Goal: Information Seeking & Learning: Check status

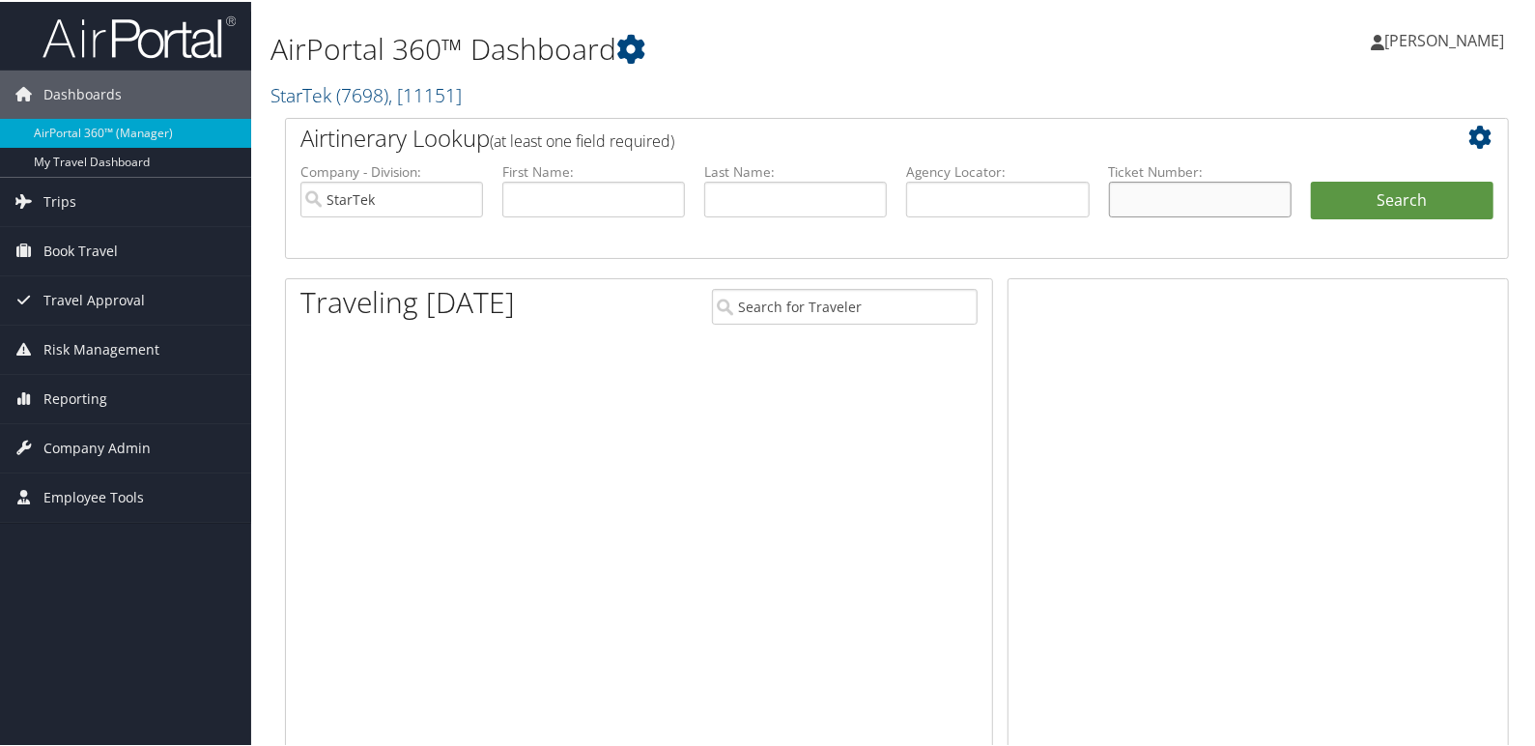
click at [1183, 205] on input "text" at bounding box center [1200, 198] width 183 height 36
paste input "0167309071089"
type input "0167309071089"
click at [1366, 213] on button "Search" at bounding box center [1402, 199] width 183 height 39
click at [1376, 209] on button "Search" at bounding box center [1402, 199] width 183 height 39
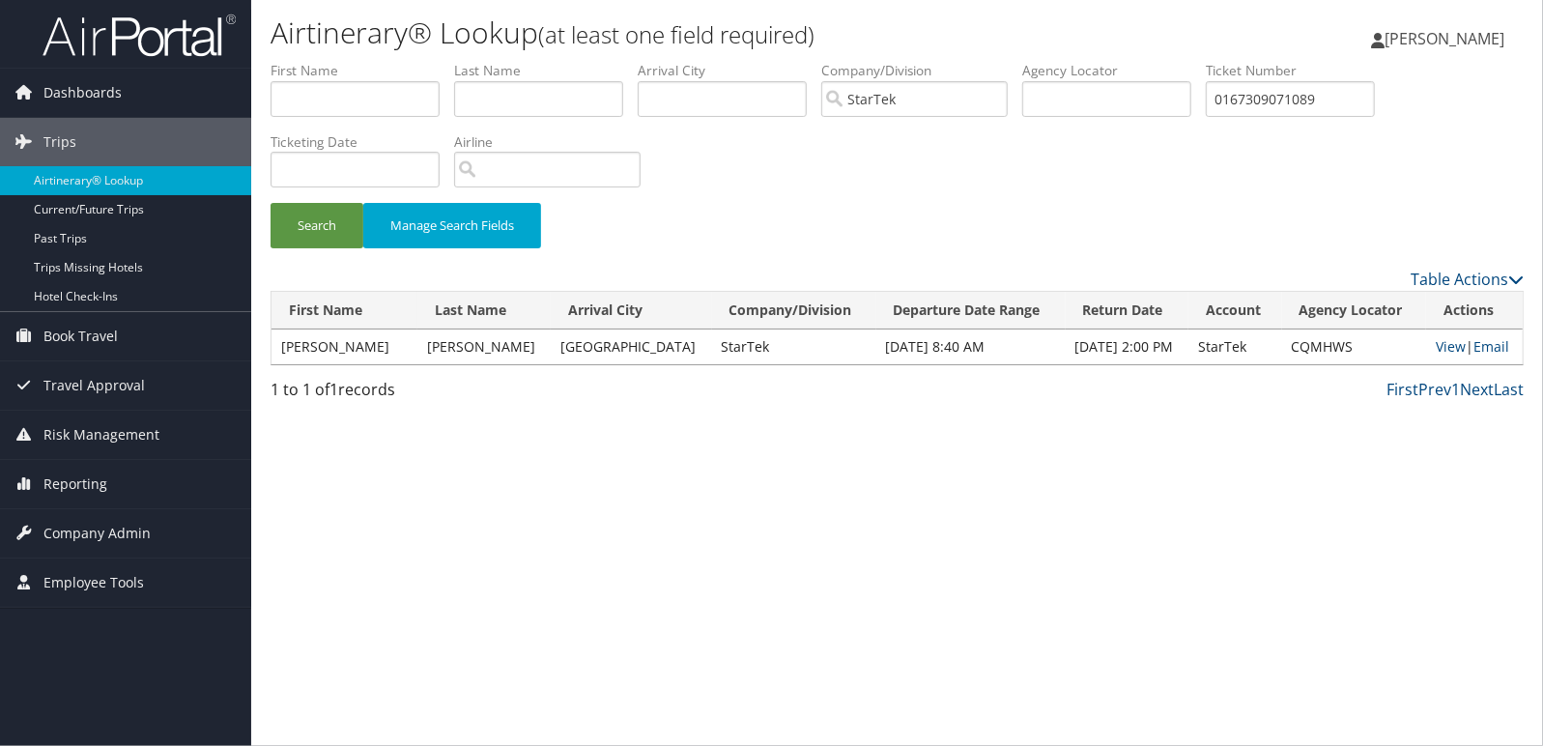
click at [1318, 342] on td "CQMHWS" at bounding box center [1354, 346] width 144 height 35
copy td "CQMHWS"
click at [1445, 344] on link "View" at bounding box center [1450, 346] width 30 height 18
drag, startPoint x: 1383, startPoint y: 98, endPoint x: 467, endPoint y: 43, distance: 918.3
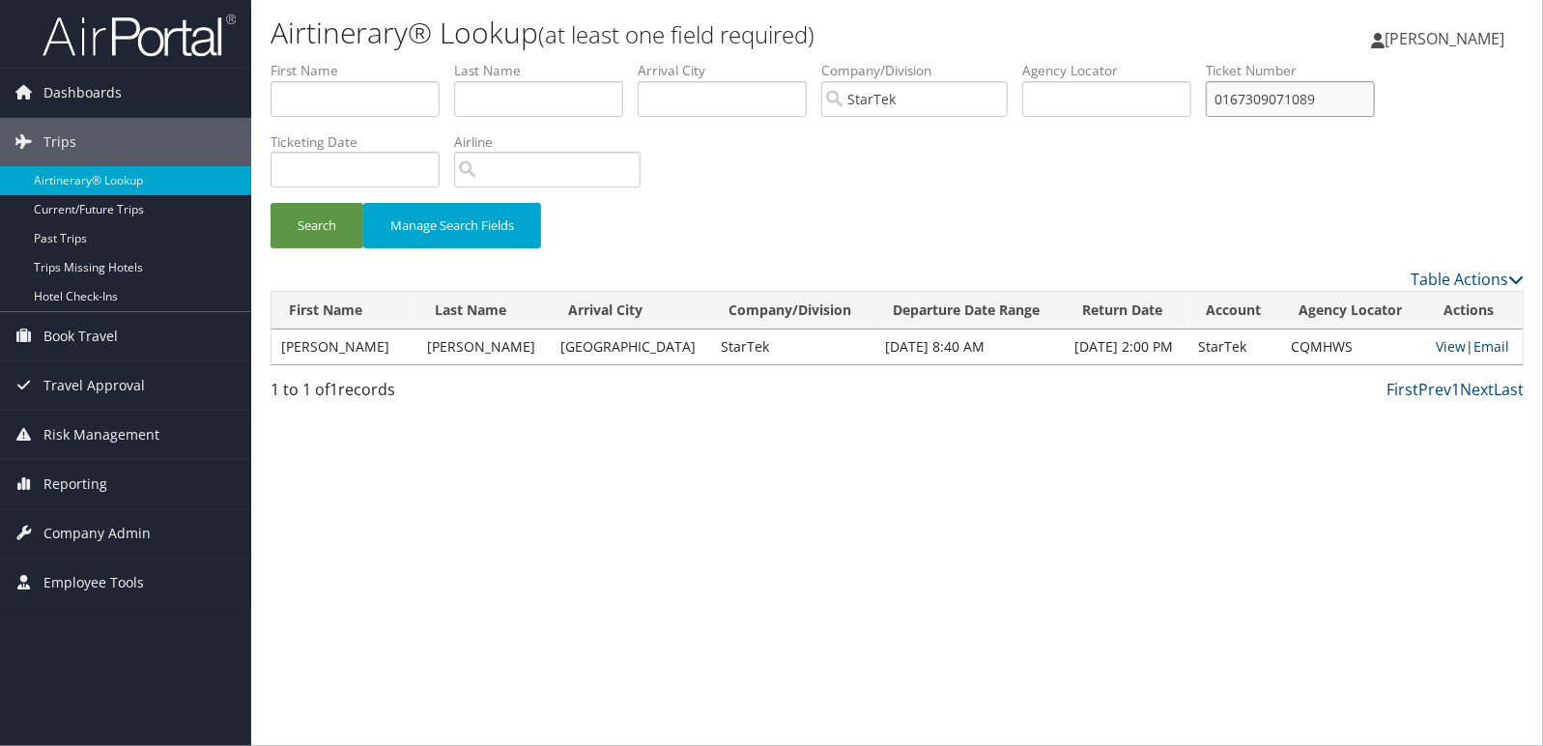
click at [467, 43] on div "Airtinerary® Lookup (at least one field required) Mark Anthony Esteban Mark Ant…" at bounding box center [896, 373] width 1291 height 746
paste input "01730879636"
click at [270, 203] on button "Search" at bounding box center [316, 225] width 93 height 45
click at [1329, 348] on td "CMXHM5" at bounding box center [1354, 346] width 144 height 35
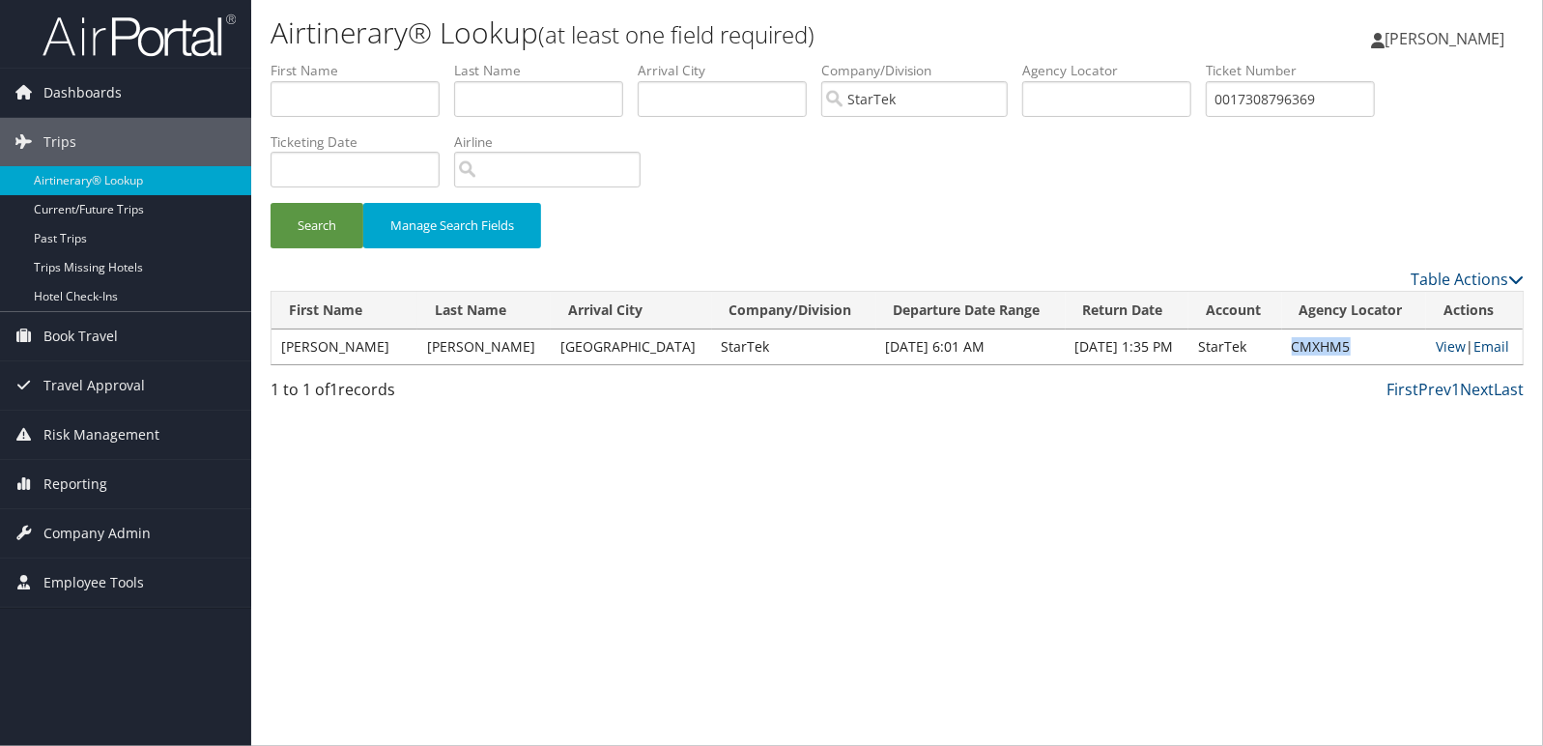
copy td "CMXHM5"
click at [1438, 347] on link "View" at bounding box center [1450, 346] width 30 height 18
drag, startPoint x: 1351, startPoint y: 97, endPoint x: 785, endPoint y: 95, distance: 566.1
click at [787, 61] on ul "First Name Last Name Departure City Arrival City Company/Division StarTek Airpo…" at bounding box center [896, 61] width 1253 height 0
paste input "486"
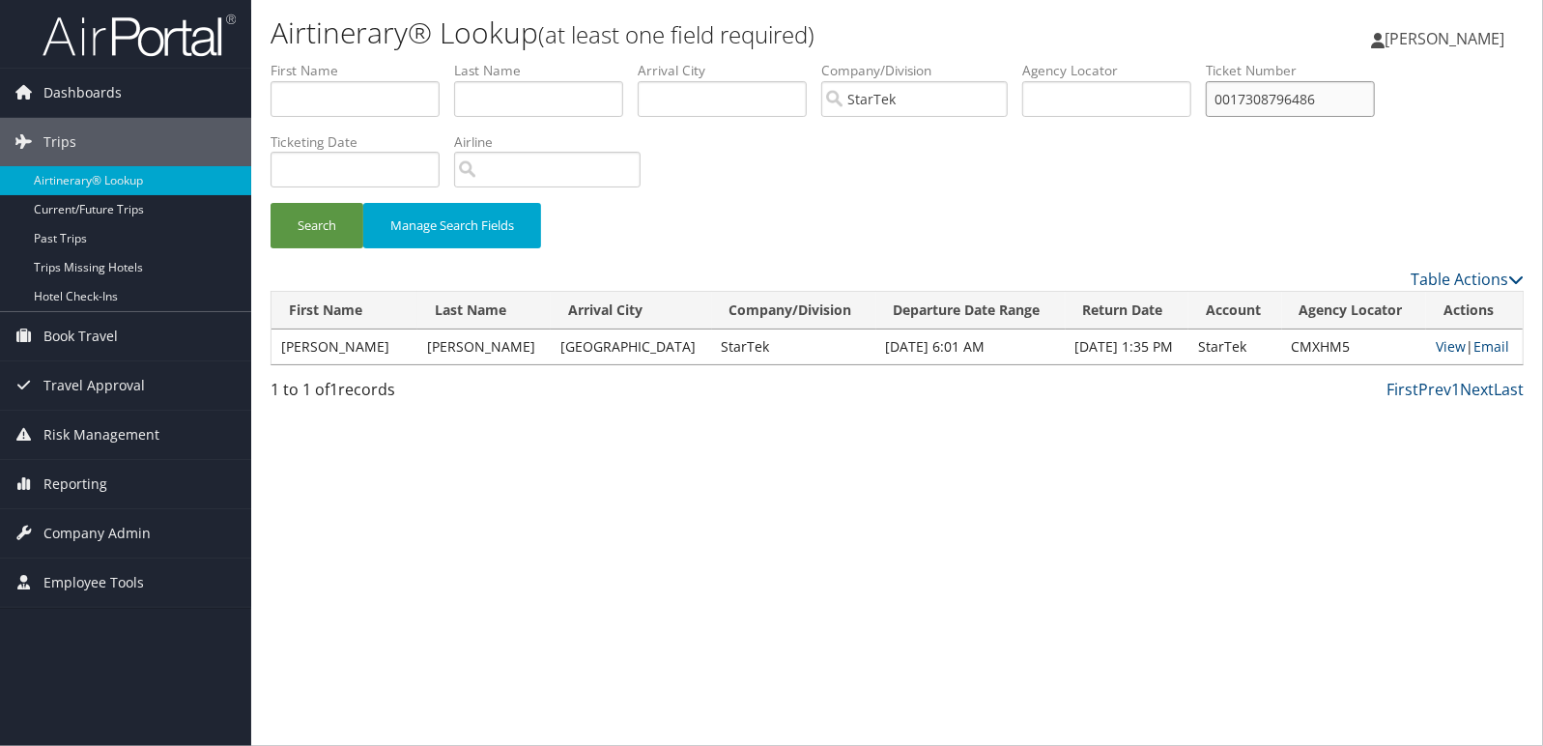
drag, startPoint x: 1357, startPoint y: 104, endPoint x: 892, endPoint y: 98, distance: 465.6
click at [893, 61] on ul "First Name Last Name Departure City Arrival City Company/Division StarTek Airpo…" at bounding box center [896, 61] width 1253 height 0
click at [270, 203] on button "Search" at bounding box center [316, 225] width 93 height 45
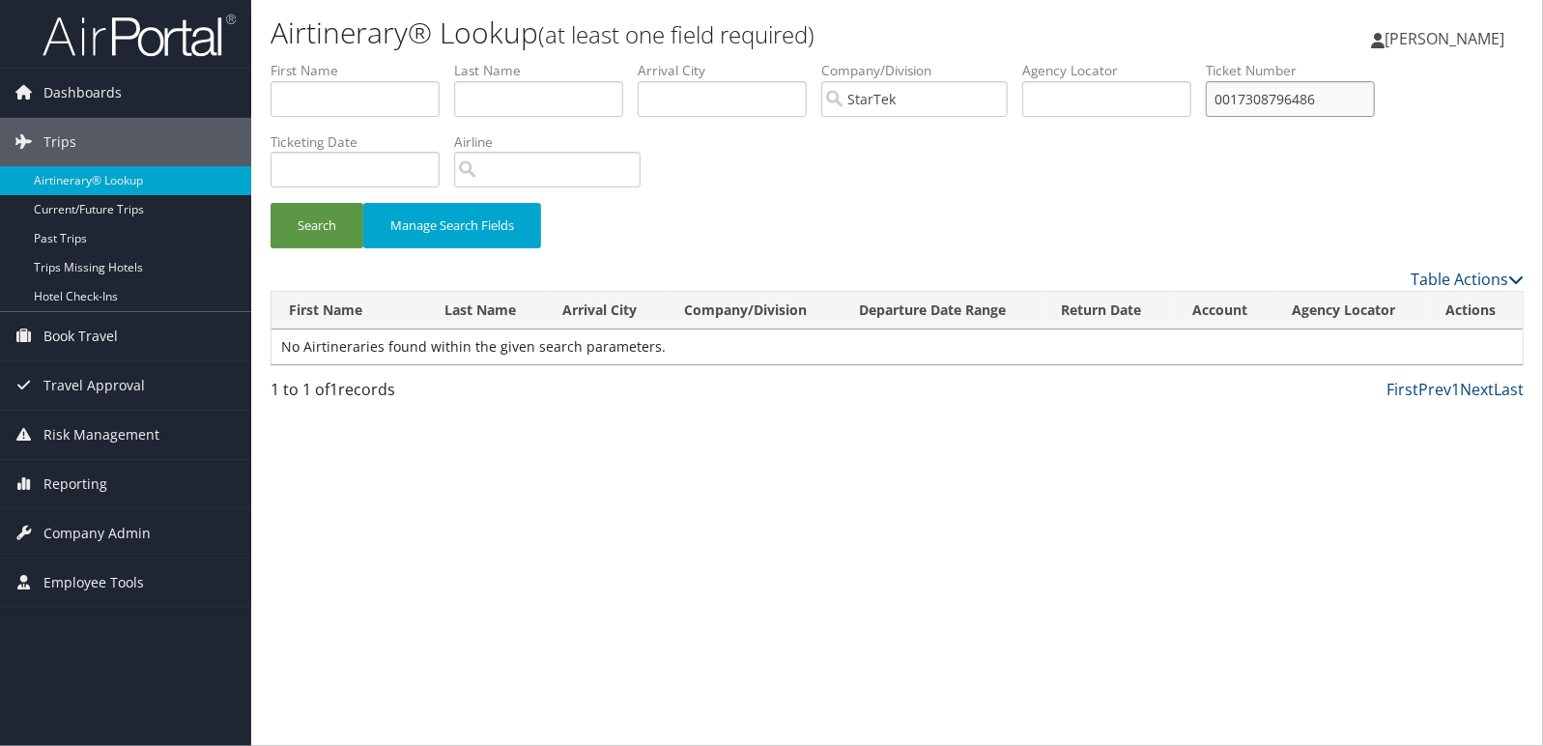
click at [1366, 102] on input "0017308796486" at bounding box center [1290, 99] width 169 height 36
drag, startPoint x: 1327, startPoint y: 102, endPoint x: 770, endPoint y: 43, distance: 560.5
click at [770, 43] on div "Airtinerary® Lookup (at least one field required) Mark Anthony Esteban Mark Ant…" at bounding box center [896, 373] width 1291 height 746
click at [270, 203] on button "Search" at bounding box center [316, 225] width 93 height 45
drag, startPoint x: 1329, startPoint y: 100, endPoint x: 585, endPoint y: 46, distance: 745.8
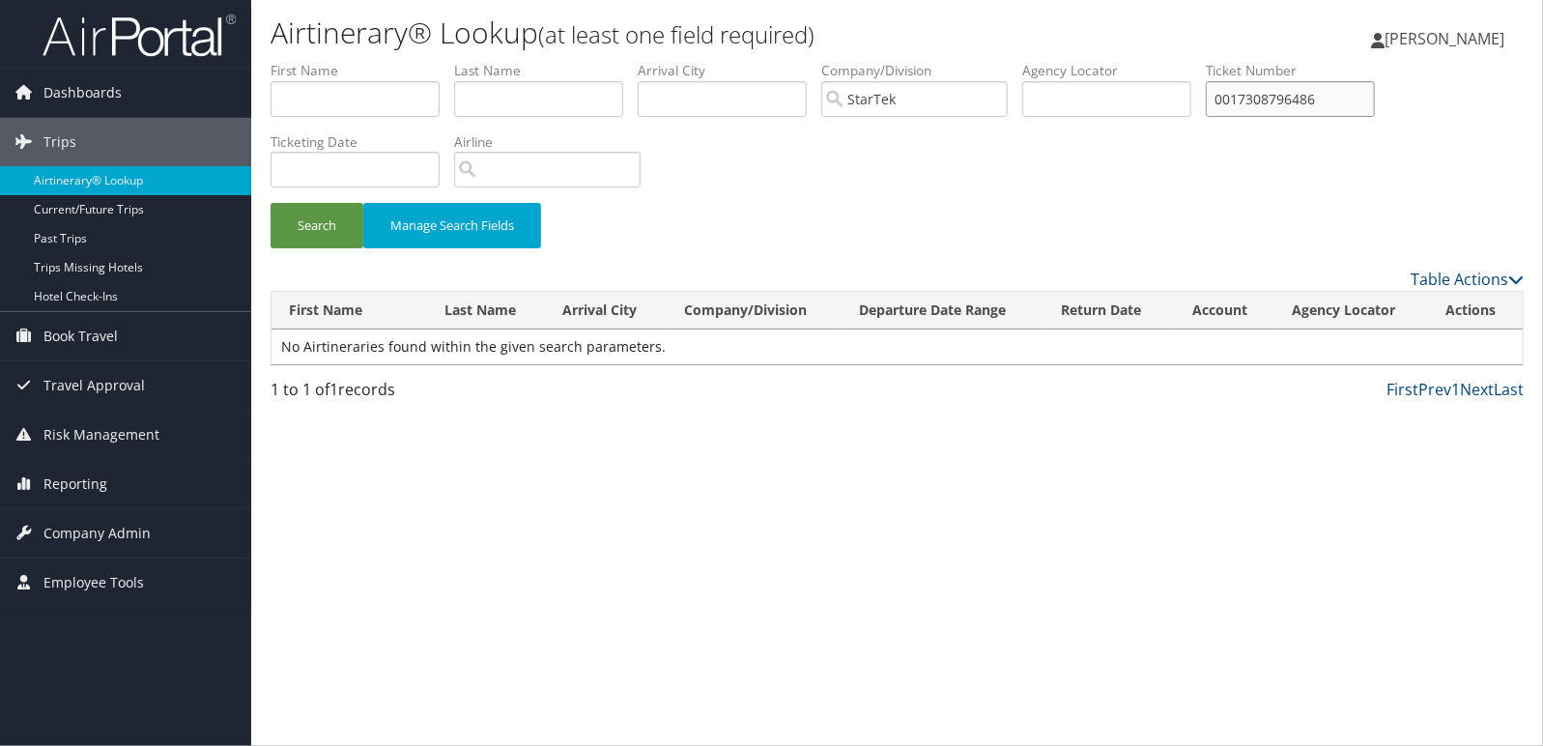
click at [585, 47] on div "Airtinerary® Lookup (at least one field required) [PERSON_NAME] [PERSON_NAME] […" at bounding box center [896, 373] width 1291 height 746
paste input "1697308806264"
click at [270, 203] on button "Search" at bounding box center [316, 225] width 93 height 45
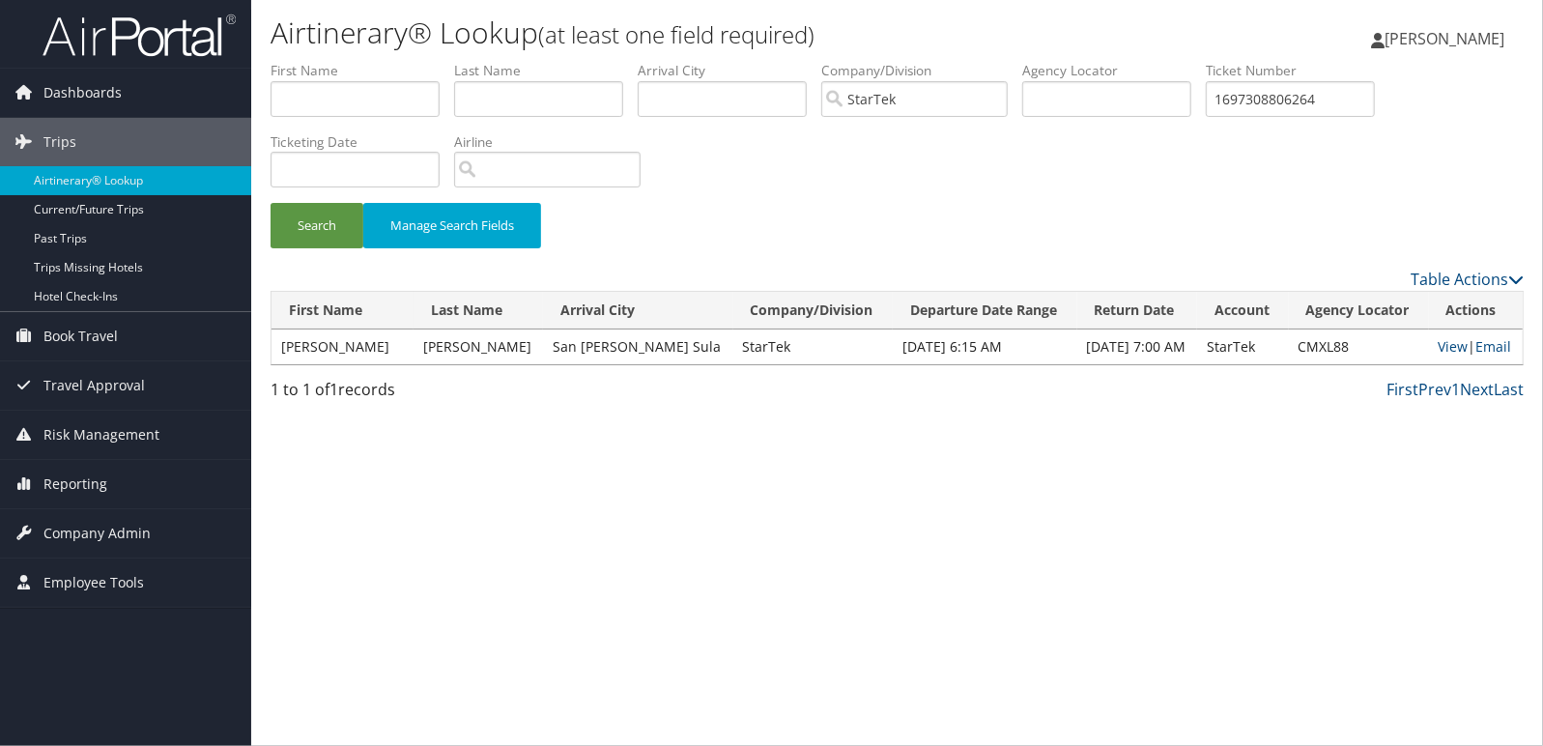
click at [1304, 353] on td "CMXL88" at bounding box center [1359, 346] width 140 height 35
click at [1329, 344] on td "CMXL88" at bounding box center [1359, 346] width 140 height 35
click at [1307, 349] on td "CMXL88" at bounding box center [1359, 346] width 140 height 35
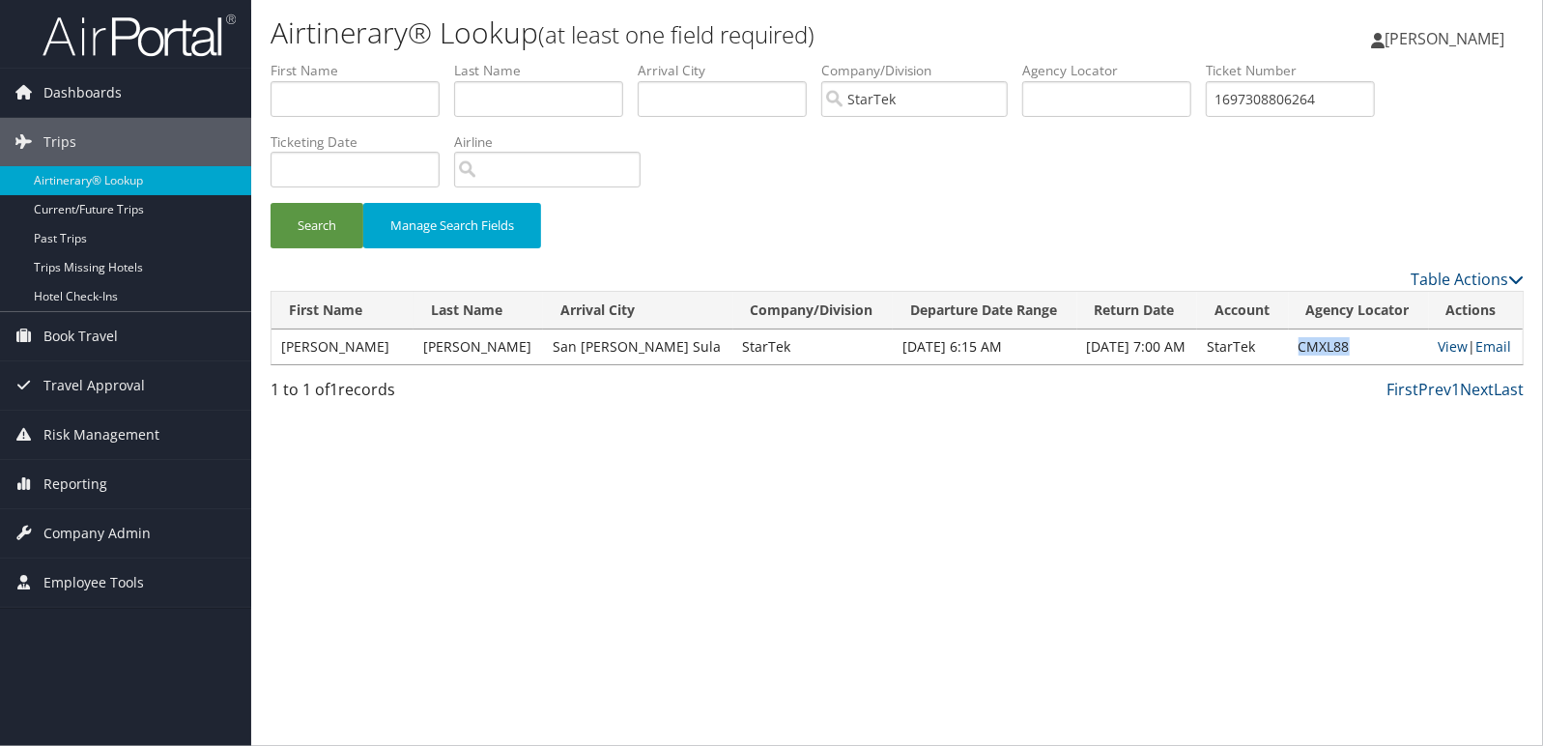
click at [1307, 349] on td "CMXL88" at bounding box center [1359, 346] width 140 height 35
copy td "CMXL88"
click at [1445, 341] on link "View" at bounding box center [1453, 346] width 30 height 18
drag, startPoint x: 1337, startPoint y: 99, endPoint x: 889, endPoint y: 89, distance: 448.3
click at [889, 61] on ul "First Name Last Name Departure City Arrival City Company/Division StarTek Airpo…" at bounding box center [896, 61] width 1253 height 0
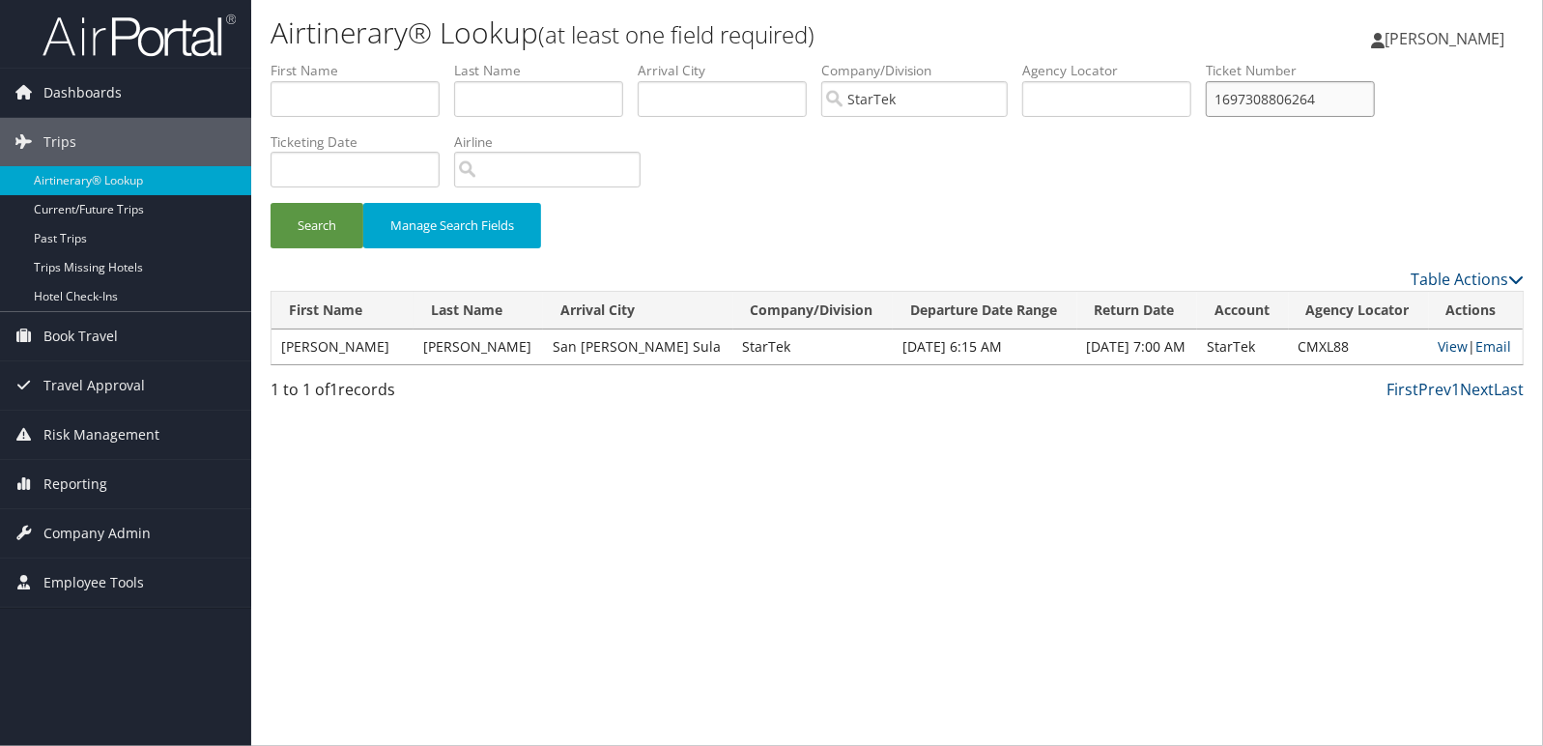
paste input "0017308796486"
click at [270, 203] on button "Search" at bounding box center [316, 225] width 93 height 45
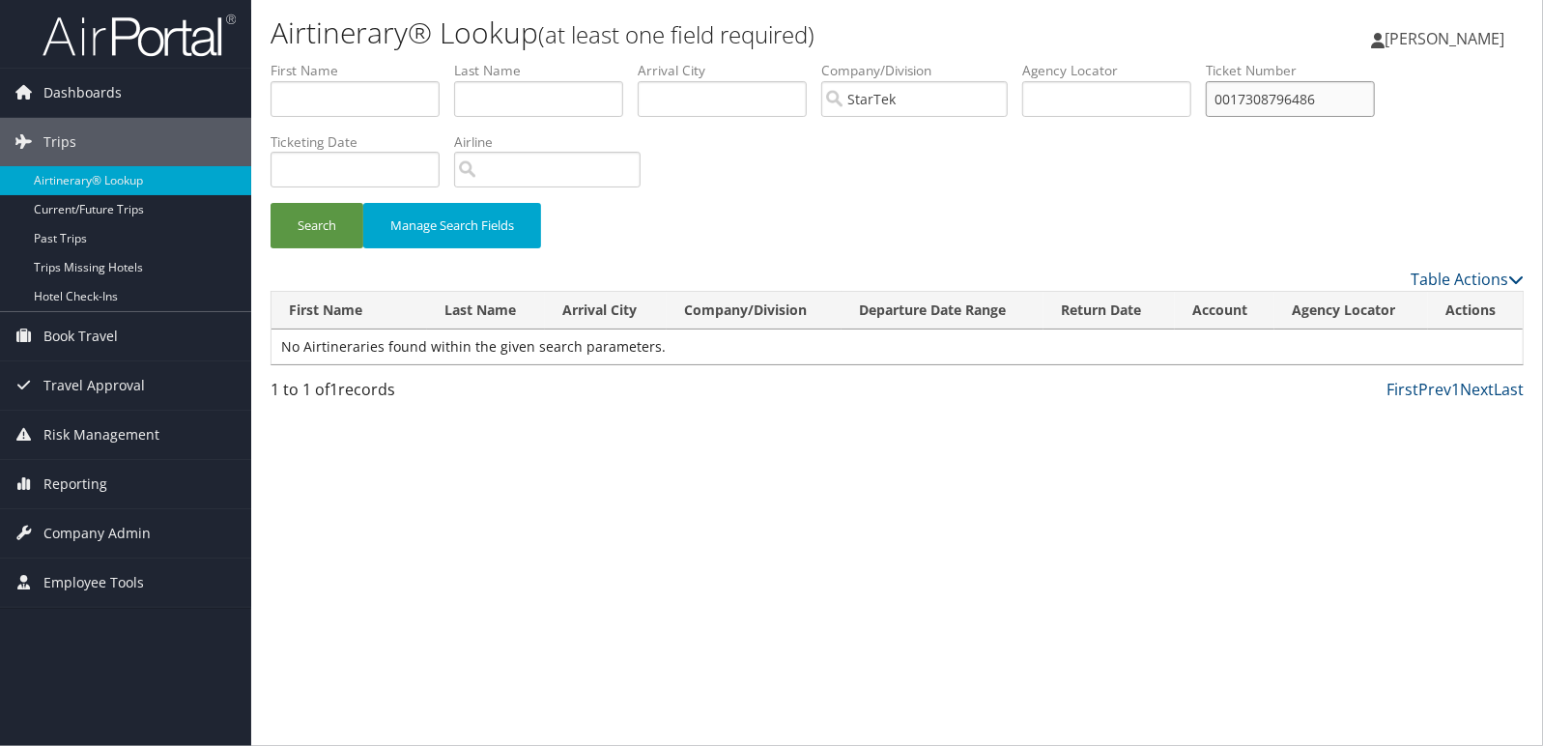
drag, startPoint x: 1339, startPoint y: 99, endPoint x: 905, endPoint y: 58, distance: 435.7
click at [906, 59] on div "Airtinerary® Lookup (at least one field required) Mark Anthony Esteban Mark Ant…" at bounding box center [896, 373] width 1291 height 746
paste input "01"
click at [270, 203] on button "Search" at bounding box center [316, 225] width 93 height 45
drag, startPoint x: 1354, startPoint y: 99, endPoint x: 784, endPoint y: 76, distance: 570.4
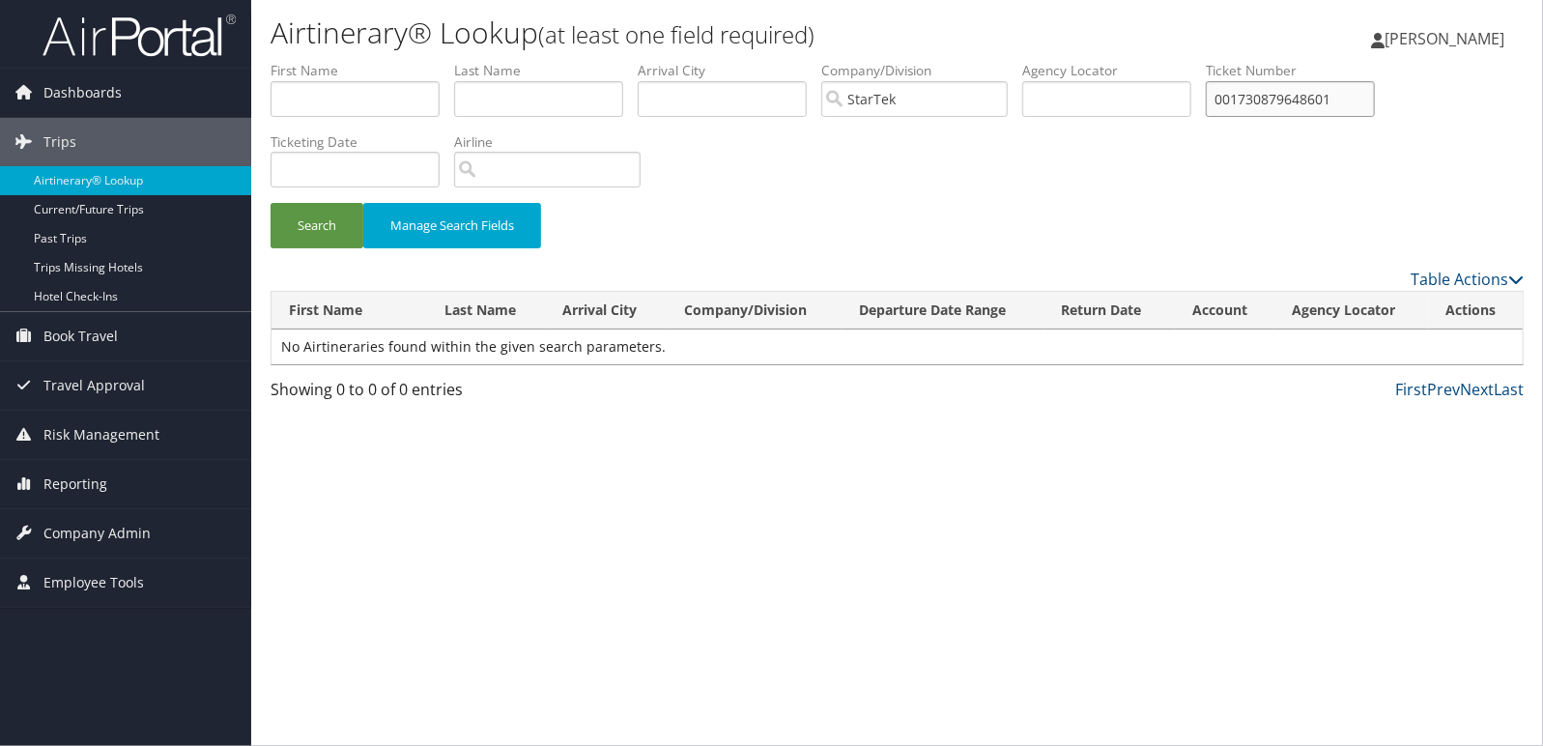
click at [784, 61] on ul "First Name Last Name Departure City Arrival City Company/Division StarTek Airpo…" at bounding box center [896, 61] width 1253 height 0
paste input "text"
type input "0017308796486"
click at [270, 203] on button "Search" at bounding box center [316, 225] width 93 height 45
click at [487, 182] on input "search" at bounding box center [547, 170] width 186 height 36
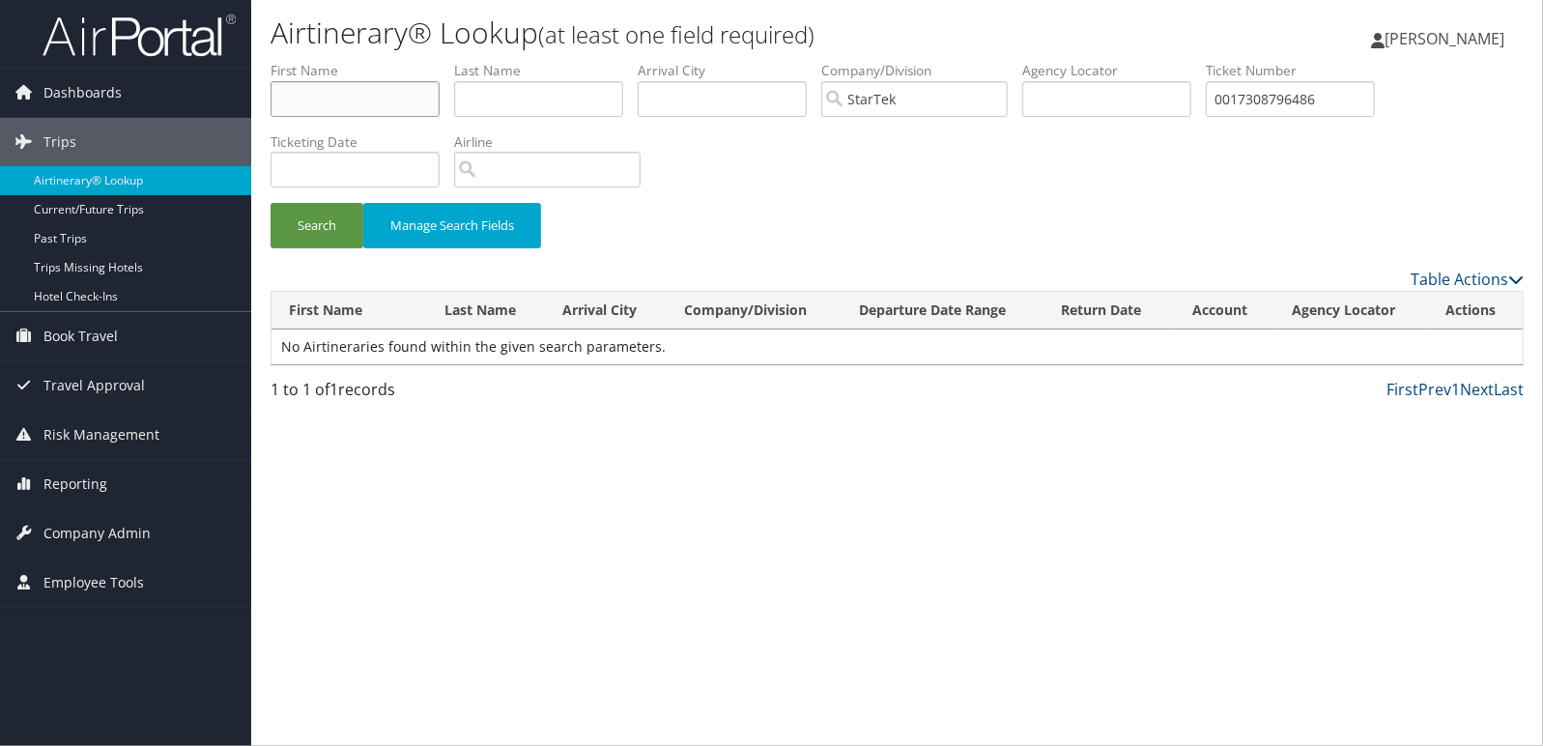
drag, startPoint x: 354, startPoint y: 83, endPoint x: 367, endPoint y: 86, distance: 13.8
click at [353, 84] on input "text" at bounding box center [354, 99] width 169 height 36
click at [567, 102] on input "text" at bounding box center [538, 99] width 169 height 36
type input "hopkin"
click at [270, 203] on button "Search" at bounding box center [316, 225] width 93 height 45
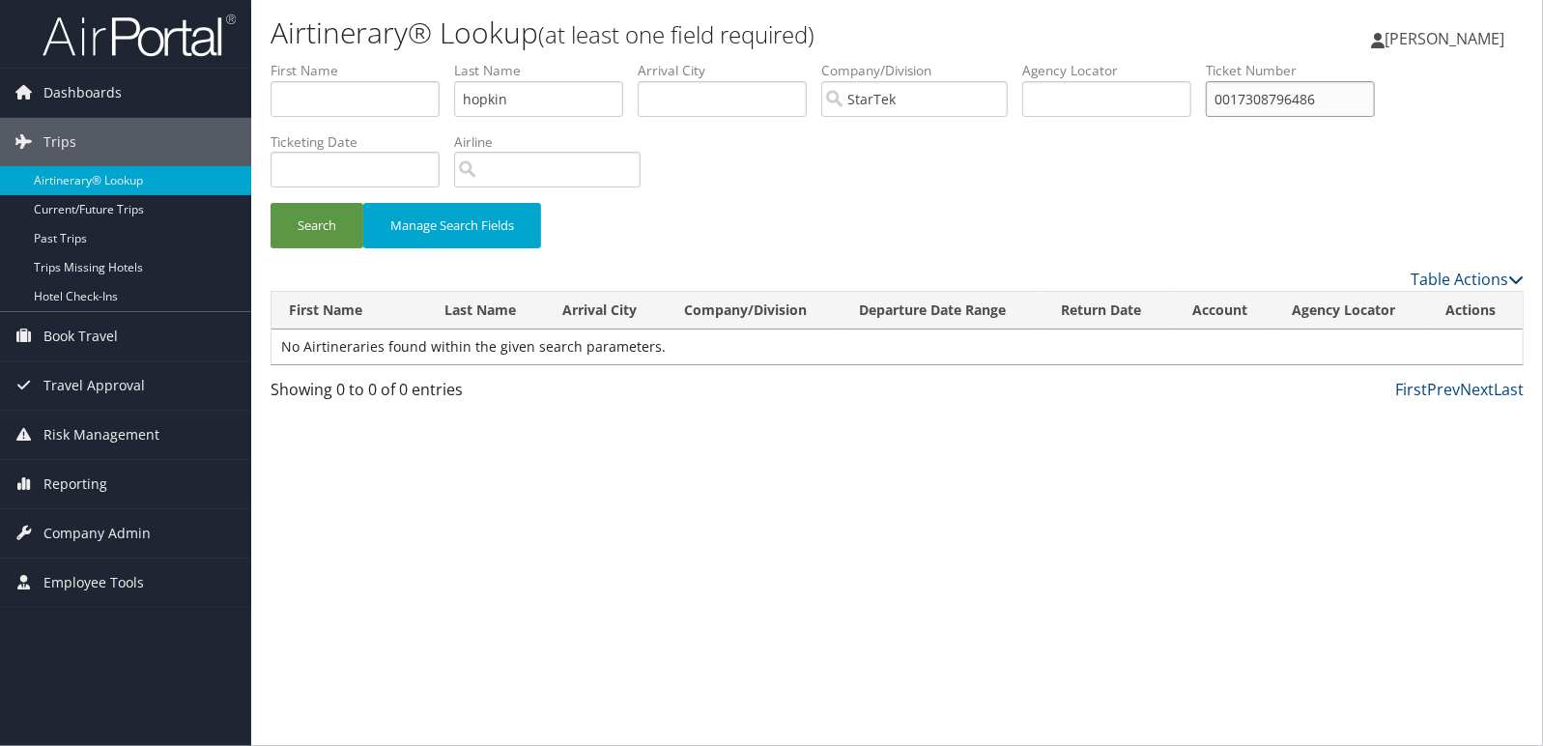
drag, startPoint x: 1355, startPoint y: 104, endPoint x: 927, endPoint y: 73, distance: 429.0
click at [927, 61] on ul "First Name Last Name hopkin Departure City Arrival City Company/Division StarTe…" at bounding box center [896, 61] width 1253 height 0
click at [270, 203] on button "Search" at bounding box center [316, 225] width 93 height 45
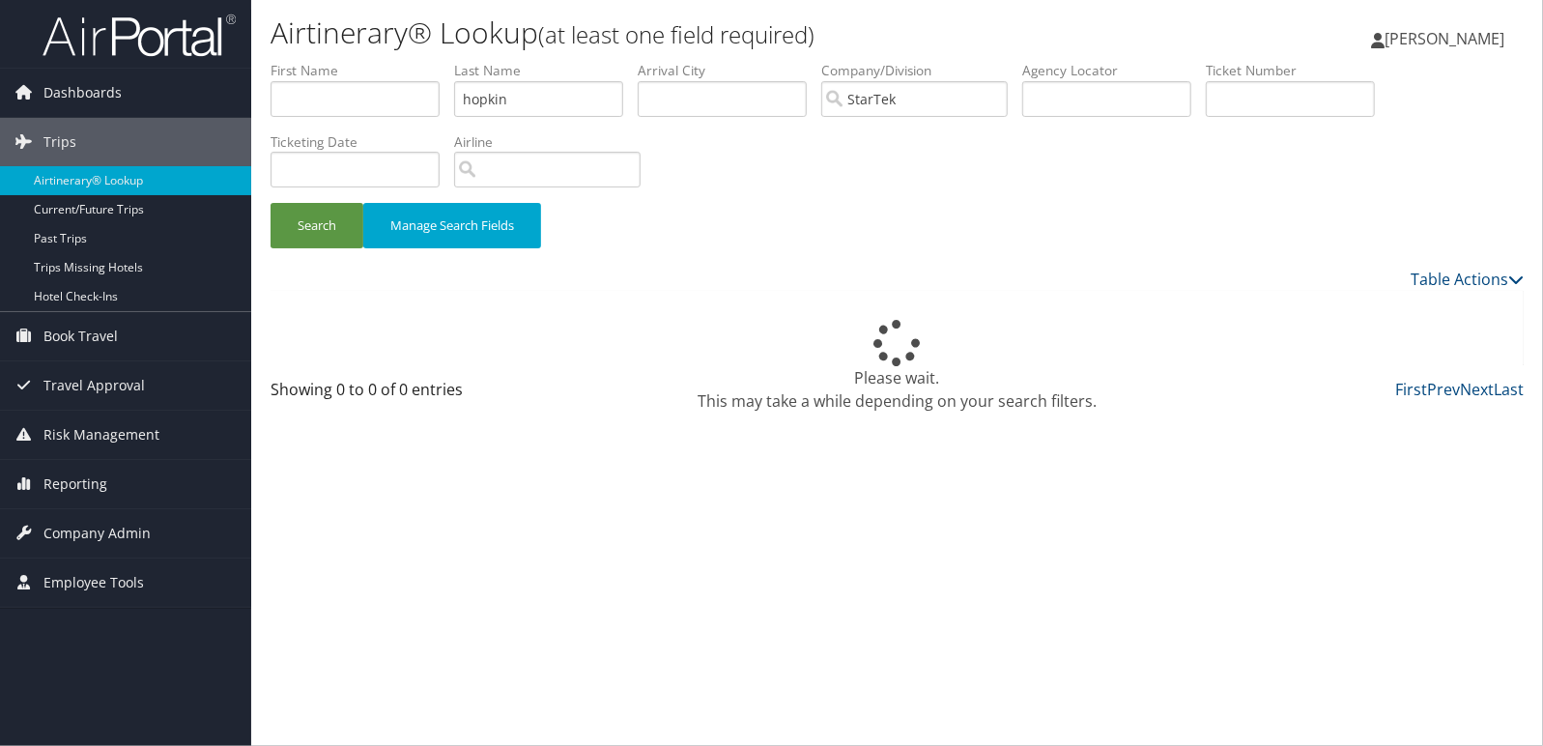
click at [1244, 303] on div "Please wait. This may take a while depending on your search filters." at bounding box center [896, 334] width 1253 height 87
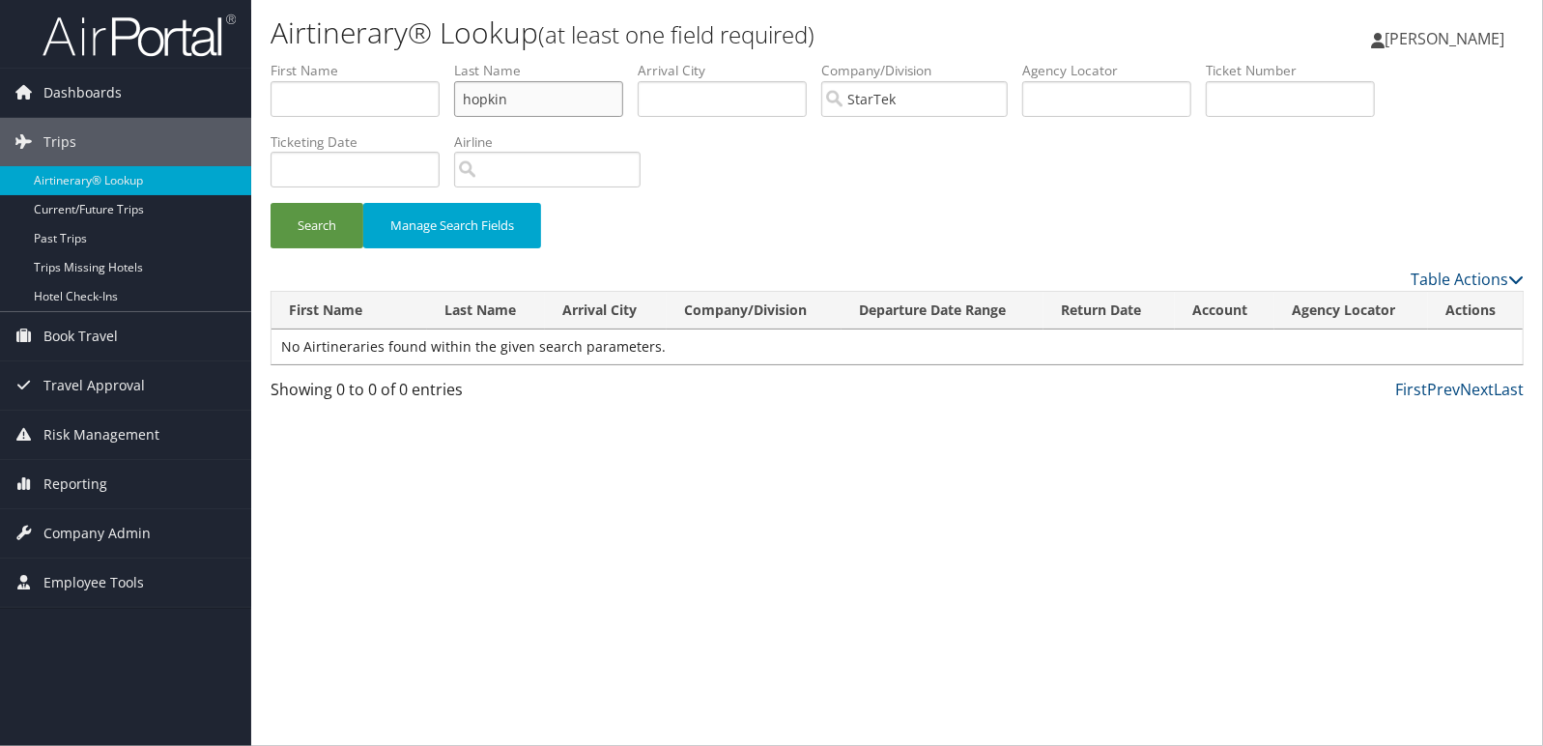
drag, startPoint x: 520, startPoint y: 97, endPoint x: 530, endPoint y: 103, distance: 12.6
click at [521, 97] on input "hopkin" at bounding box center [538, 99] width 169 height 36
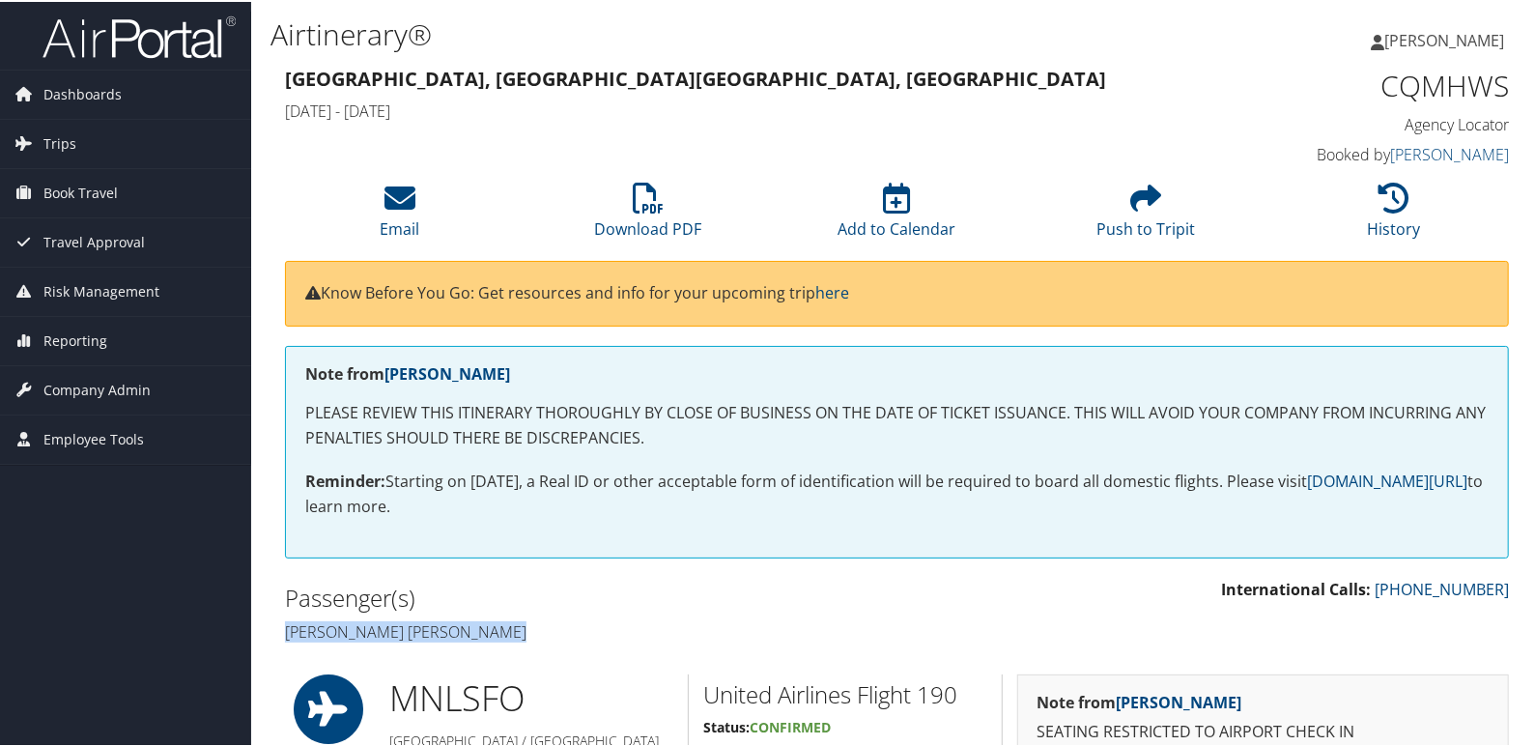
drag, startPoint x: 541, startPoint y: 630, endPoint x: 287, endPoint y: 632, distance: 254.1
click at [287, 632] on h4 "Raymond john anno De Guzman" at bounding box center [584, 629] width 598 height 21
copy h4 "Raymond john anno De Guzman"
drag, startPoint x: 617, startPoint y: 75, endPoint x: 499, endPoint y: 89, distance: 118.6
click at [499, 89] on h3 "Manila, Philippines Dallas, TX" at bounding box center [740, 77] width 911 height 27
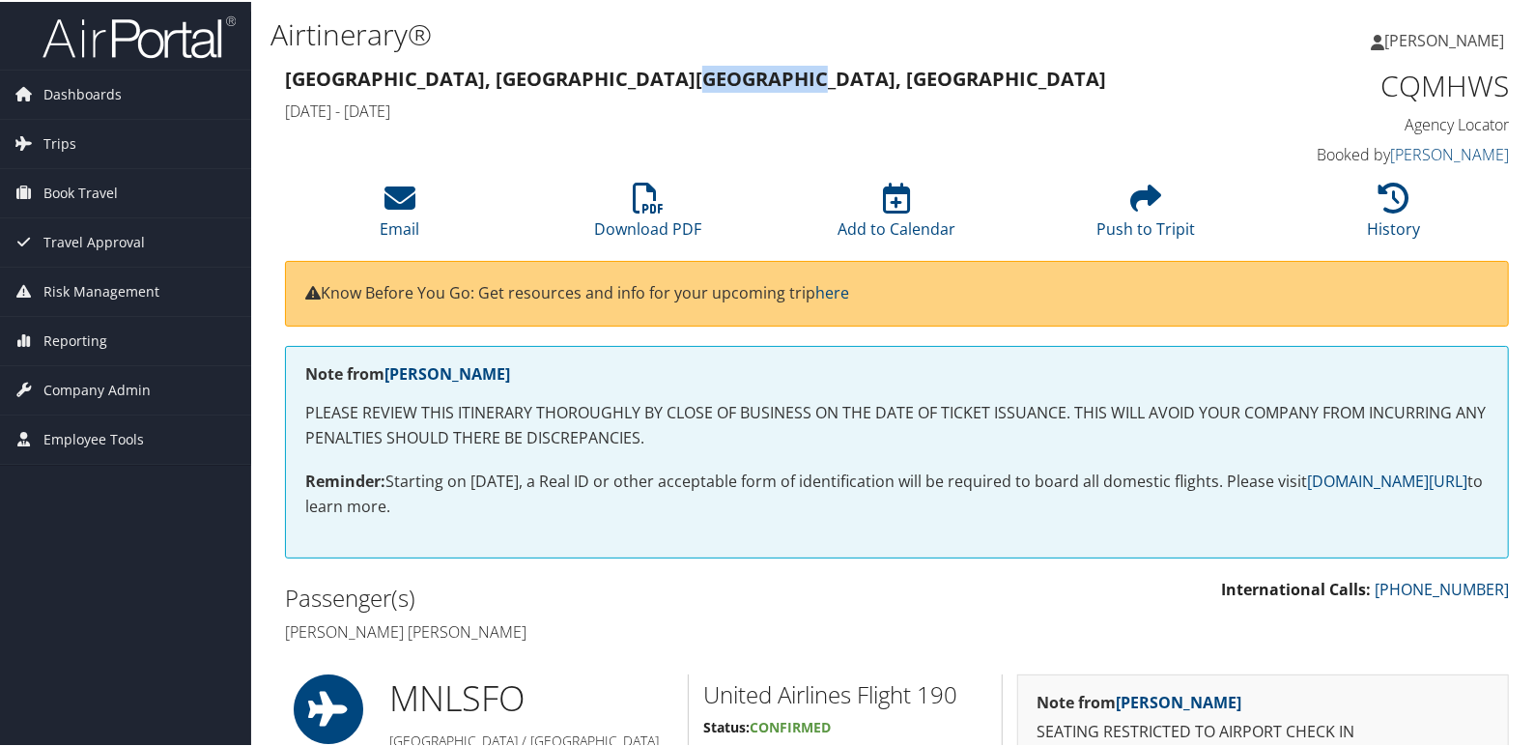
copy strong "Dallas, TX"
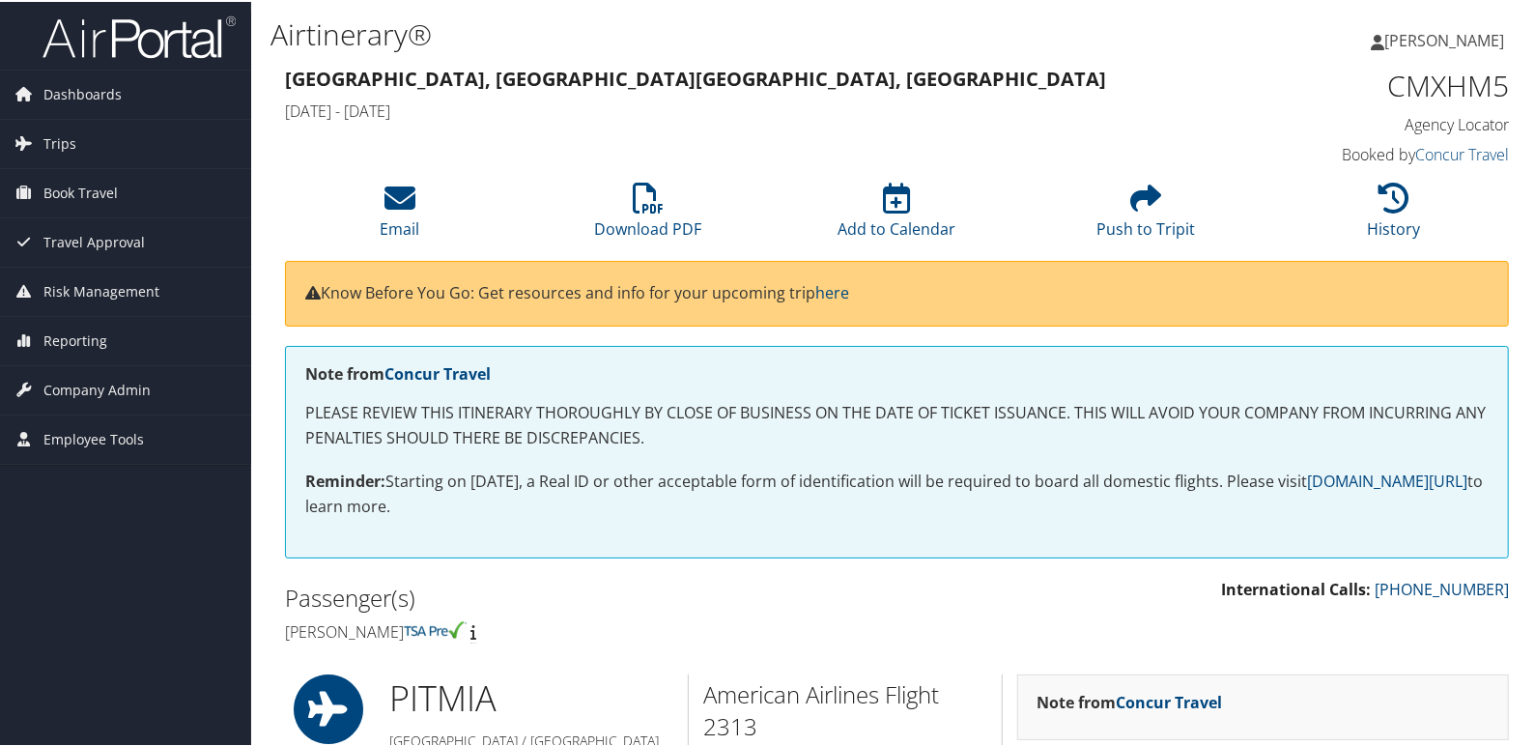
scroll to position [128, 0]
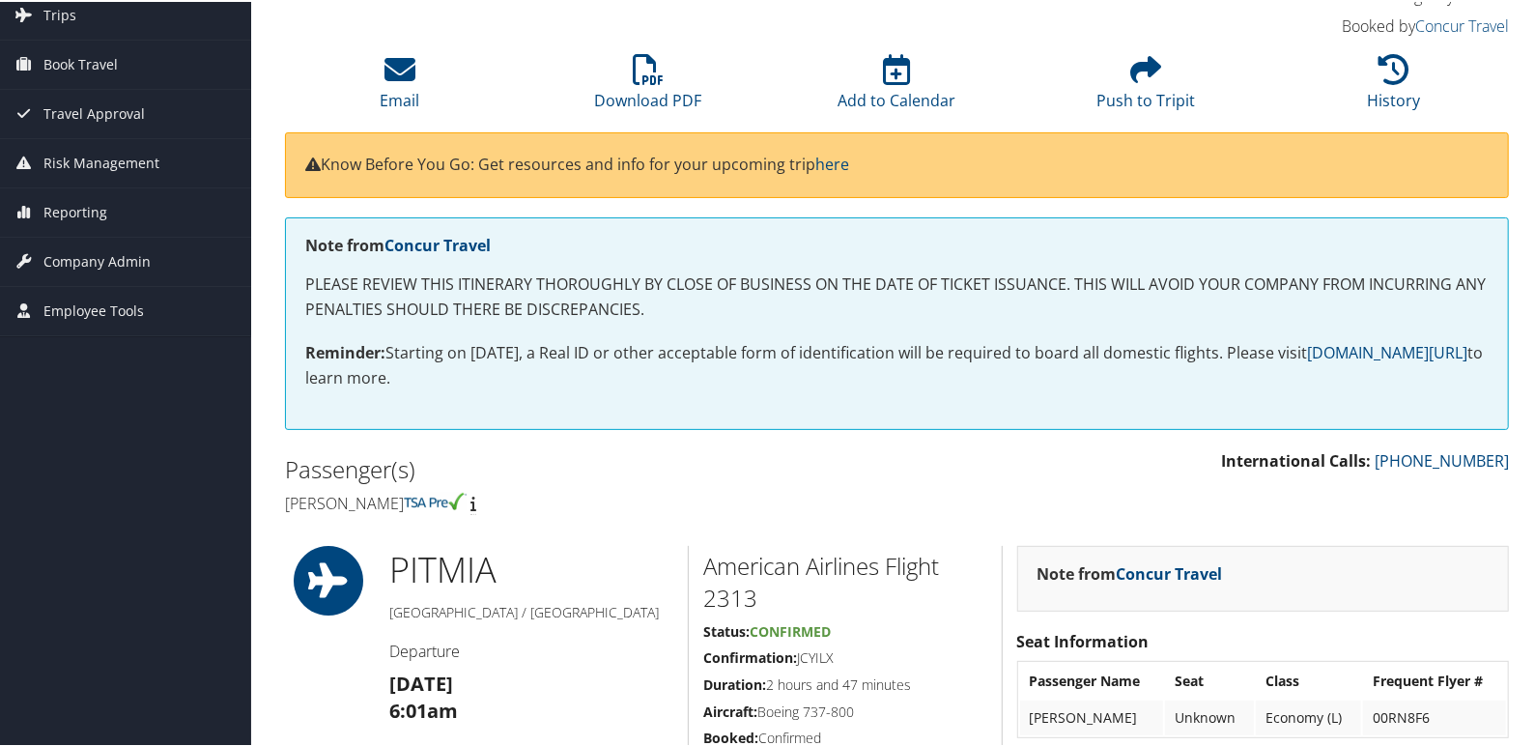
drag, startPoint x: 418, startPoint y: 506, endPoint x: 220, endPoint y: 496, distance: 198.3
copy h4 "Michael Hopkins"
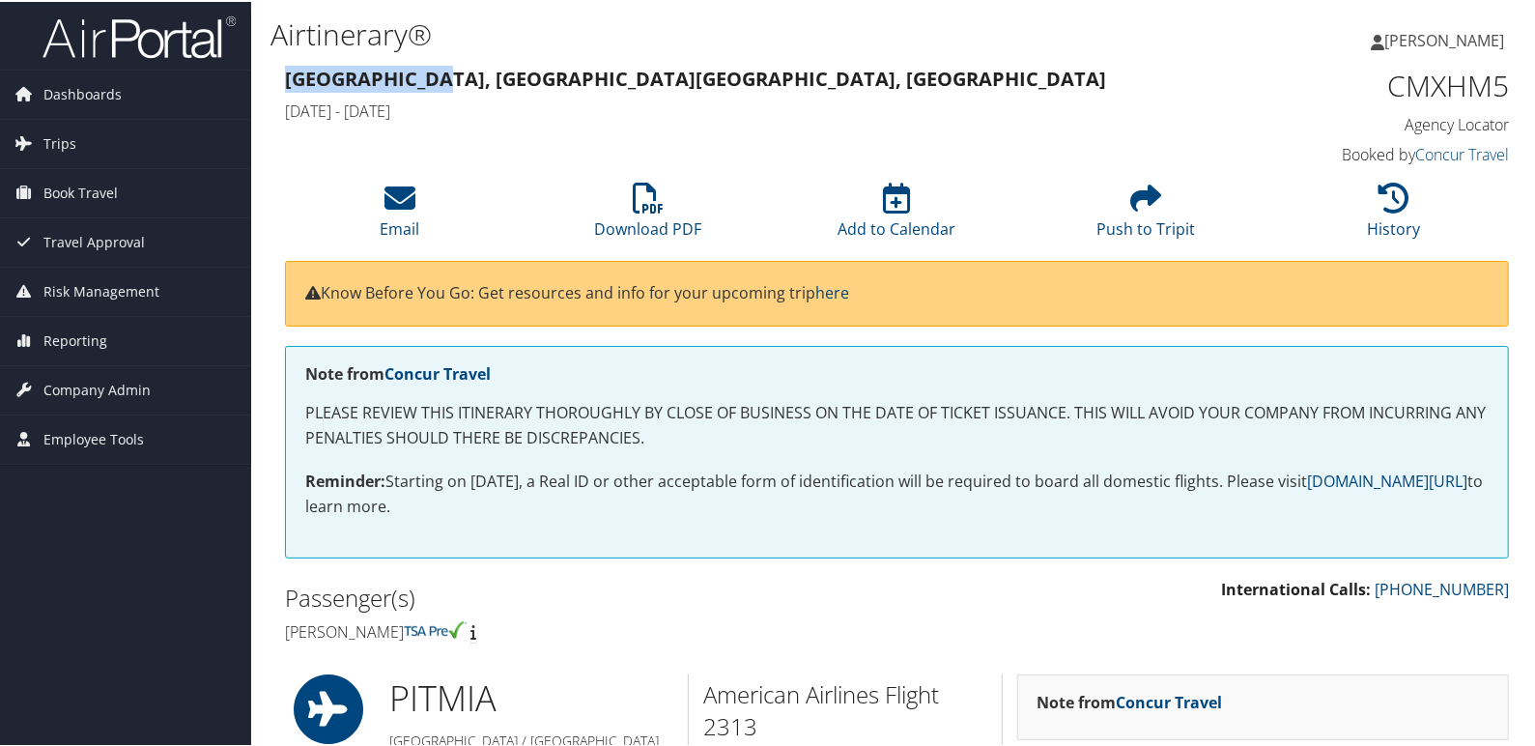
drag, startPoint x: 437, startPoint y: 79, endPoint x: 279, endPoint y: 81, distance: 157.5
click at [279, 81] on div "Pittsburgh, PA Miami, FL Tue 15 Jul 2025 - Tue 15 Jul 2025" at bounding box center [740, 95] width 940 height 68
copy strong "Pittsburgh, PA"
drag, startPoint x: 546, startPoint y: 75, endPoint x: 450, endPoint y: 76, distance: 95.6
click at [450, 76] on h3 "Pittsburgh, PA Miami, FL" at bounding box center [740, 77] width 911 height 27
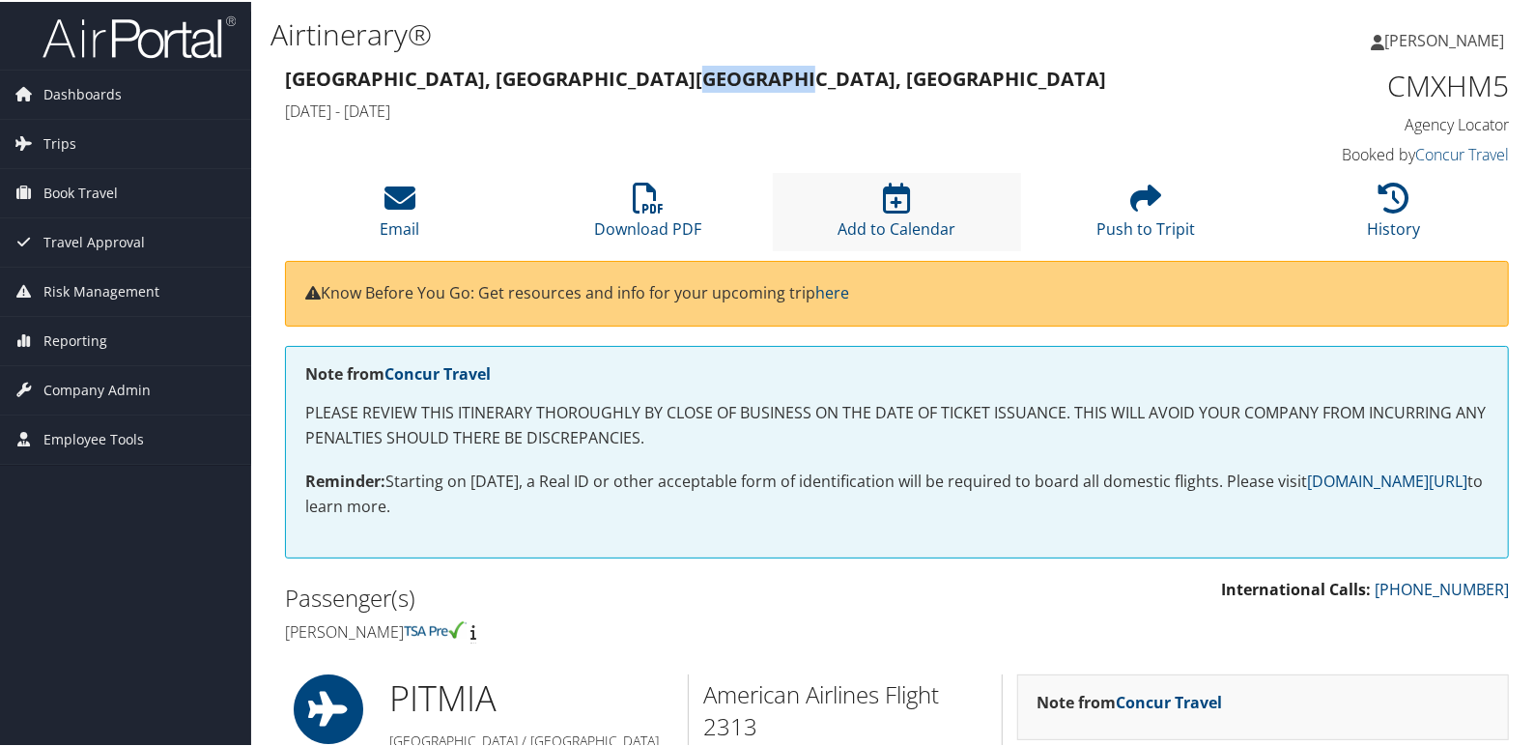
copy strong "Miami, FL"
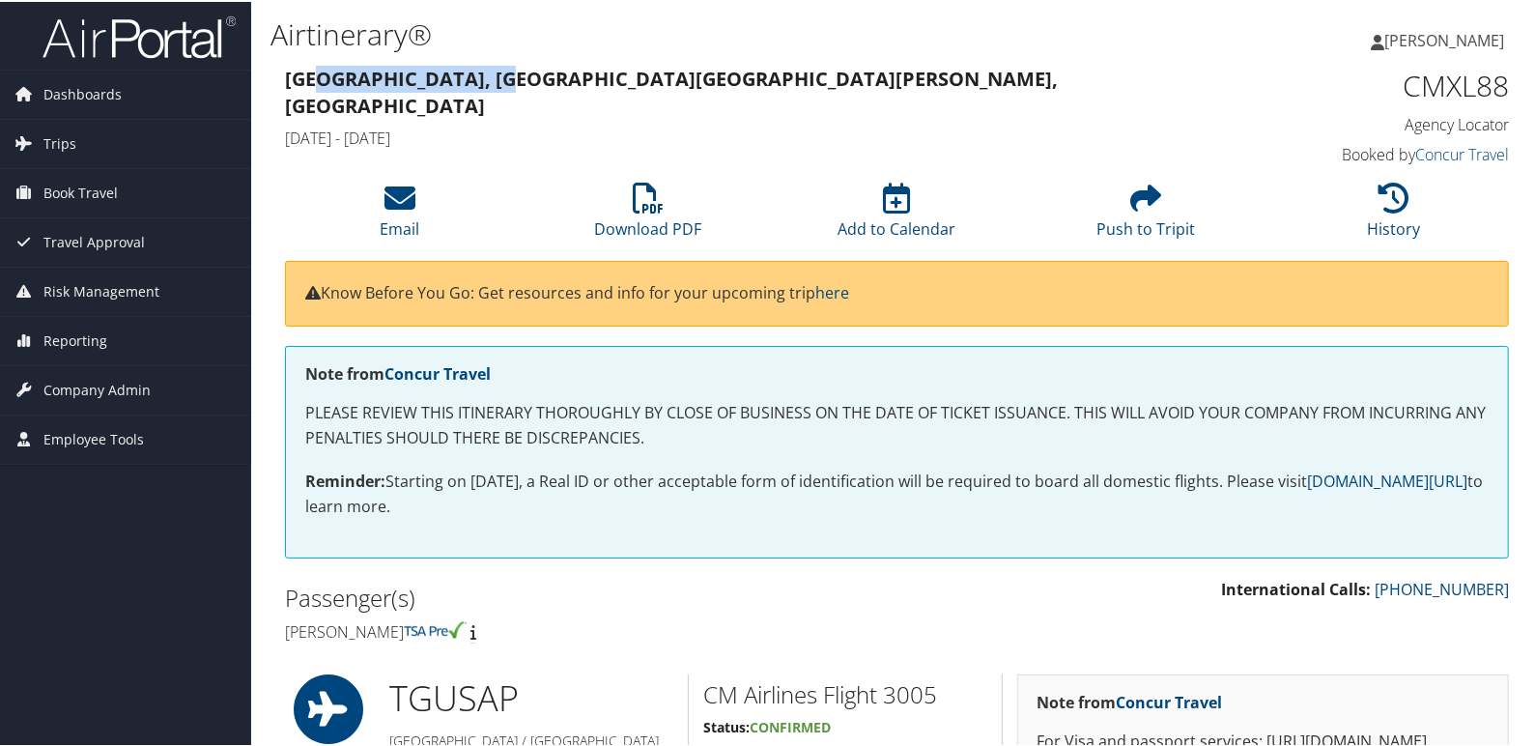
drag, startPoint x: 539, startPoint y: 78, endPoint x: 314, endPoint y: 71, distance: 225.2
click at [314, 71] on strong "Tegucigalpa, Honduras San Pedro Sula, Honduras" at bounding box center [671, 90] width 773 height 53
drag, startPoint x: 314, startPoint y: 71, endPoint x: 510, endPoint y: 127, distance: 203.9
click at [609, 128] on div "Tegucigalpa, Honduras San Pedro Sula, Honduras Thu 17 Jul 2025 - Thu 17 Jul 2025" at bounding box center [740, 108] width 940 height 95
click at [357, 81] on strong "Tegucigalpa, Honduras San Pedro Sula, Honduras" at bounding box center [671, 90] width 773 height 53
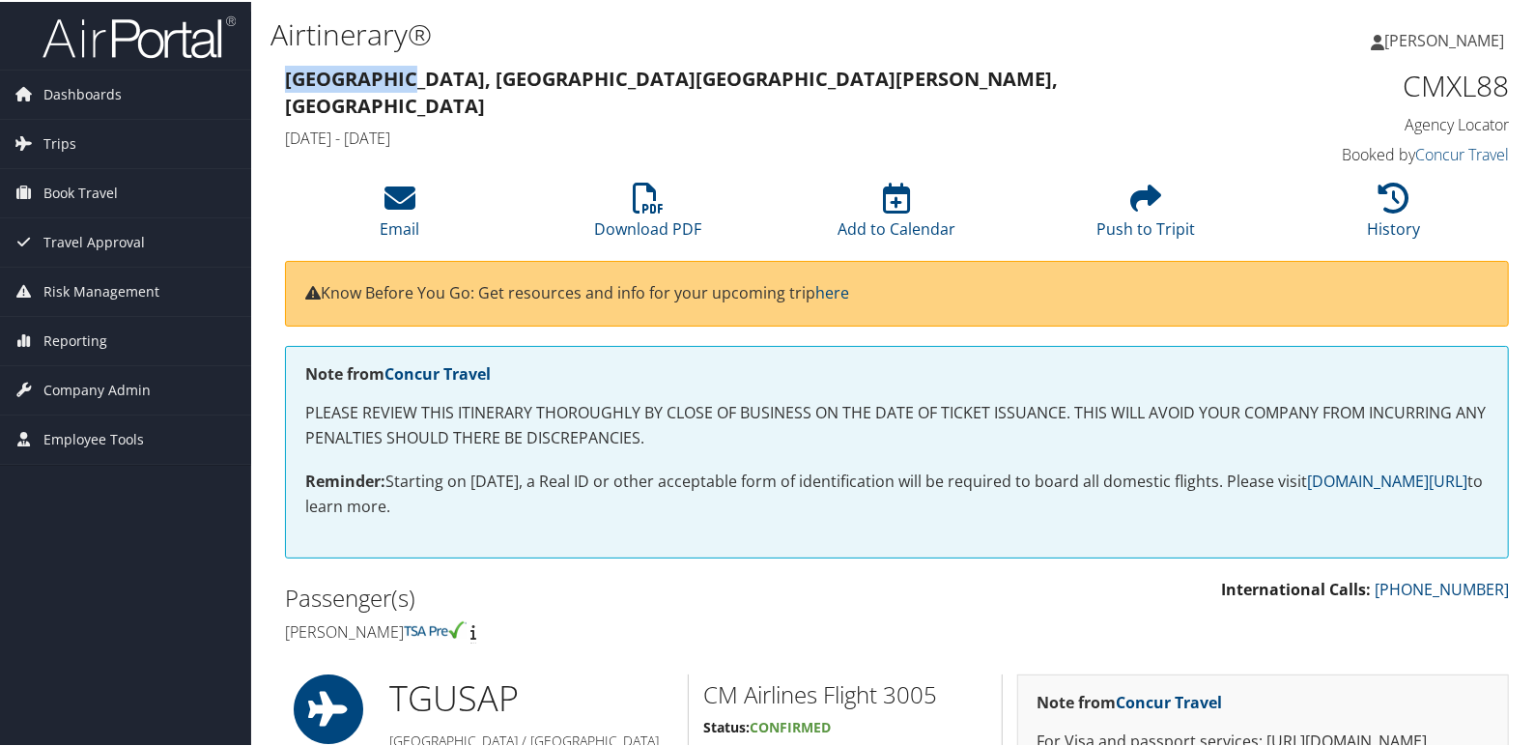
click at [357, 81] on strong "Tegucigalpa, Honduras San Pedro Sula, Honduras" at bounding box center [671, 90] width 773 height 53
copy strong "Tegucigalpa"
click at [636, 71] on strong "Tegucigalpa, Honduras San Pedro Sula, Honduras" at bounding box center [671, 90] width 773 height 53
drag, startPoint x: 551, startPoint y: 77, endPoint x: 715, endPoint y: 91, distance: 164.8
click at [715, 91] on div "Tegucigalpa, Honduras San Pedro Sula, Honduras Thu 17 Jul 2025 - Thu 17 Jul 2025" at bounding box center [740, 108] width 940 height 95
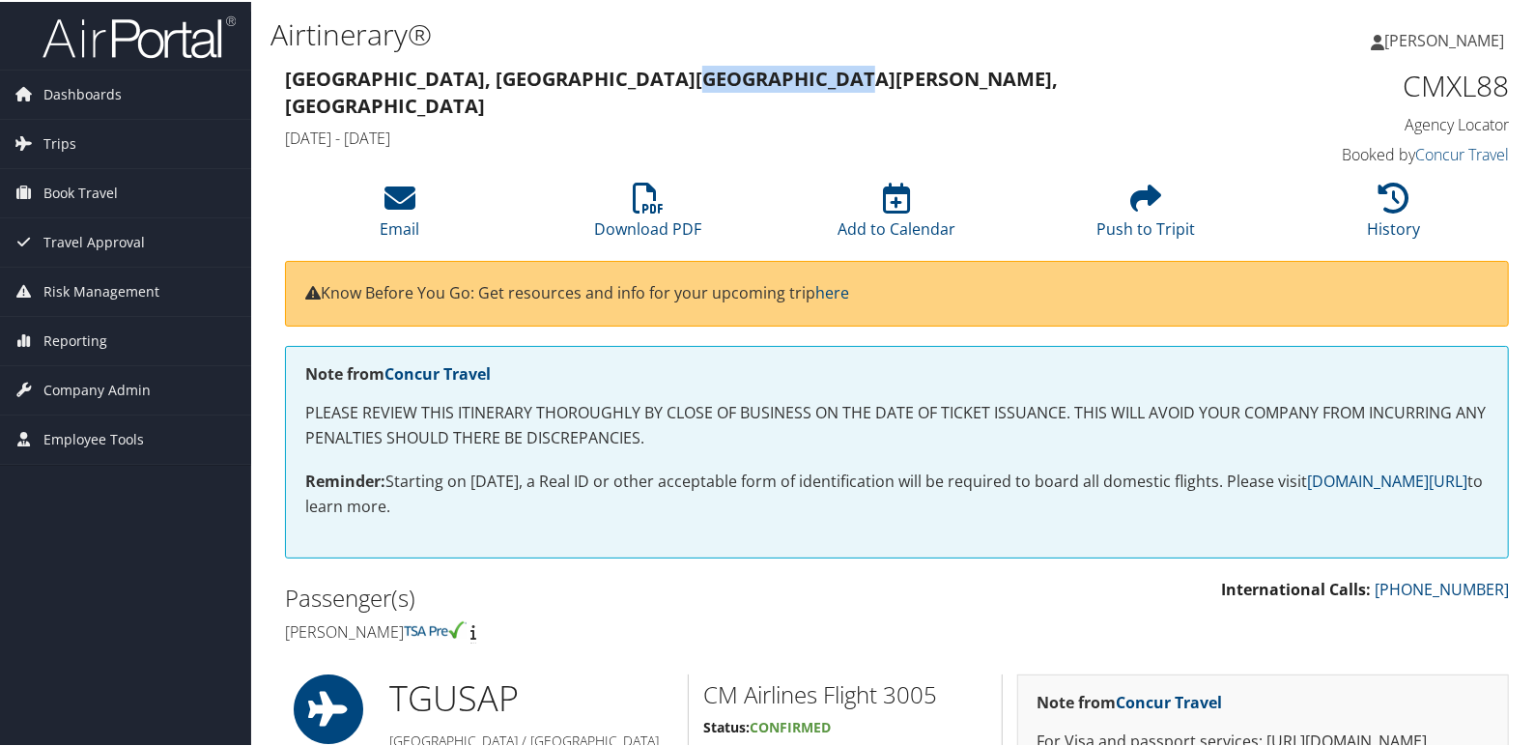
copy strong "San [PERSON_NAME] Sula"
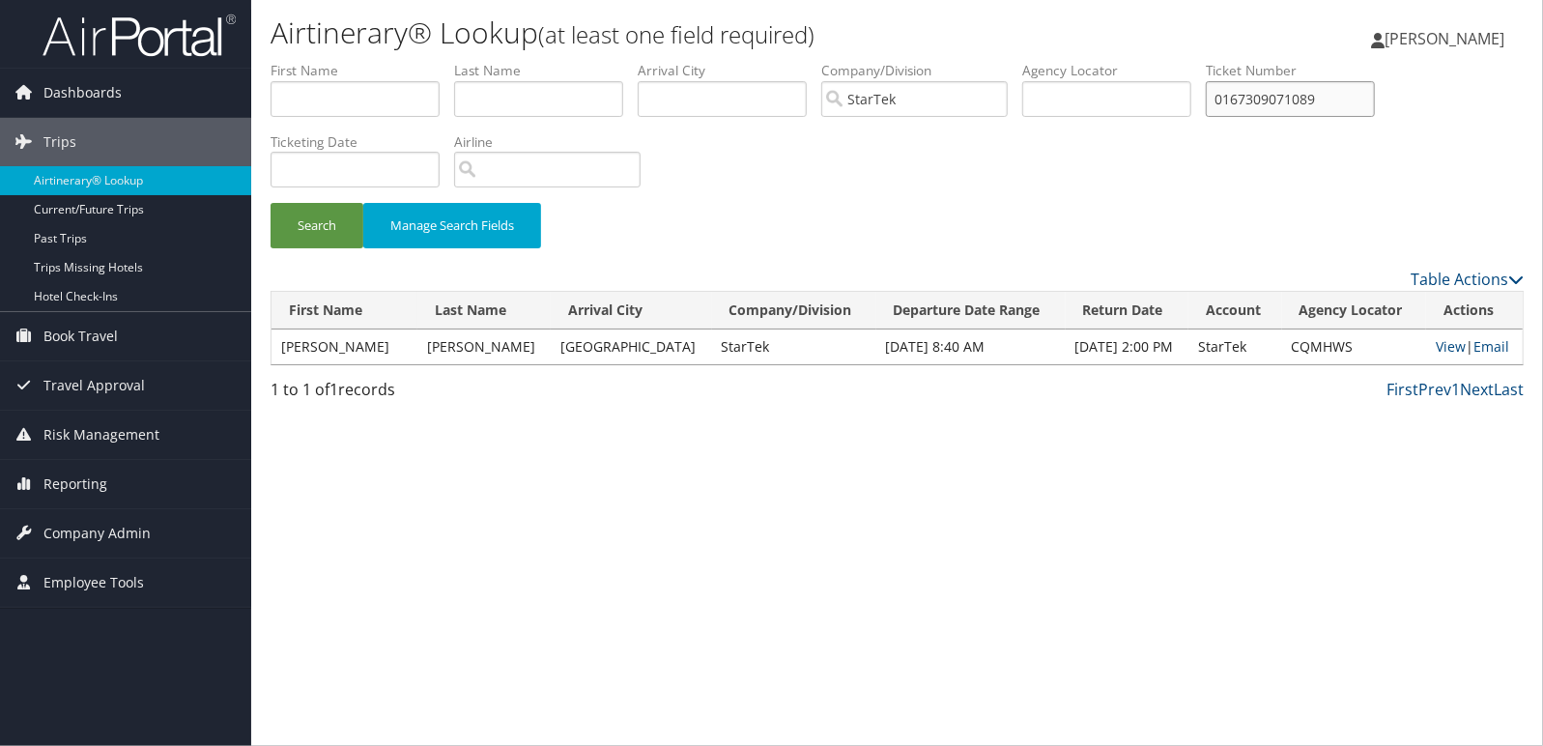
drag, startPoint x: 1356, startPoint y: 109, endPoint x: 790, endPoint y: 81, distance: 566.7
click at [790, 61] on ul "First Name Last Name Departure City Arrival City Company/Division StarTek Airpo…" at bounding box center [896, 61] width 1253 height 0
paste input "017308796486"
type input "0017308796486"
click at [270, 203] on button "Search" at bounding box center [316, 225] width 93 height 45
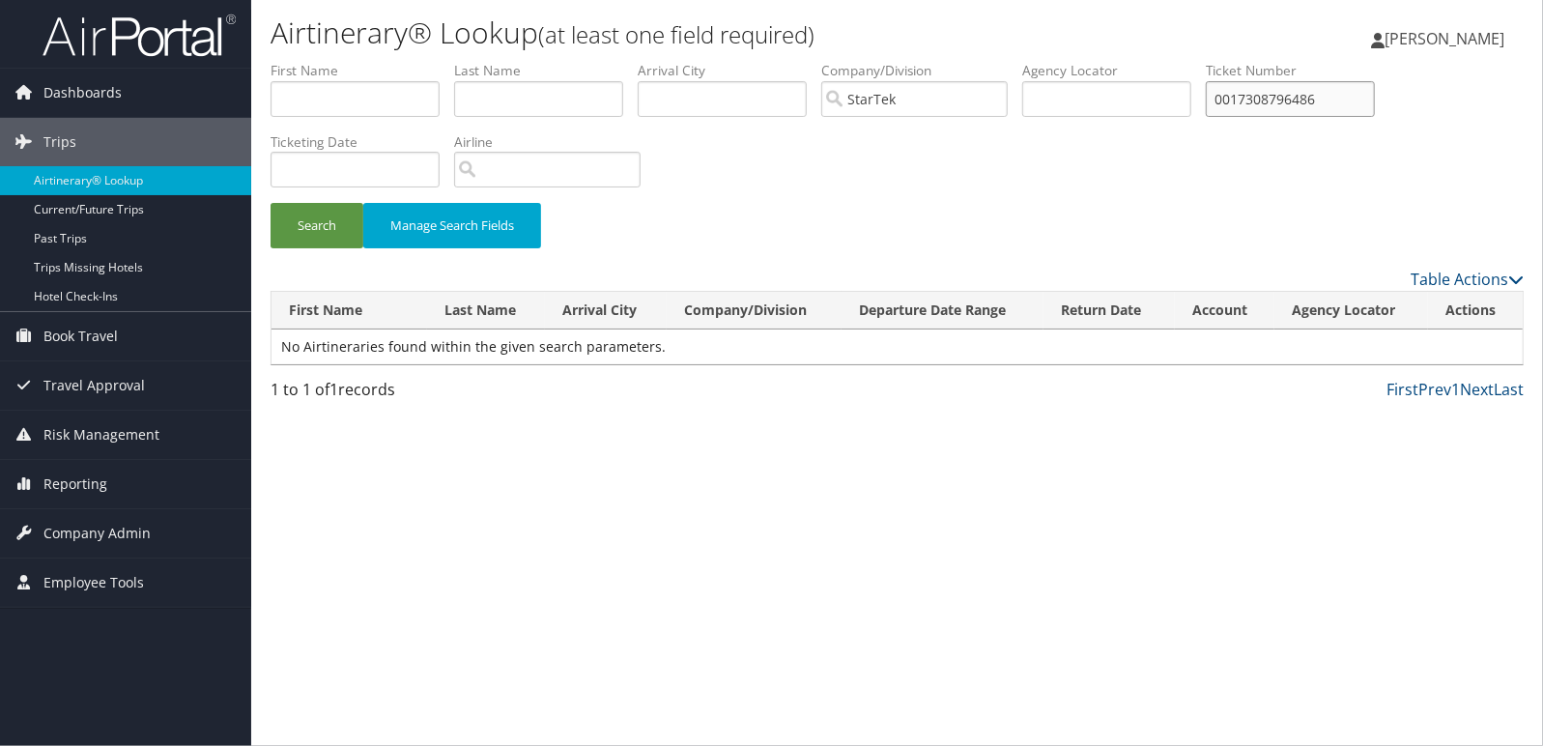
drag, startPoint x: 1342, startPoint y: 104, endPoint x: 478, endPoint y: 102, distance: 863.6
click at [478, 61] on ul "First Name Last Name Departure City Arrival City Company/Division StarTek Airpo…" at bounding box center [896, 61] width 1253 height 0
click at [503, 90] on input "text" at bounding box center [538, 99] width 169 height 36
type input "hopkins"
click at [1221, 217] on div "Search Manage Search Fields" at bounding box center [897, 235] width 1282 height 65
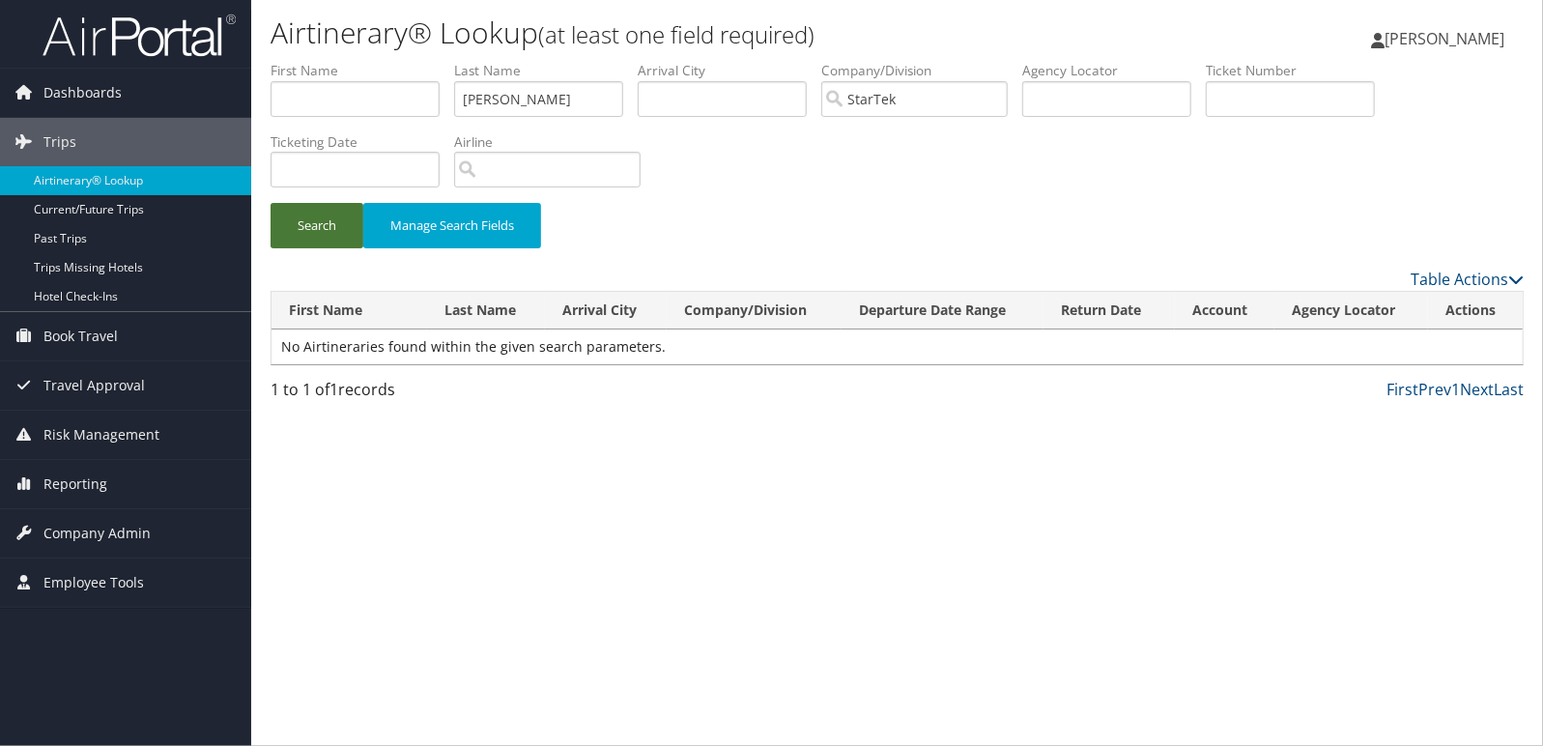
click at [287, 226] on button "Search" at bounding box center [316, 225] width 93 height 45
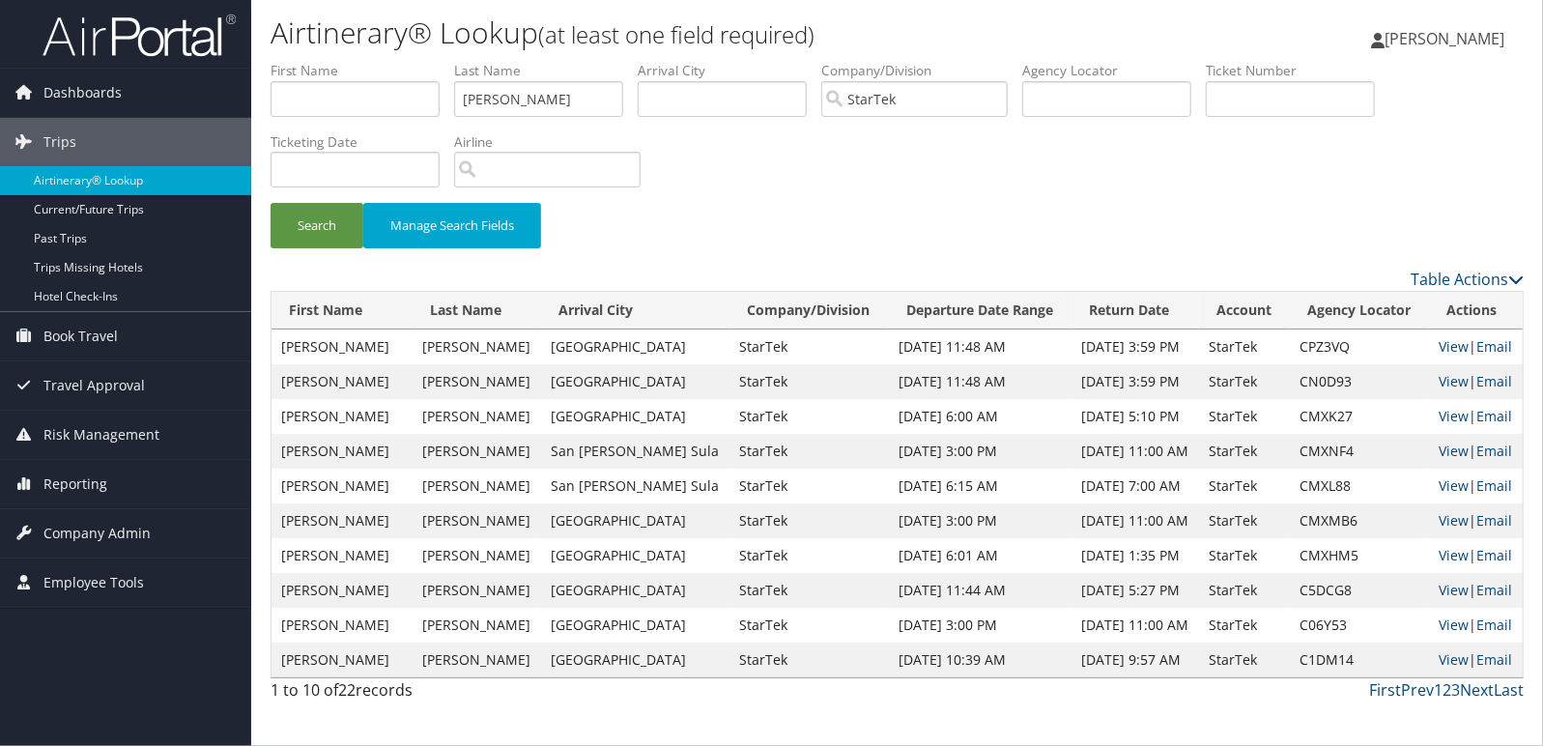
click at [1300, 410] on td "CMXK27" at bounding box center [1359, 416] width 139 height 35
copy td "CMXK27"
click at [1446, 411] on link "View" at bounding box center [1453, 416] width 30 height 18
click at [1273, 102] on input "text" at bounding box center [1290, 99] width 169 height 36
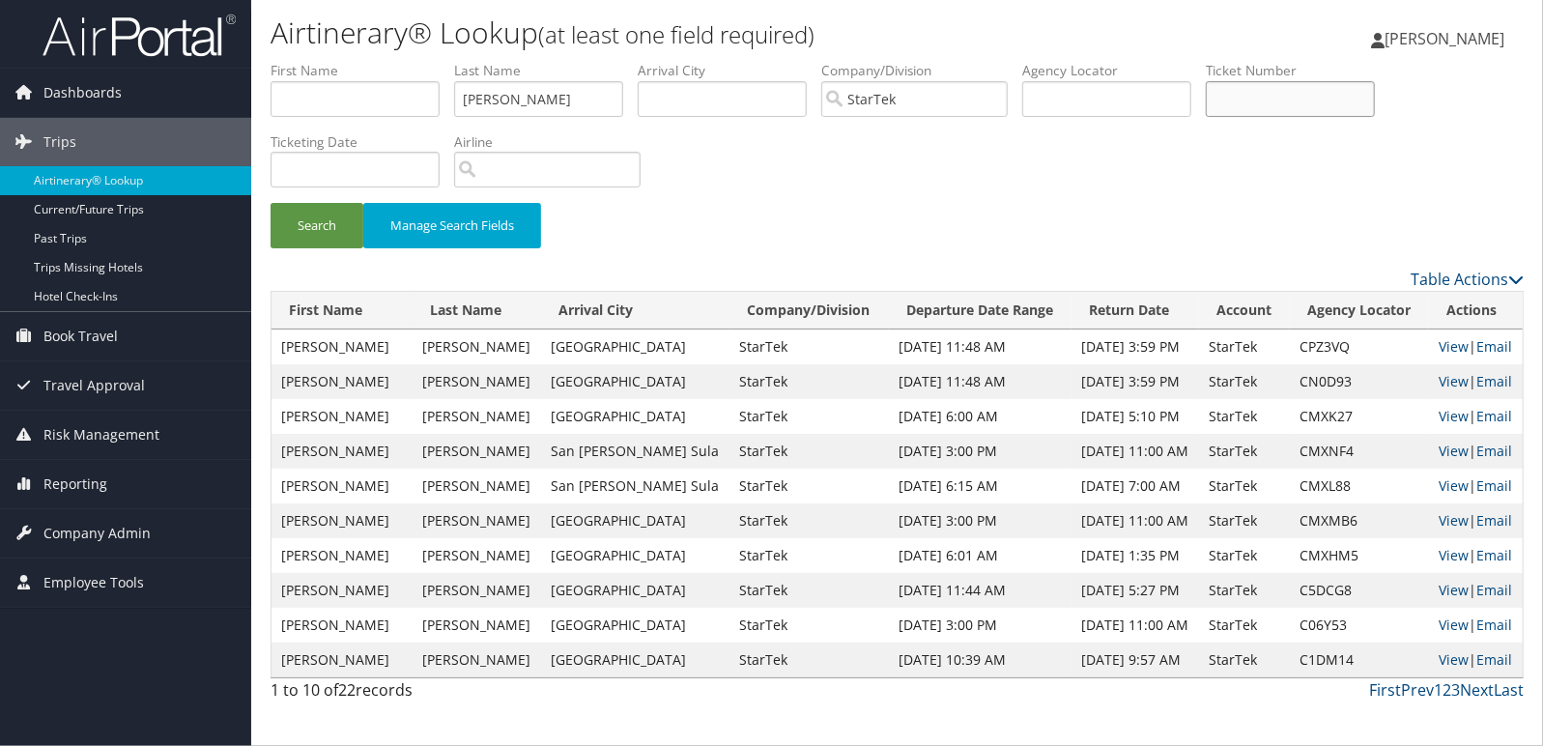
paste input "0167309093508"
type input "0167309093508"
click at [270, 203] on button "Search" at bounding box center [316, 225] width 93 height 45
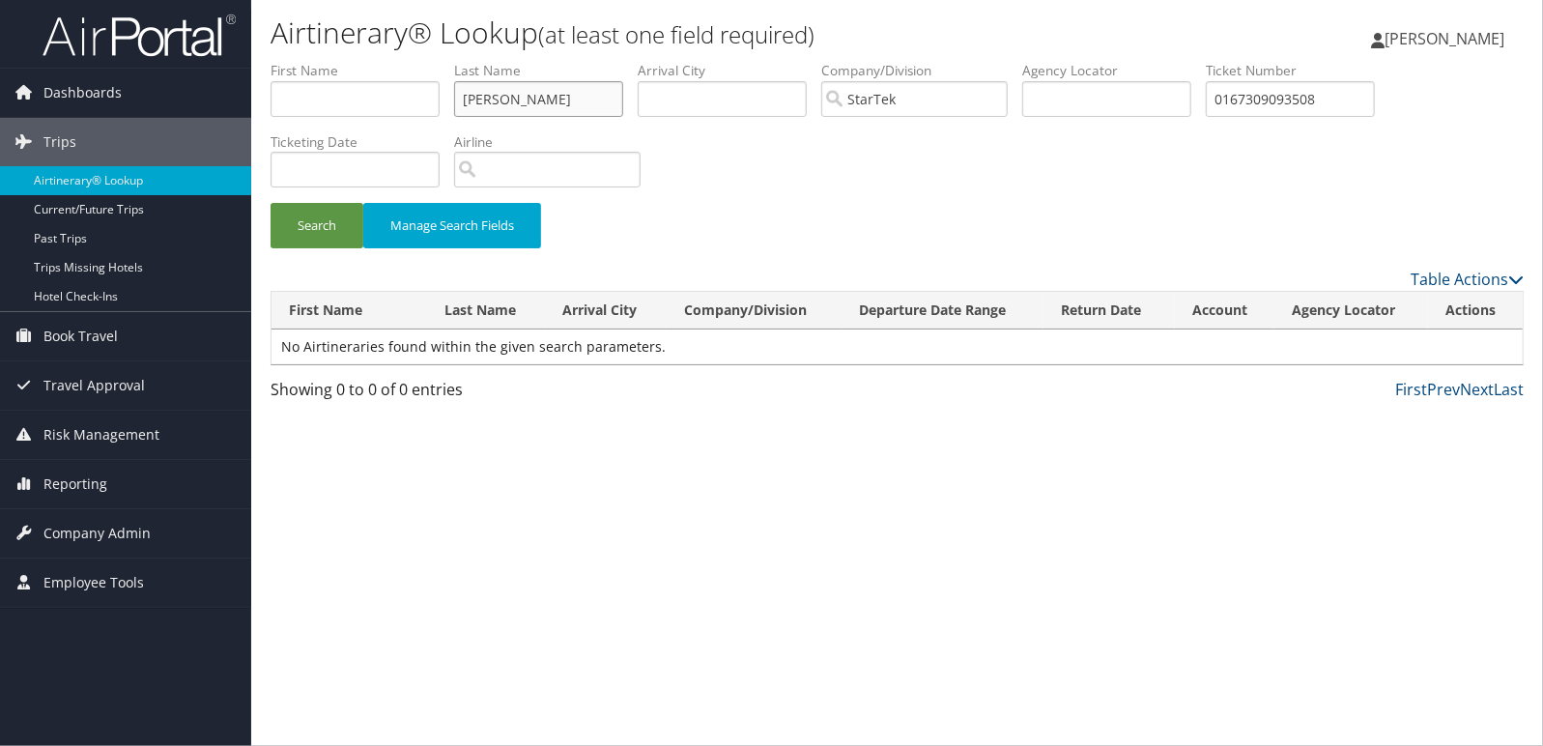
drag, startPoint x: 599, startPoint y: 93, endPoint x: -41, endPoint y: 0, distance: 646.2
click at [0, 0] on html "Menu Dashboards ► AirPortal 360™ (Manager) My Travel Dashboard Trips ► Airtiner…" at bounding box center [771, 373] width 1543 height 746
click at [270, 203] on button "Search" at bounding box center [316, 225] width 93 height 45
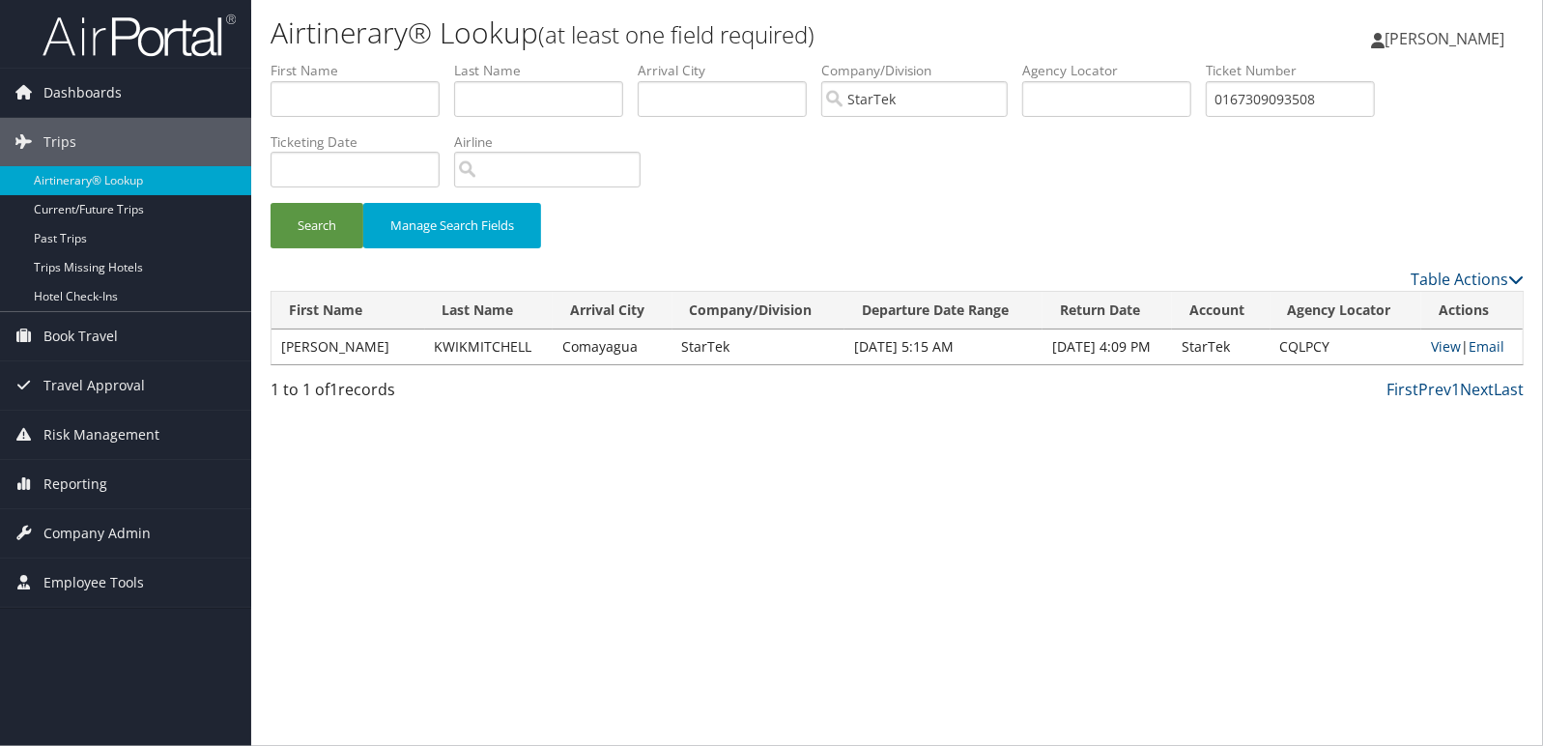
click at [1318, 353] on td "CQLPCY" at bounding box center [1345, 346] width 151 height 35
copy td "CQLPCY"
click at [1446, 344] on link "View" at bounding box center [1446, 346] width 30 height 18
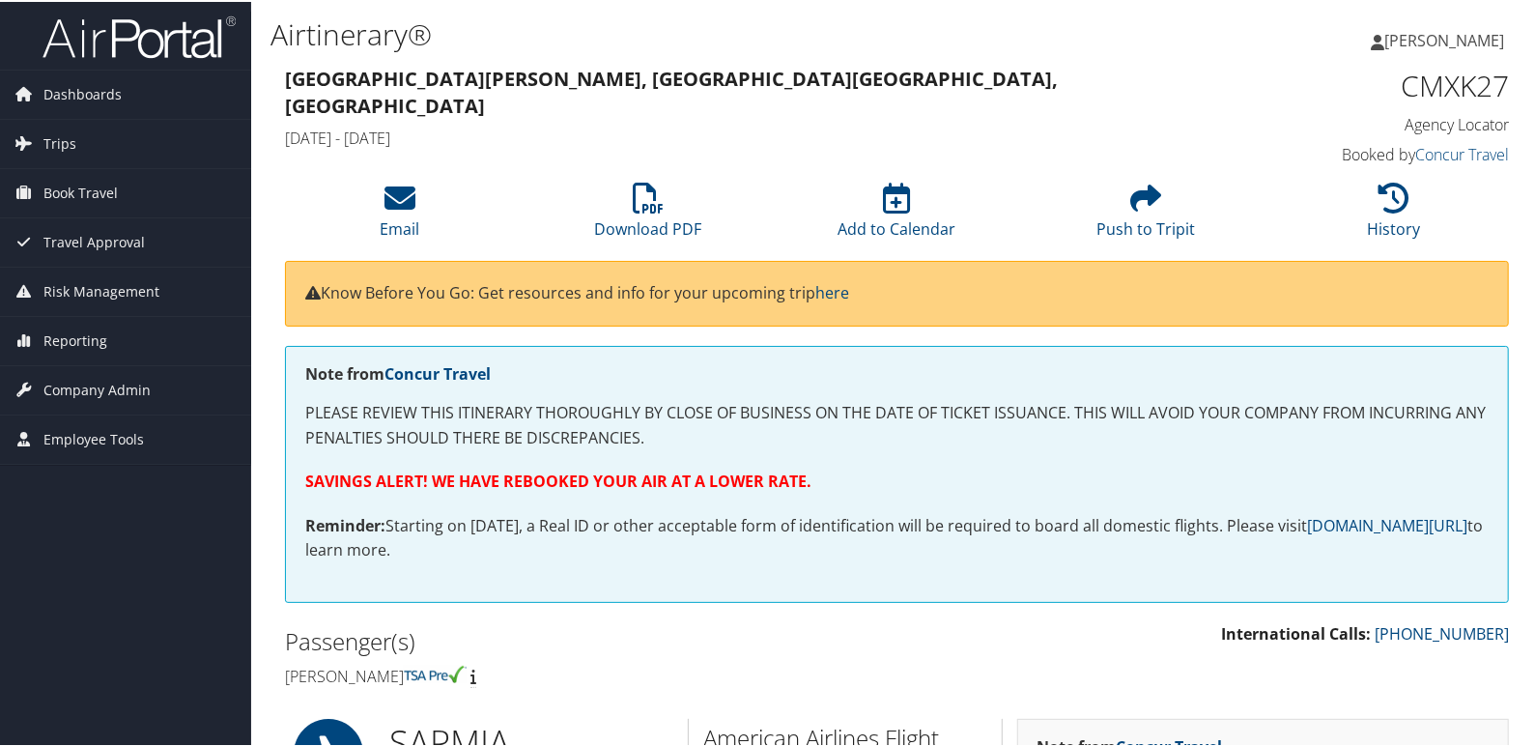
click at [452, 76] on strong "[GEOGRAPHIC_DATA][PERSON_NAME], [GEOGRAPHIC_DATA] [GEOGRAPHIC_DATA], [GEOGRAPHI…" at bounding box center [671, 90] width 773 height 53
drag, startPoint x: 444, startPoint y: 77, endPoint x: 252, endPoint y: 83, distance: 192.3
copy strong "San [PERSON_NAME] Sula"
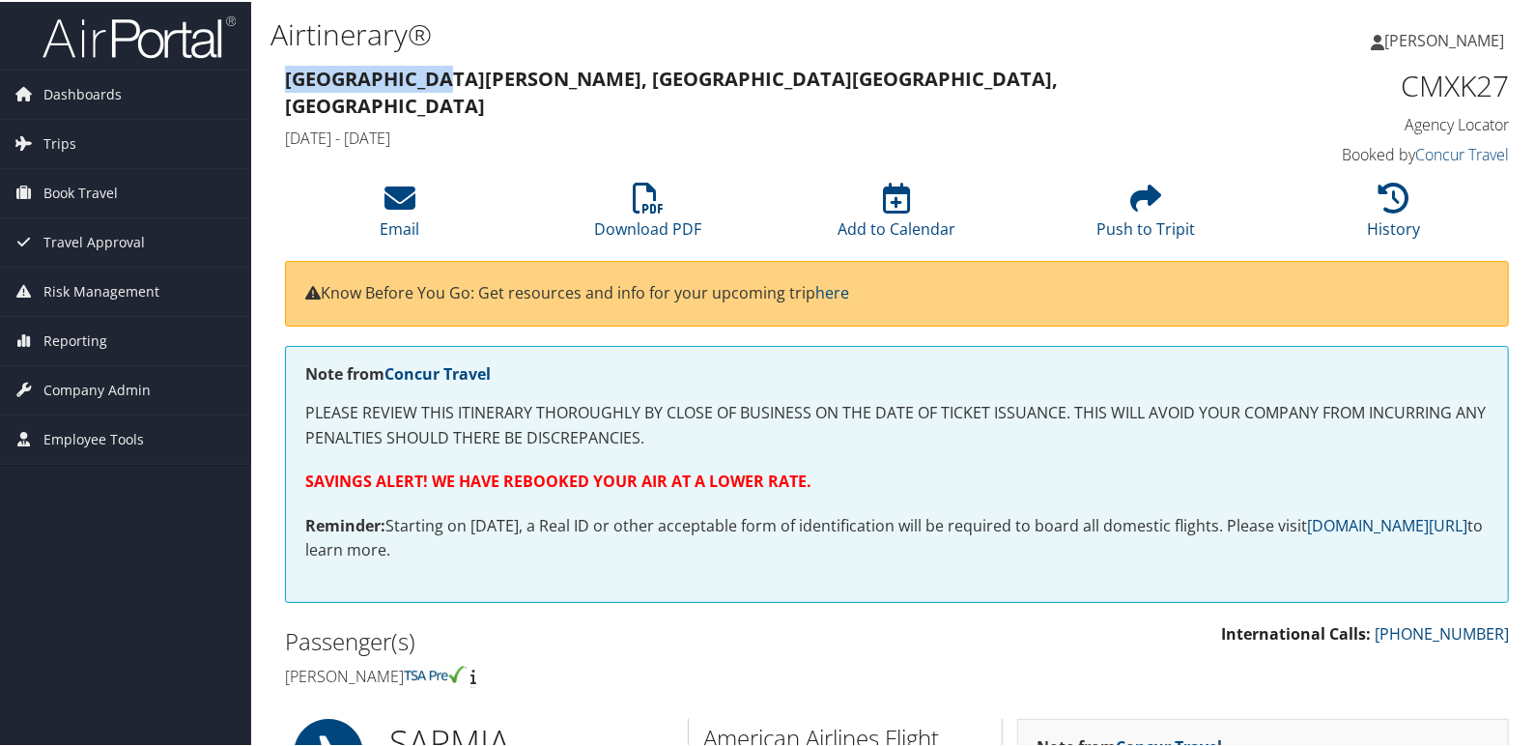
copy strong "San [PERSON_NAME] Sula"
click at [1453, 91] on h1 "CMXK27" at bounding box center [1367, 84] width 284 height 41
click at [1461, 80] on h1 "CMXK27" at bounding box center [1367, 84] width 284 height 41
copy h1 "CMXK27"
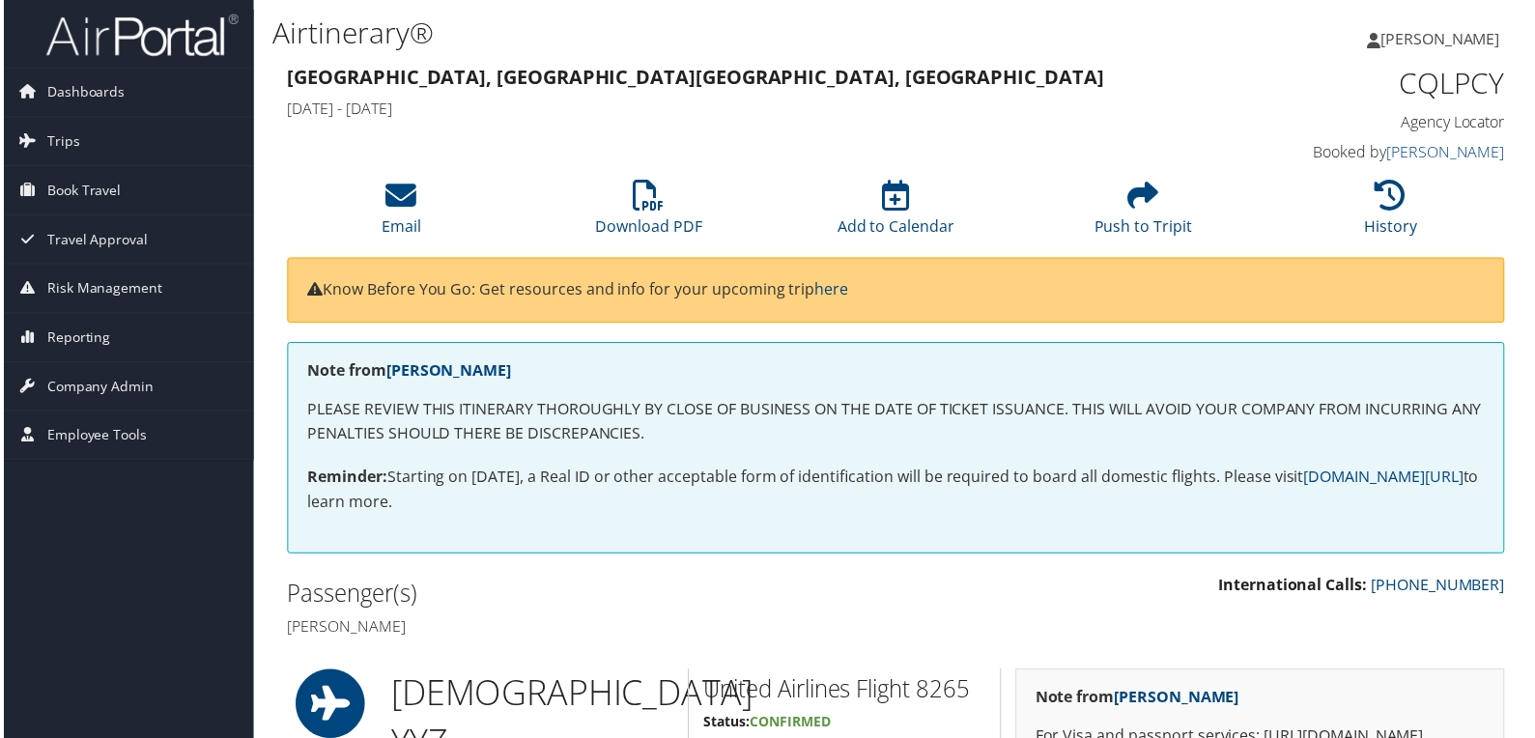
click at [314, 84] on strong "[GEOGRAPHIC_DATA], [GEOGRAPHIC_DATA] [GEOGRAPHIC_DATA], [GEOGRAPHIC_DATA]" at bounding box center [695, 77] width 821 height 26
click at [314, 84] on strong "Halifax, Canada Comayagua, Honduras" at bounding box center [695, 77] width 821 height 26
copy strong "Halifax"
click at [547, 87] on strong "Halifax, Canada Comayagua, Honduras" at bounding box center [695, 77] width 821 height 26
click at [553, 81] on strong "Halifax, Canada Comayagua, Honduras" at bounding box center [695, 77] width 821 height 26
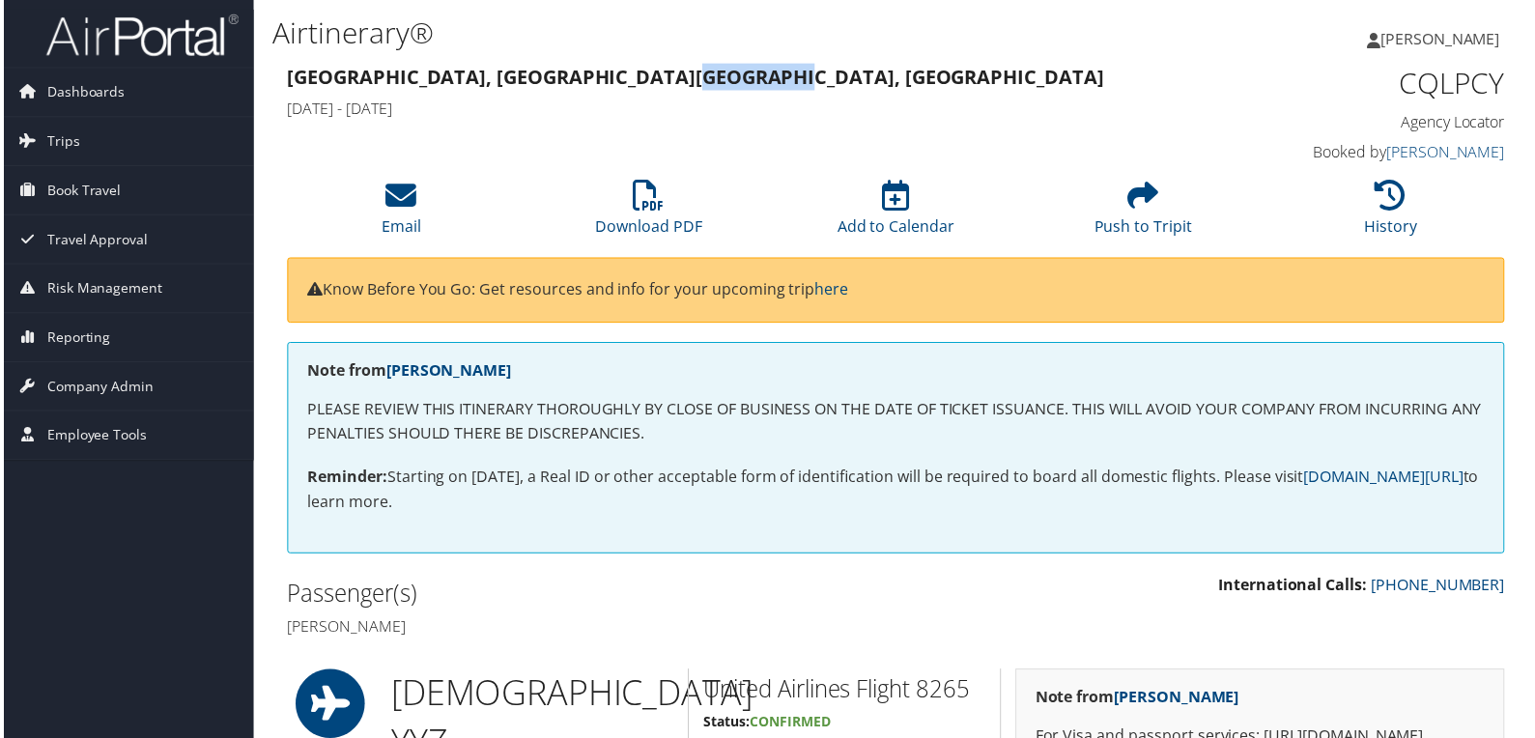
click at [553, 81] on strong "Halifax, Canada Comayagua, Honduras" at bounding box center [695, 77] width 821 height 26
copy strong "Comayagua"
drag, startPoint x: 494, startPoint y: 630, endPoint x: 277, endPoint y: 632, distance: 216.4
click at [277, 632] on div "Passenger(s) Shelley may Kwikmitchell" at bounding box center [583, 612] width 627 height 72
copy h4 "Shelley may Kwikmitchell"
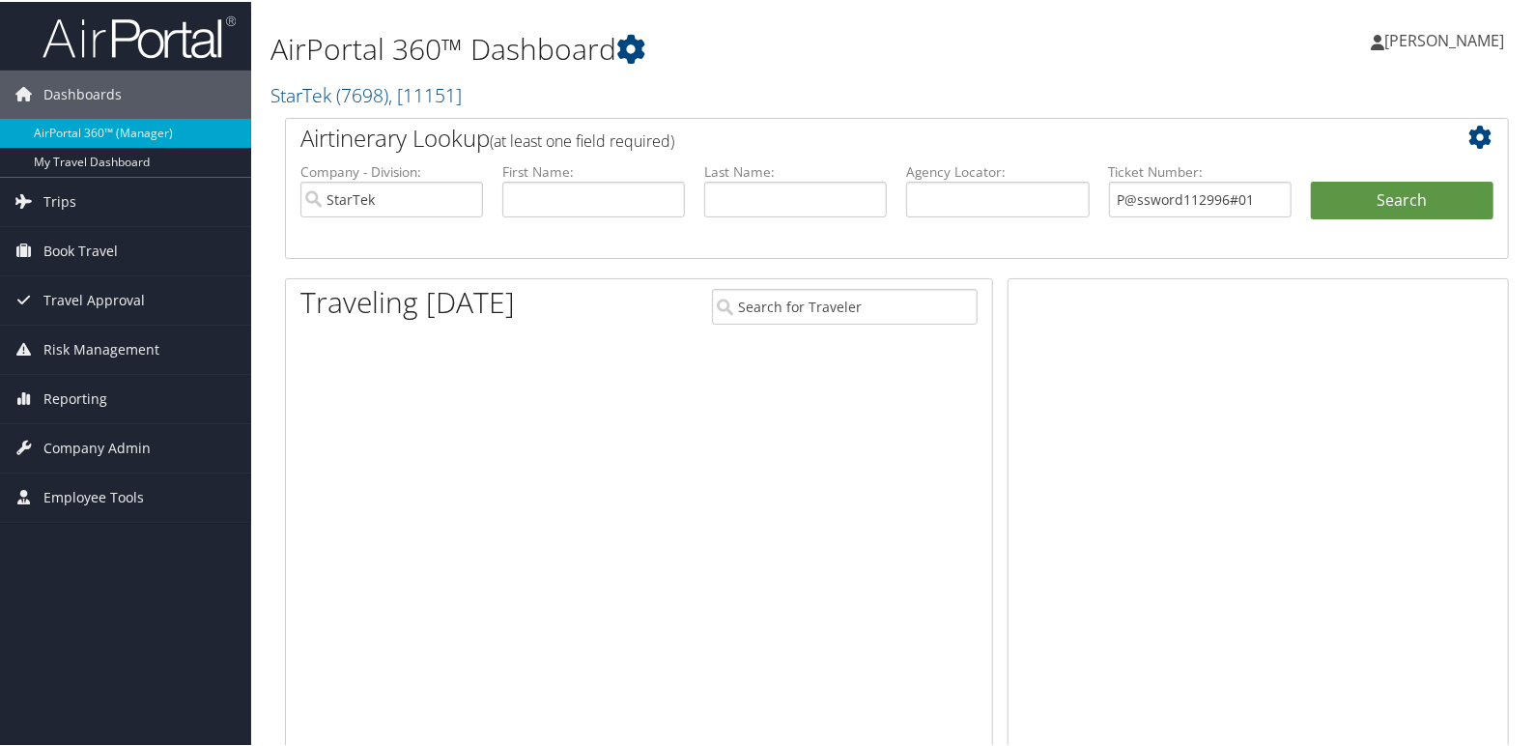
type input "P@ssword112996#01"
click at [1311, 180] on button "Search" at bounding box center [1402, 199] width 183 height 39
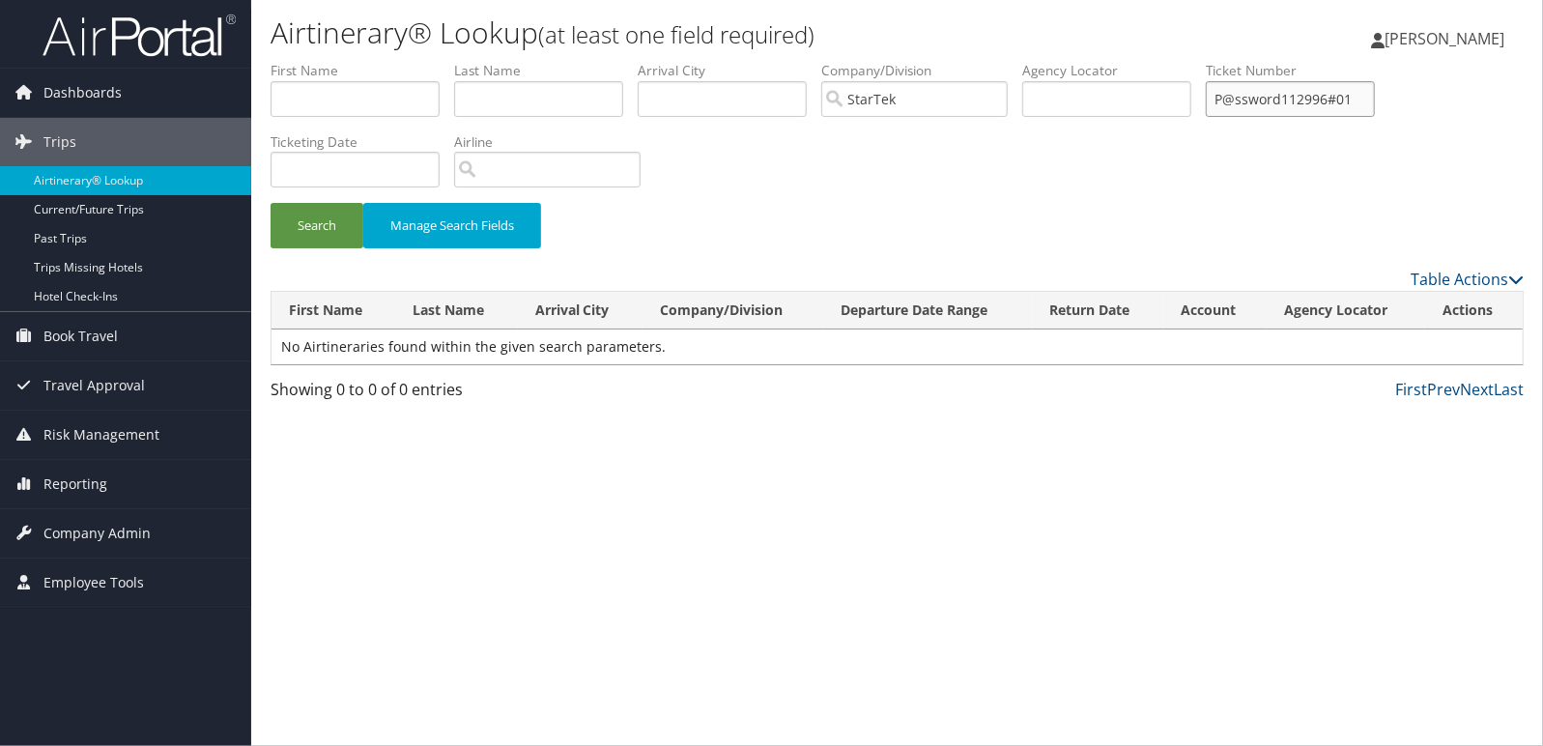
drag, startPoint x: 1368, startPoint y: 101, endPoint x: 570, endPoint y: 84, distance: 798.1
click at [588, 61] on ul "First Name Last Name Departure City Arrival City Company/Division StarTek Airpo…" at bounding box center [896, 61] width 1253 height 0
paste input "0017309567795"
click at [270, 203] on button "Search" at bounding box center [316, 225] width 93 height 45
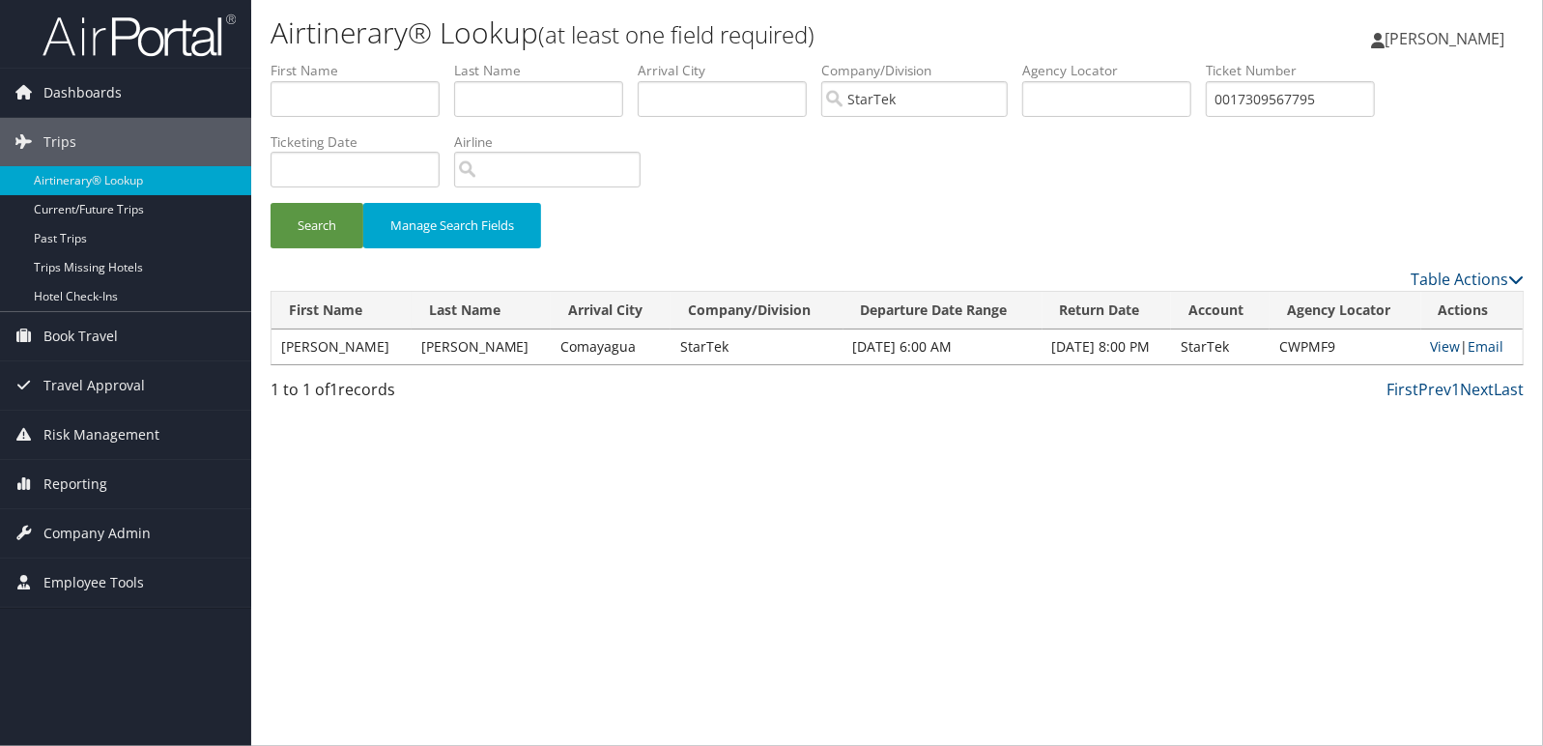
click at [1303, 353] on td "CWPMF9" at bounding box center [1345, 346] width 152 height 35
copy td "CWPMF9"
click at [1442, 345] on link "View" at bounding box center [1446, 346] width 30 height 18
drag, startPoint x: 1366, startPoint y: 92, endPoint x: 471, endPoint y: 4, distance: 898.8
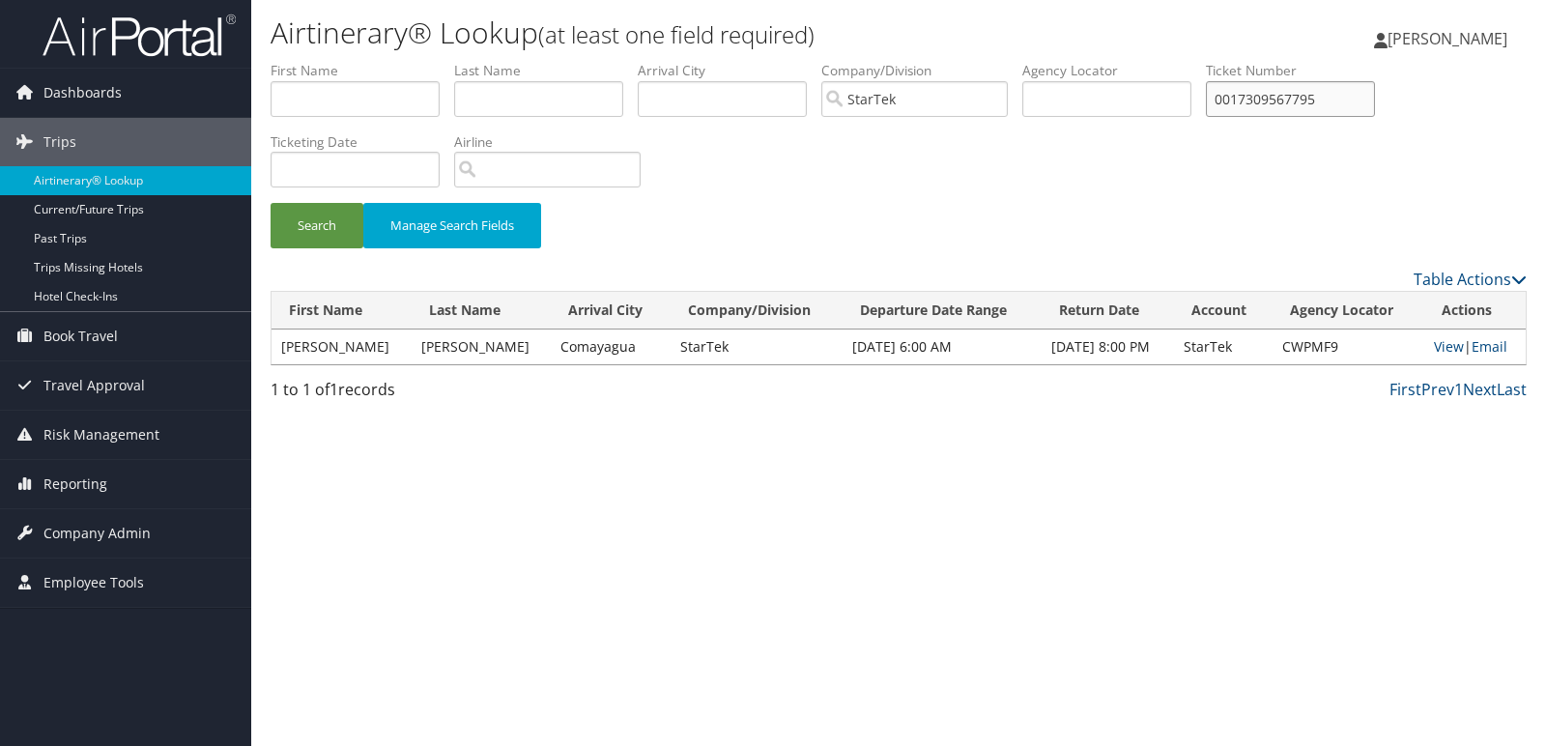
click at [488, 4] on div "Airtinerary® Lookup (at least one field required) Mark Anthony Esteban Mark Ant…" at bounding box center [898, 373] width 1294 height 746
paste input "167310410312"
click at [270, 203] on button "Search" at bounding box center [316, 225] width 93 height 45
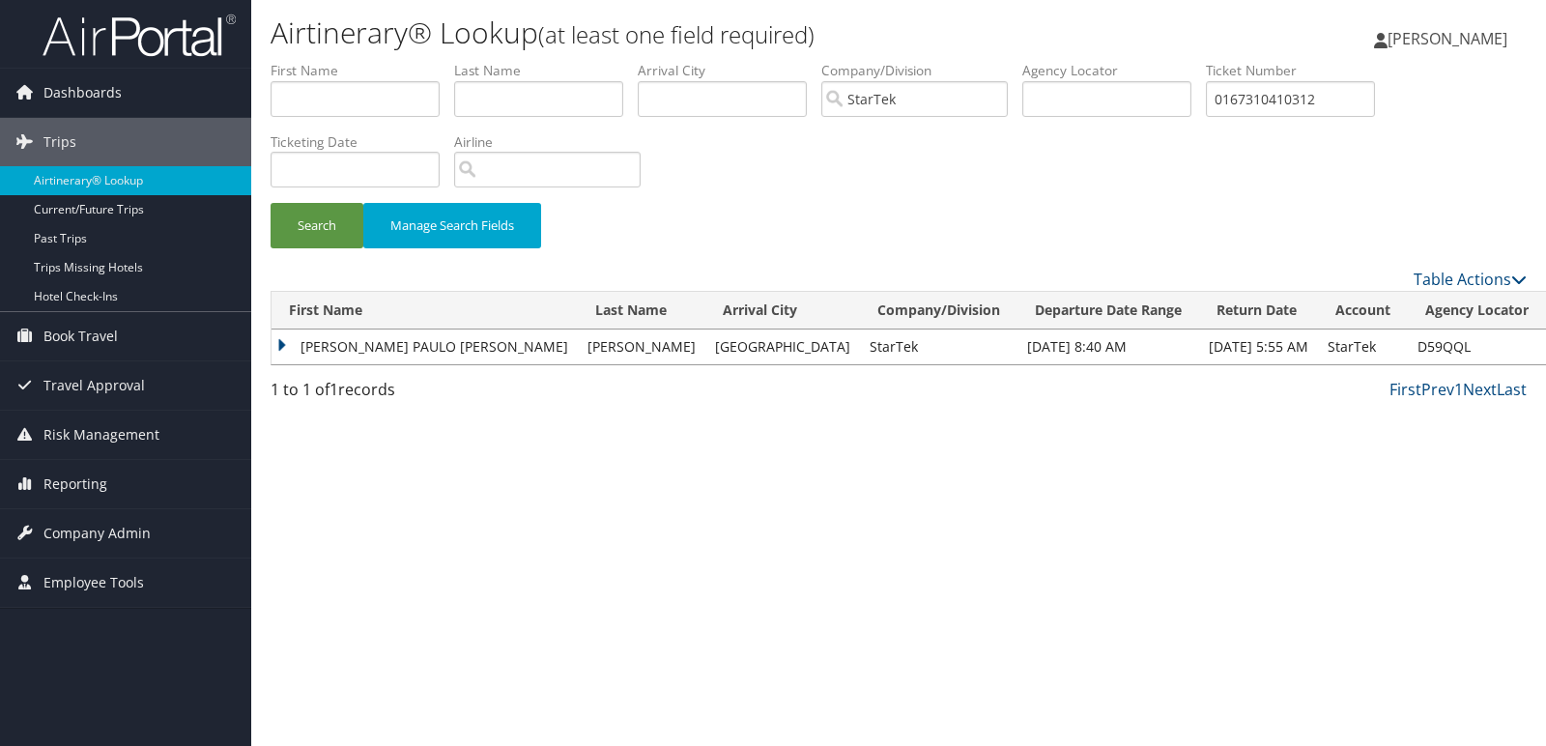
click at [1448, 338] on td "D59QQL" at bounding box center [1476, 346] width 138 height 35
click at [1409, 353] on td "D59QQL" at bounding box center [1476, 346] width 138 height 35
copy td "D59QQL"
click at [737, 342] on td "Cincinnati" at bounding box center [782, 346] width 155 height 35
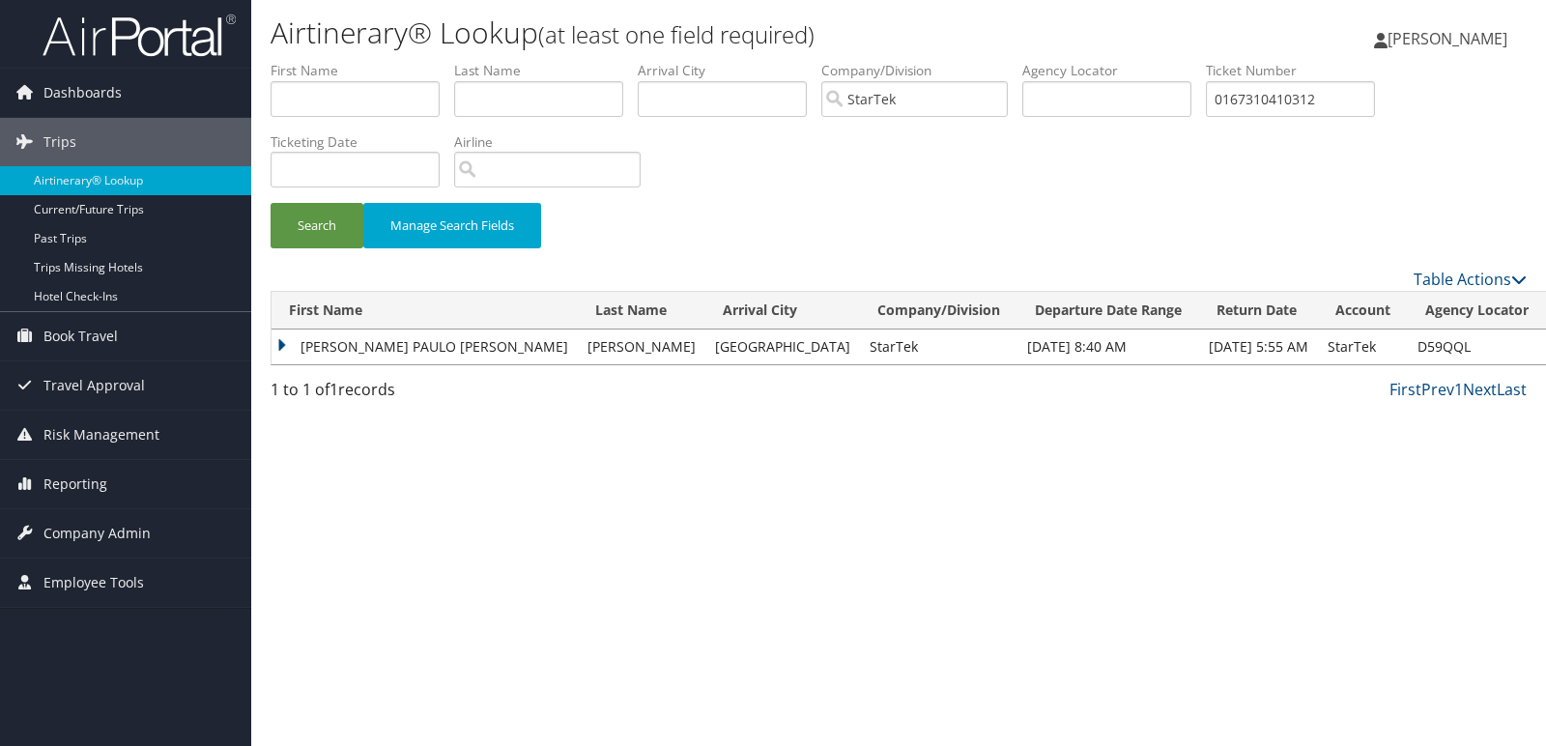
drag, startPoint x: 1505, startPoint y: 342, endPoint x: 1505, endPoint y: 323, distance: 19.3
click at [1505, 340] on td "D59QQL" at bounding box center [1476, 346] width 138 height 35
click at [1499, 284] on link "Table Actions" at bounding box center [1469, 279] width 113 height 21
click at [1198, 495] on div at bounding box center [773, 373] width 1546 height 746
click at [1456, 359] on td "D59QQL" at bounding box center [1476, 346] width 138 height 35
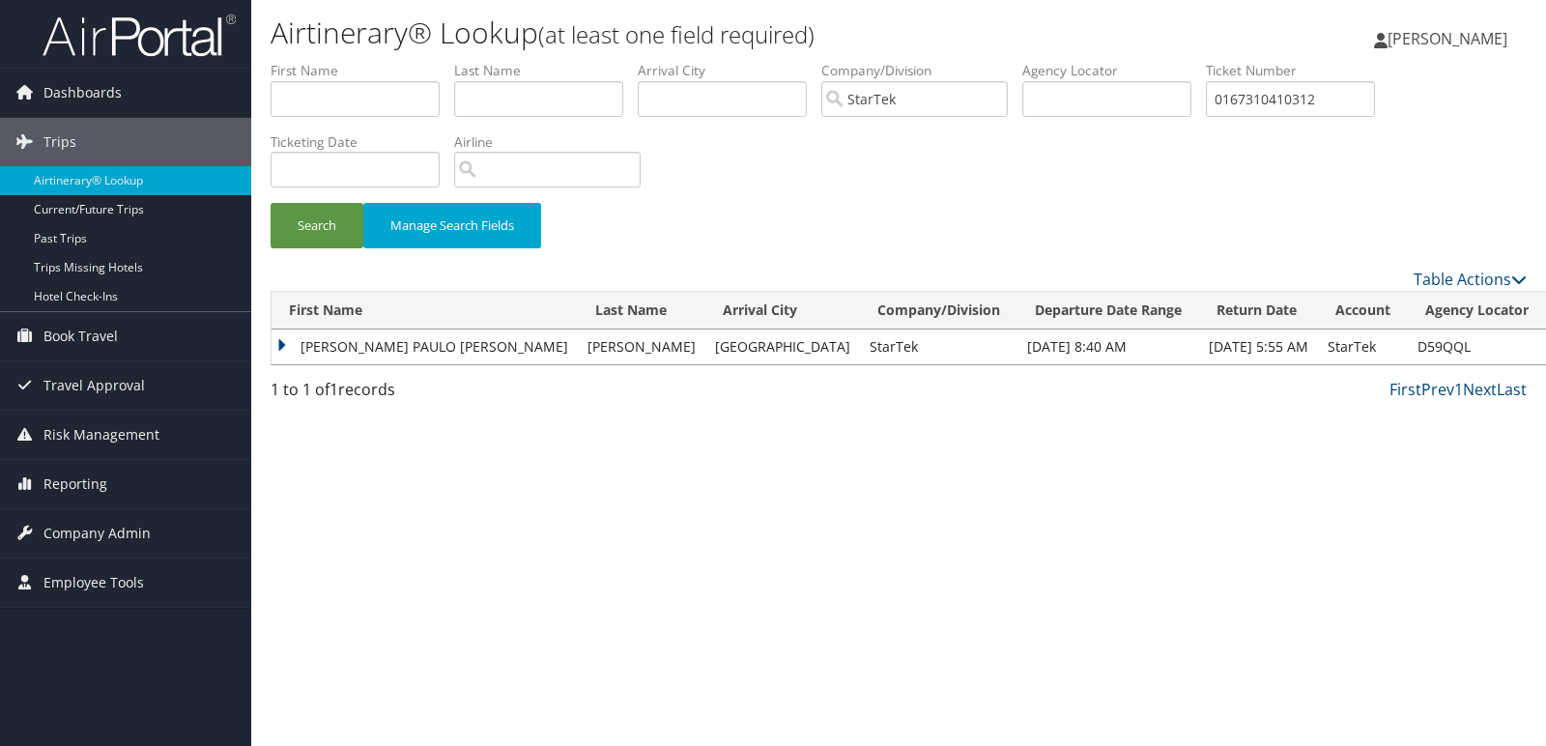
click at [281, 344] on td "JUAN PAULO LORENZO ELORDI" at bounding box center [424, 346] width 306 height 35
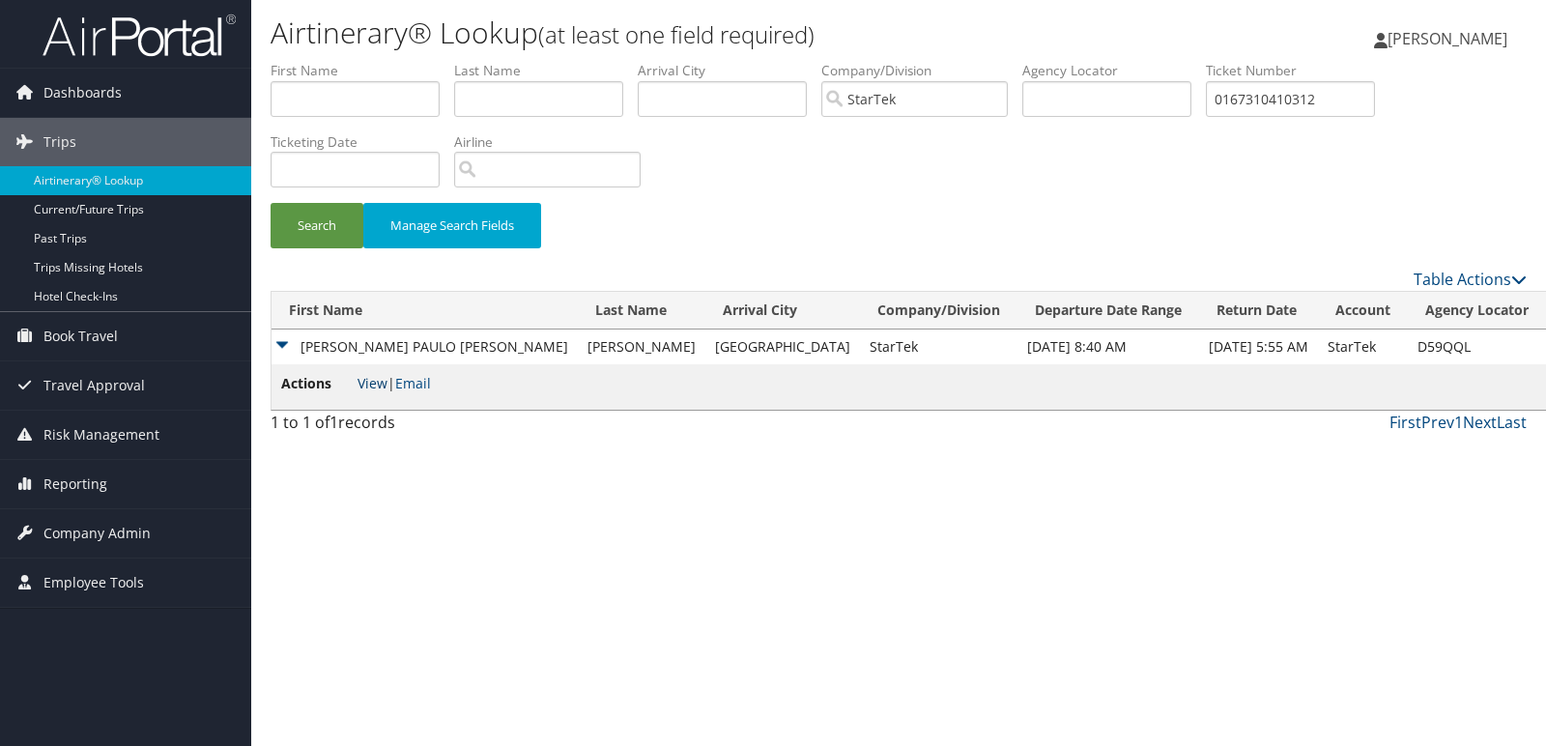
click at [363, 377] on link "View" at bounding box center [372, 383] width 30 height 18
drag, startPoint x: 1346, startPoint y: 99, endPoint x: 698, endPoint y: 73, distance: 647.7
click at [698, 61] on ul "First Name Last Name Departure City Arrival City Company/Division StarTek Airpo…" at bounding box center [898, 61] width 1256 height 0
paste input "017310410310"
click at [270, 203] on button "Search" at bounding box center [316, 225] width 93 height 45
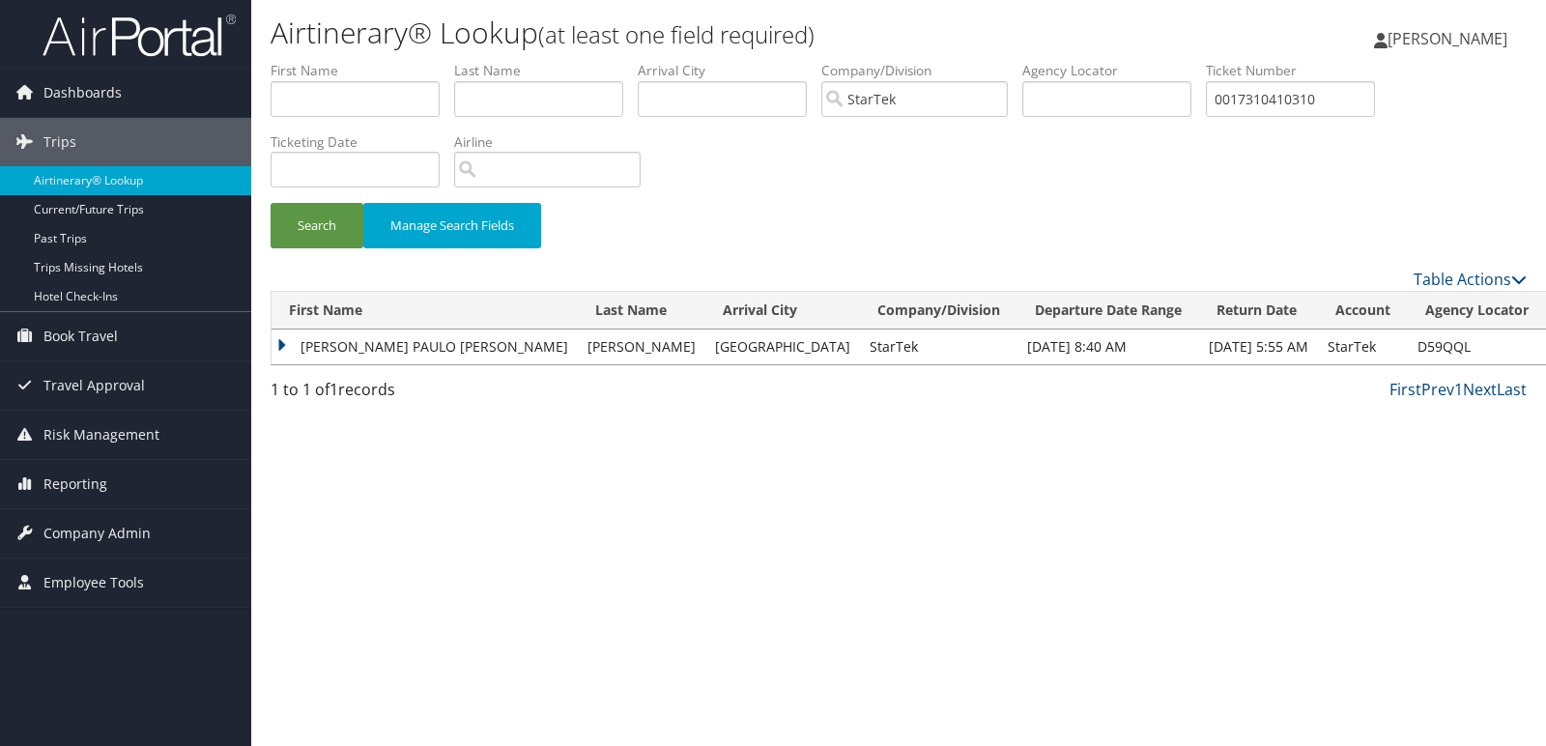
click at [1418, 344] on td "D59QQL" at bounding box center [1476, 346] width 138 height 35
click at [1418, 346] on td "D59QQL" at bounding box center [1476, 346] width 138 height 35
copy td "D59QQL"
click at [284, 340] on td "JUAN PAULO LORENZO ELORDI" at bounding box center [424, 346] width 306 height 35
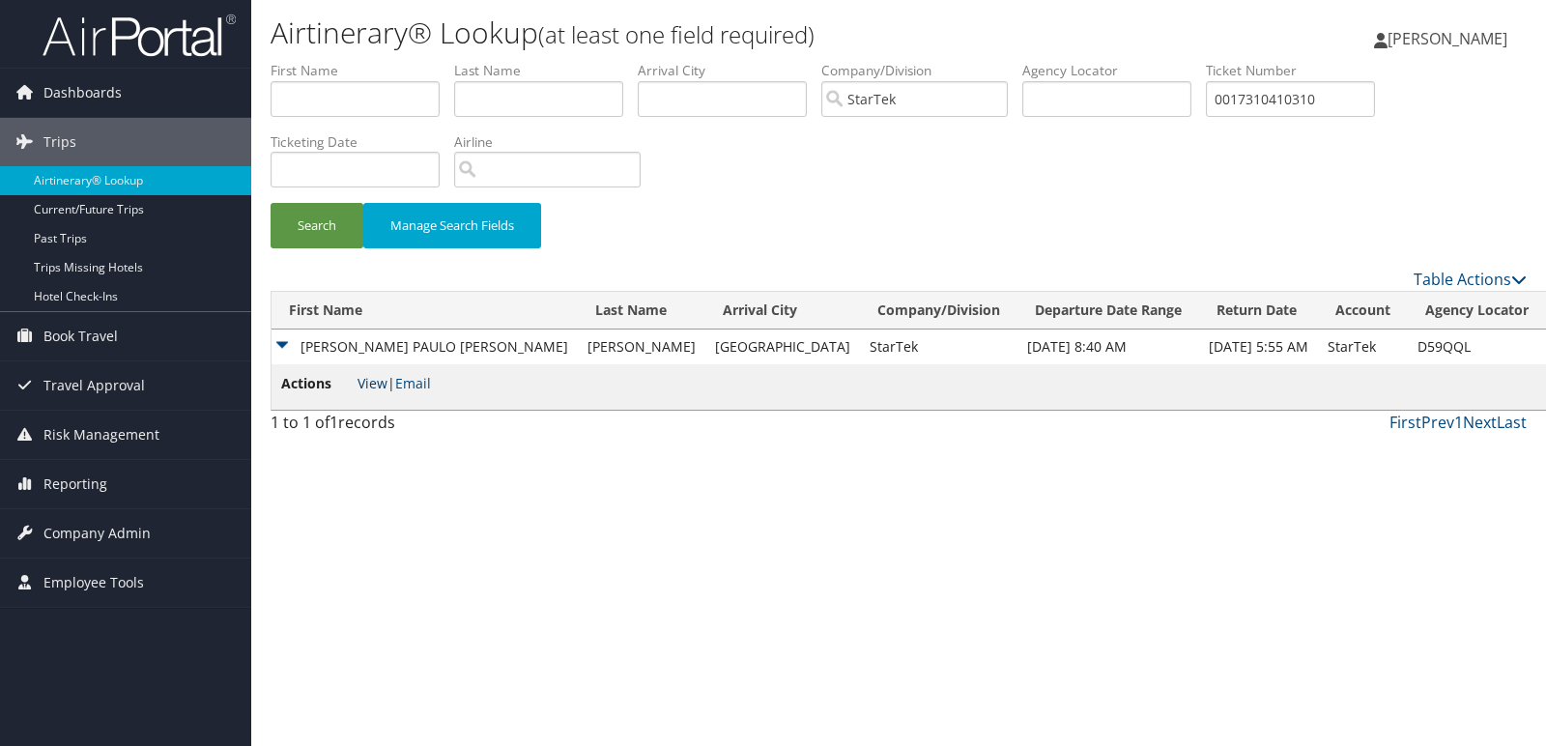
click at [374, 382] on link "View" at bounding box center [372, 383] width 30 height 18
drag, startPoint x: 1368, startPoint y: 90, endPoint x: 1332, endPoint y: 11, distance: 86.9
click at [1368, 90] on input "0017310410310" at bounding box center [1290, 99] width 169 height 36
drag, startPoint x: 1335, startPoint y: 101, endPoint x: 467, endPoint y: 21, distance: 872.1
click at [467, 27] on div "Airtinerary® Lookup (at least one field required) Mark Anthony Esteban Mark Ant…" at bounding box center [898, 373] width 1294 height 746
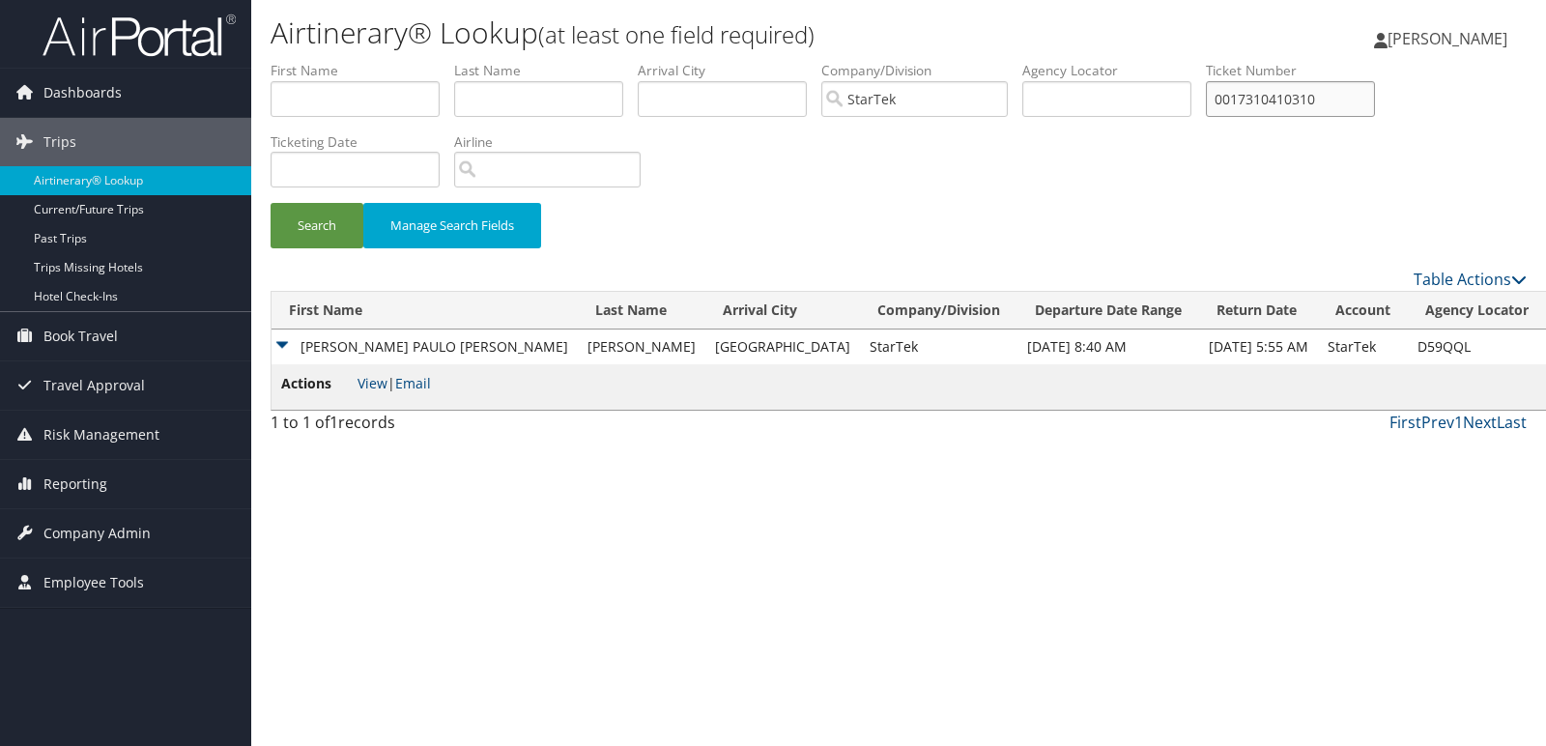
paste input "09567796"
type input "0017309567796"
click at [270, 203] on button "Search" at bounding box center [316, 225] width 93 height 45
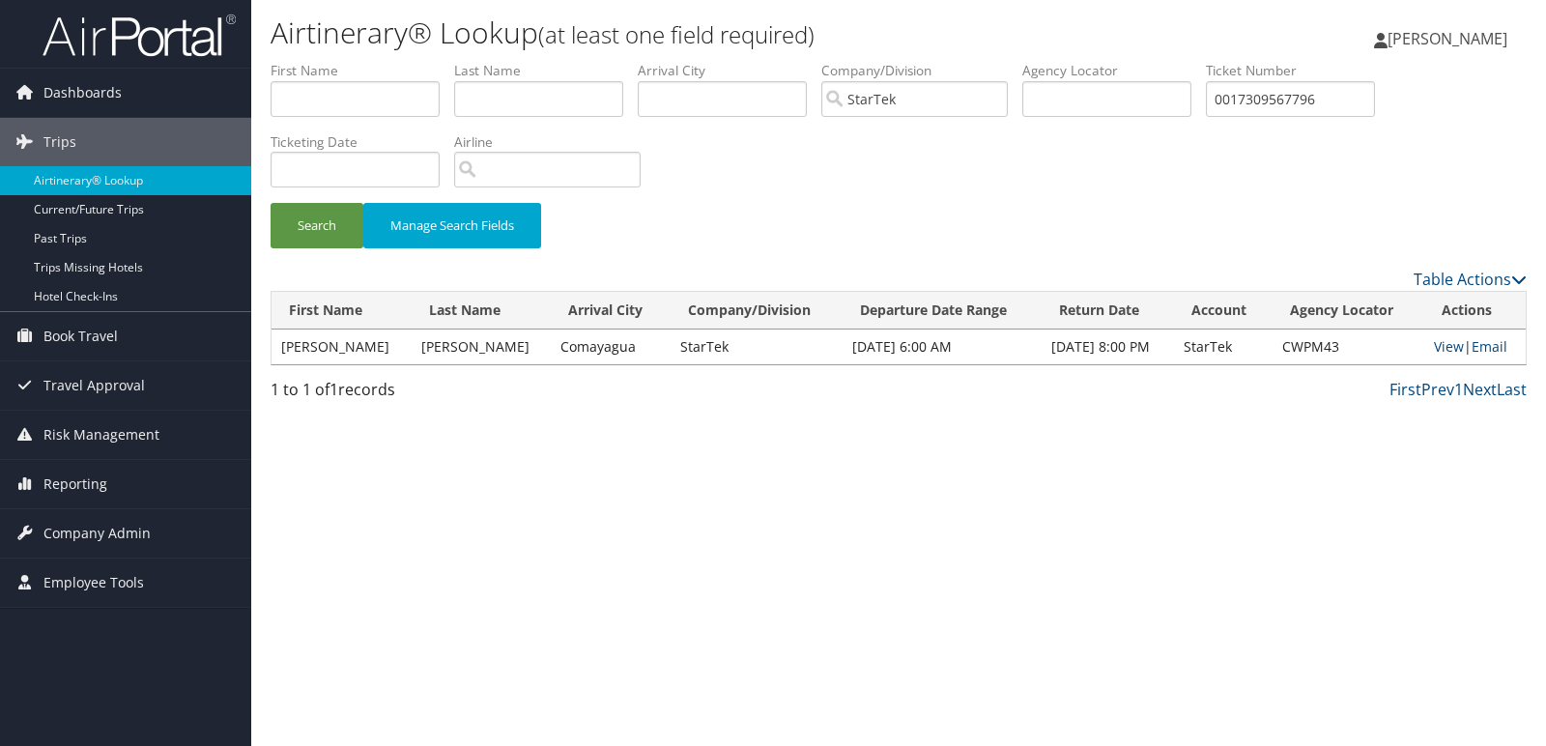
click at [1324, 346] on td "CWPM43" at bounding box center [1348, 346] width 152 height 35
copy td "CWPM43"
click at [1443, 343] on link "View" at bounding box center [1448, 346] width 30 height 18
drag, startPoint x: 1343, startPoint y: 104, endPoint x: 558, endPoint y: 59, distance: 785.7
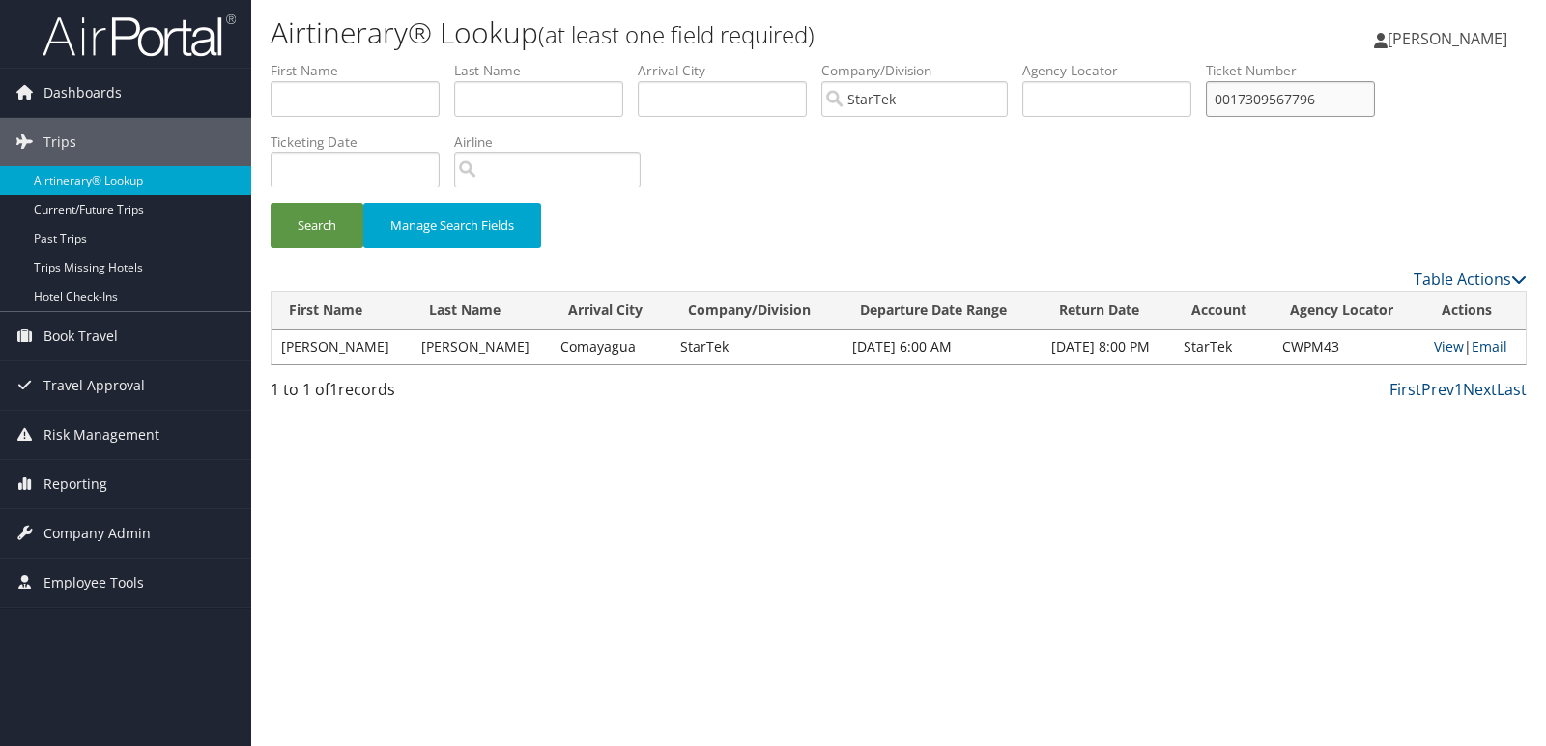
click at [558, 61] on ul "First Name Last Name Departure City Arrival City Company/Division StarTek Airpo…" at bounding box center [898, 61] width 1256 height 0
paste input "text"
click at [1285, 108] on input "text" at bounding box center [1290, 99] width 169 height 36
paste input "0017309559325"
type input "0017309559325"
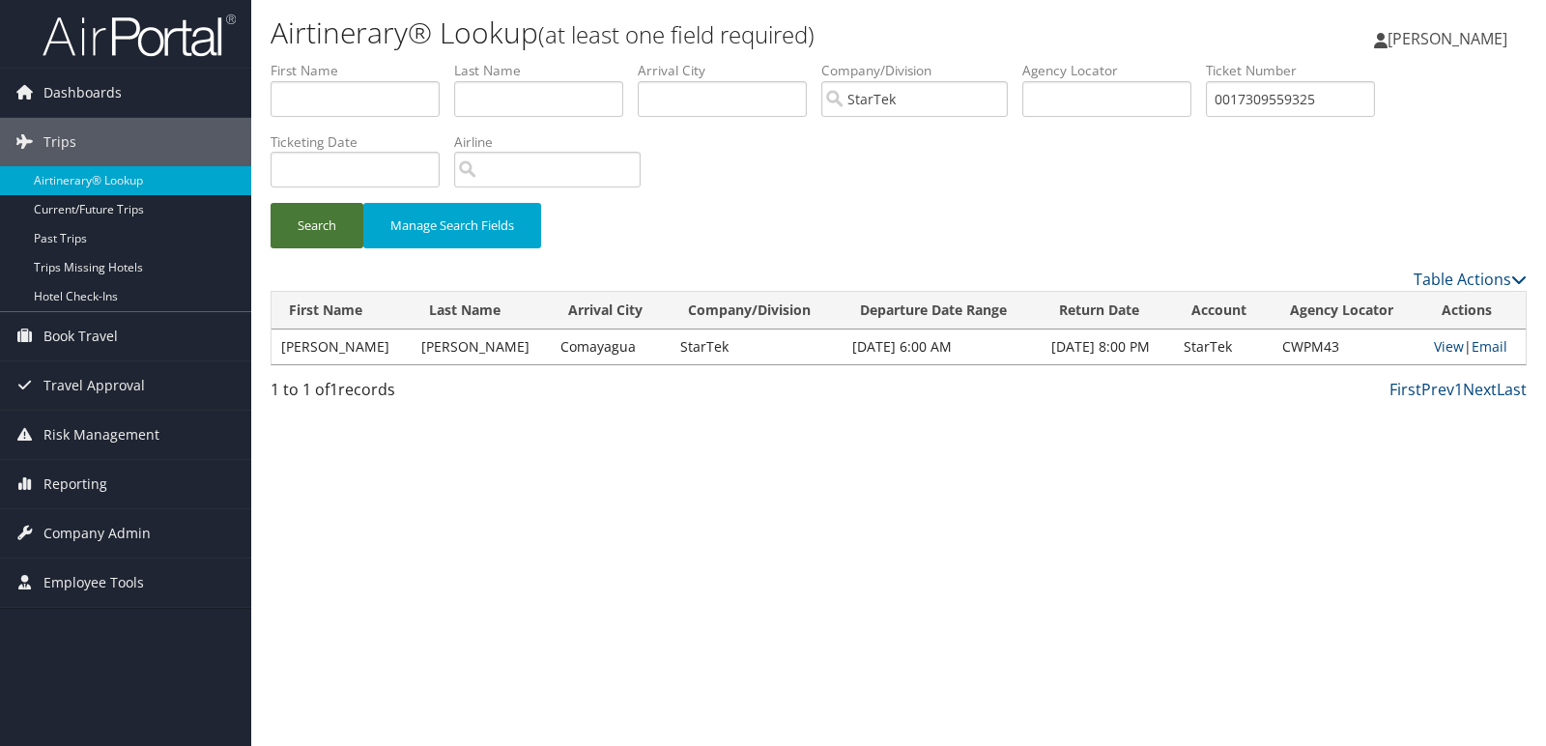
click at [318, 220] on button "Search" at bounding box center [316, 225] width 93 height 45
click at [1291, 344] on td "CWPJTJ" at bounding box center [1349, 346] width 150 height 35
copy td "CWPJTJ"
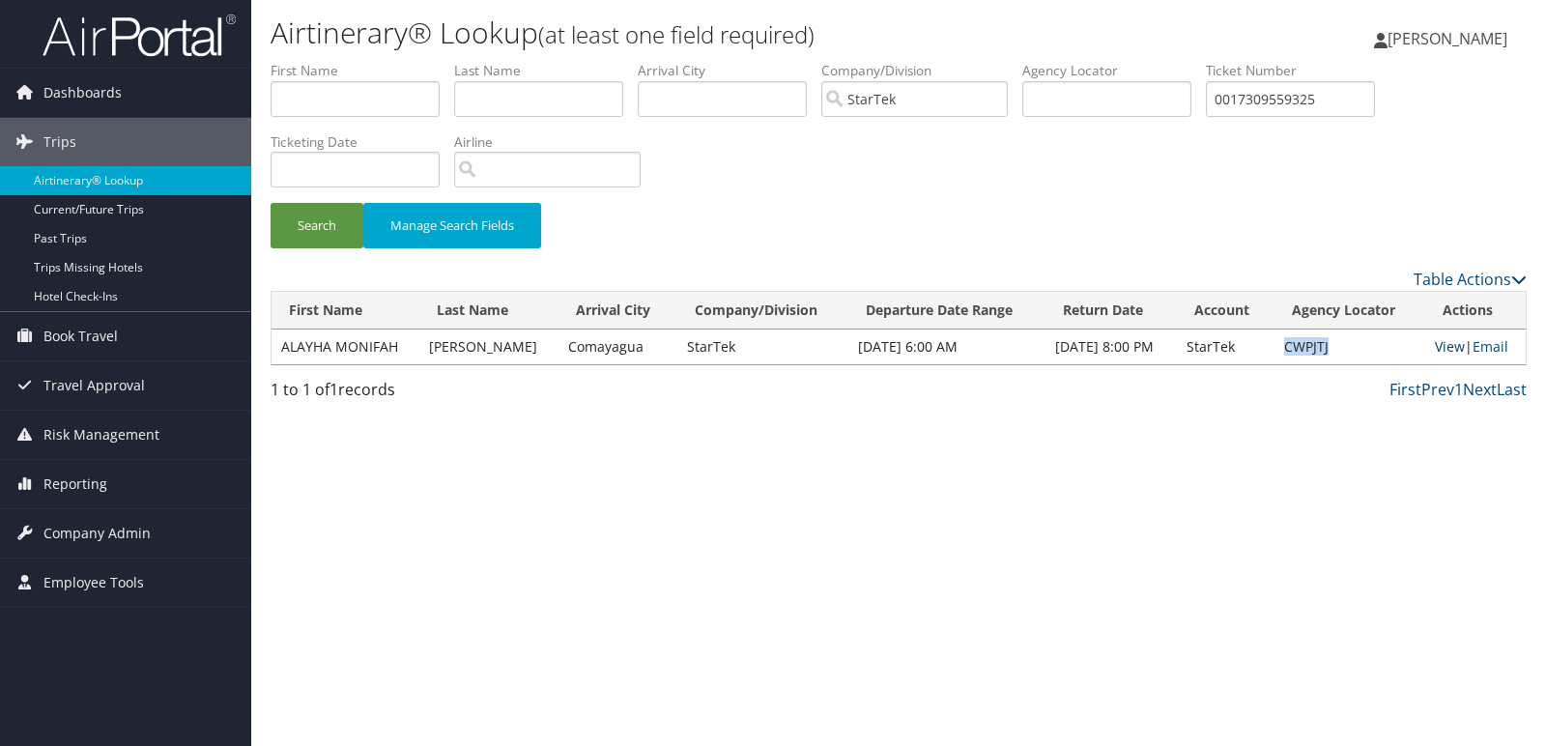
click at [1442, 348] on link "View" at bounding box center [1449, 346] width 30 height 18
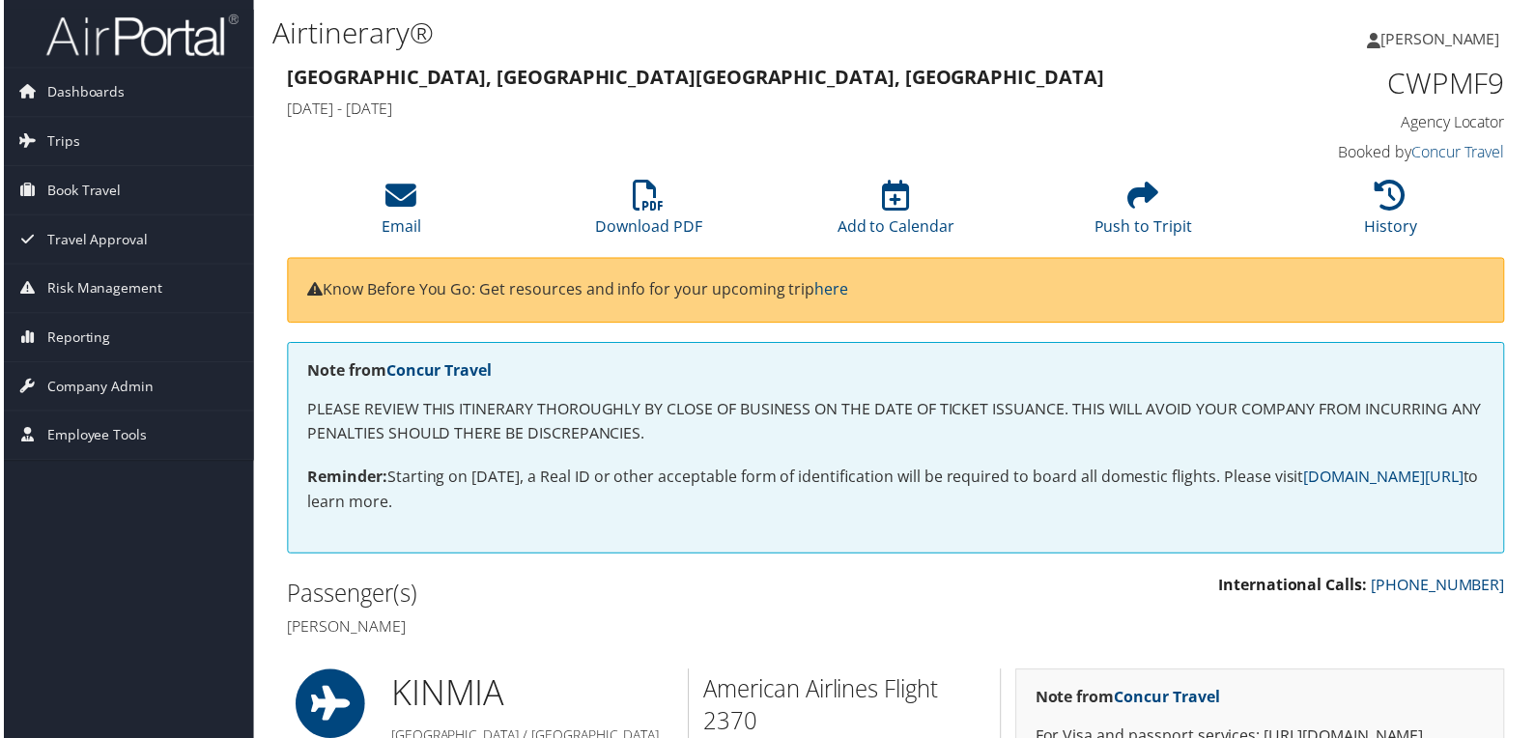
click at [480, 77] on strong "[GEOGRAPHIC_DATA], [GEOGRAPHIC_DATA] [GEOGRAPHIC_DATA], [GEOGRAPHIC_DATA]" at bounding box center [695, 77] width 821 height 26
click at [355, 66] on strong "[GEOGRAPHIC_DATA], [GEOGRAPHIC_DATA] [GEOGRAPHIC_DATA], [GEOGRAPHIC_DATA]" at bounding box center [695, 77] width 821 height 26
copy strong "[GEOGRAPHIC_DATA]"
click at [589, 76] on strong "[GEOGRAPHIC_DATA], [GEOGRAPHIC_DATA] [GEOGRAPHIC_DATA], [GEOGRAPHIC_DATA]" at bounding box center [695, 77] width 821 height 26
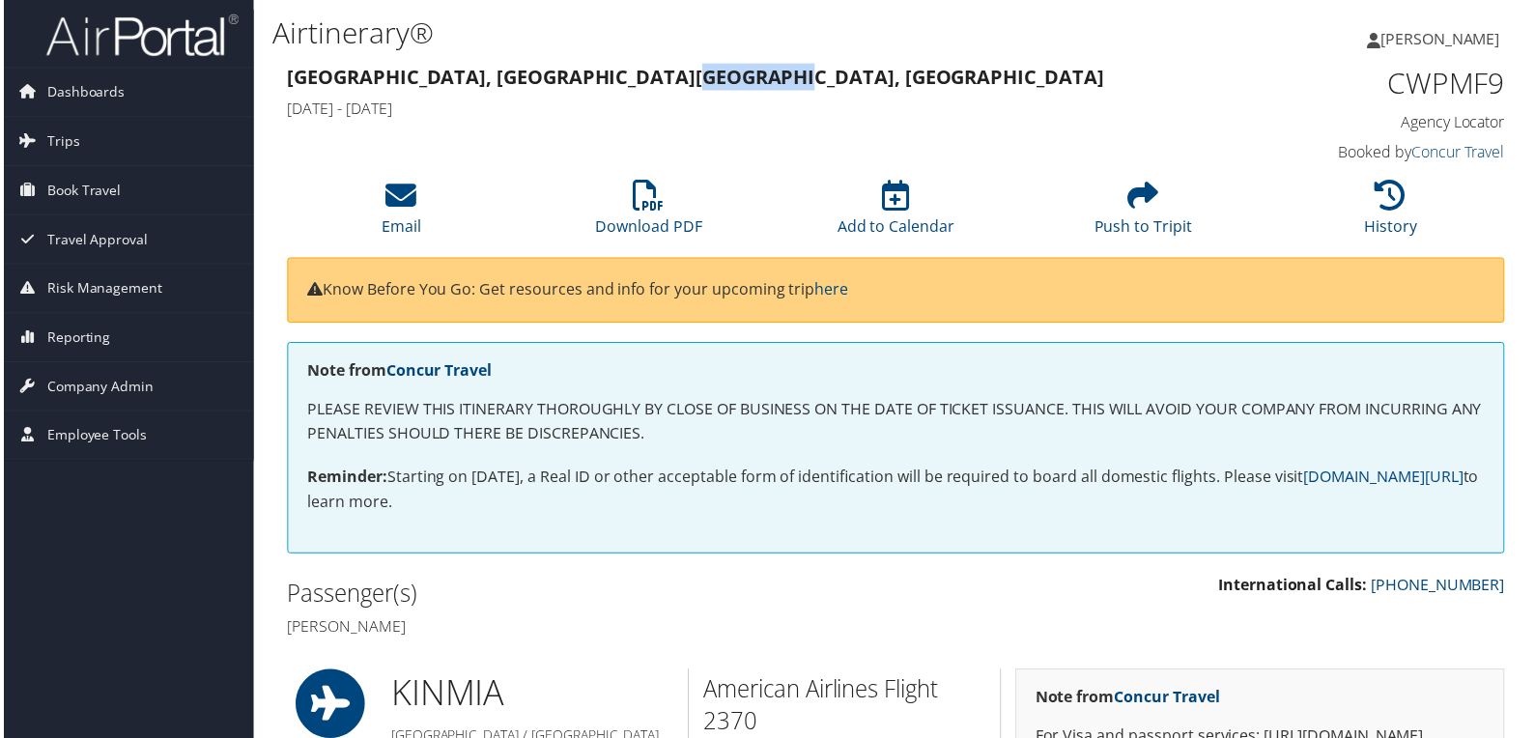
click at [589, 76] on strong "[GEOGRAPHIC_DATA], [GEOGRAPHIC_DATA] [GEOGRAPHIC_DATA], [GEOGRAPHIC_DATA]" at bounding box center [695, 77] width 821 height 26
copy strong "Comayagua"
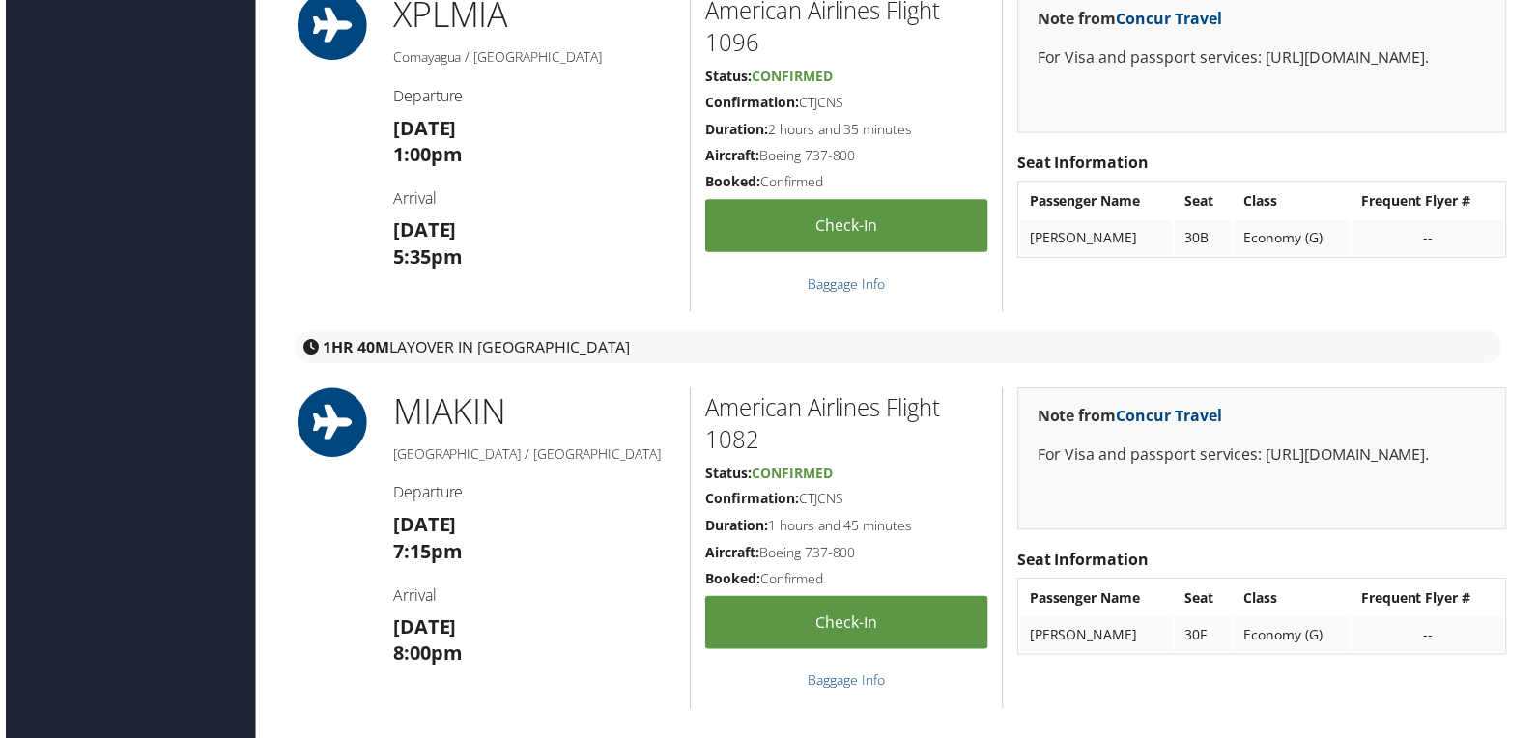
scroll to position [2318, 0]
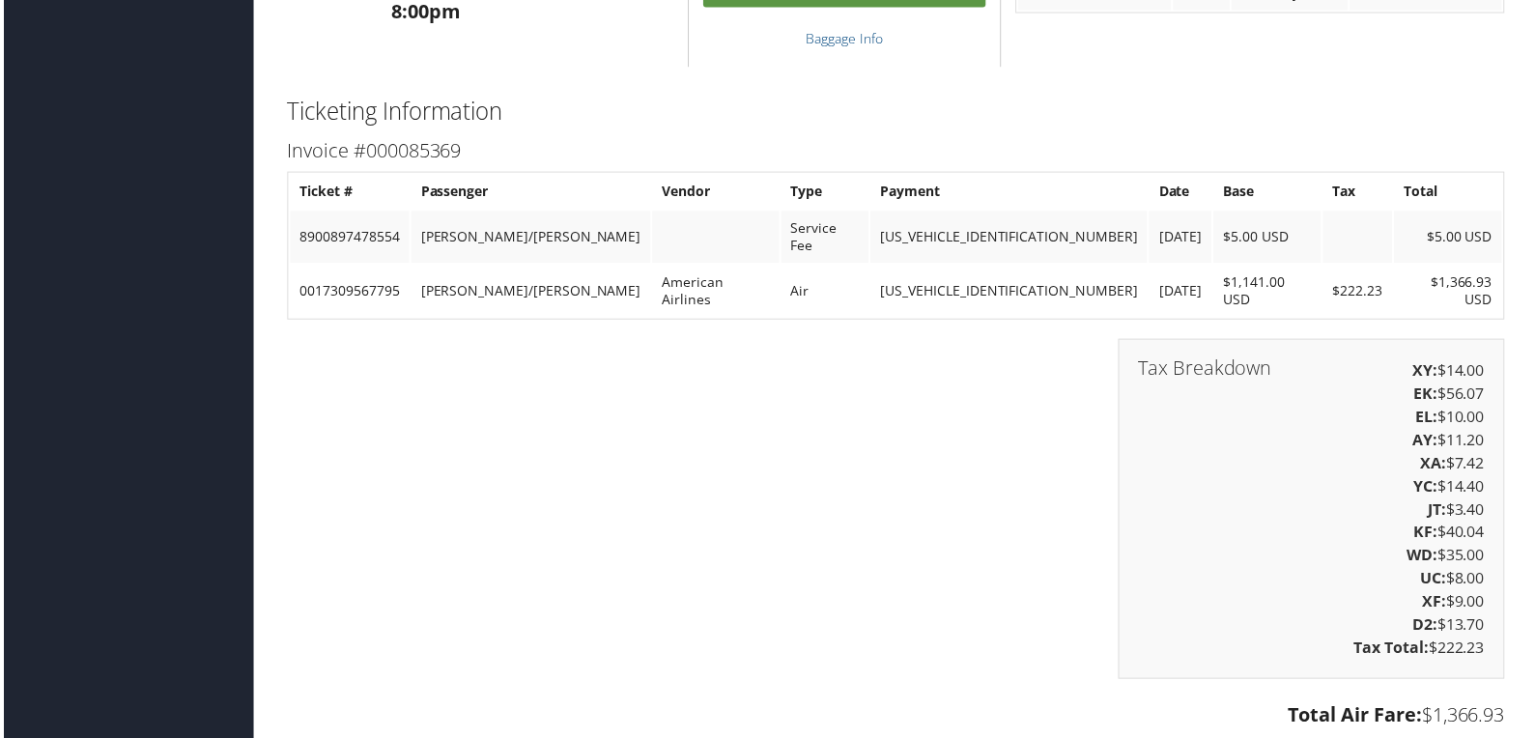
click at [371, 267] on td "0017309567795" at bounding box center [348, 293] width 120 height 52
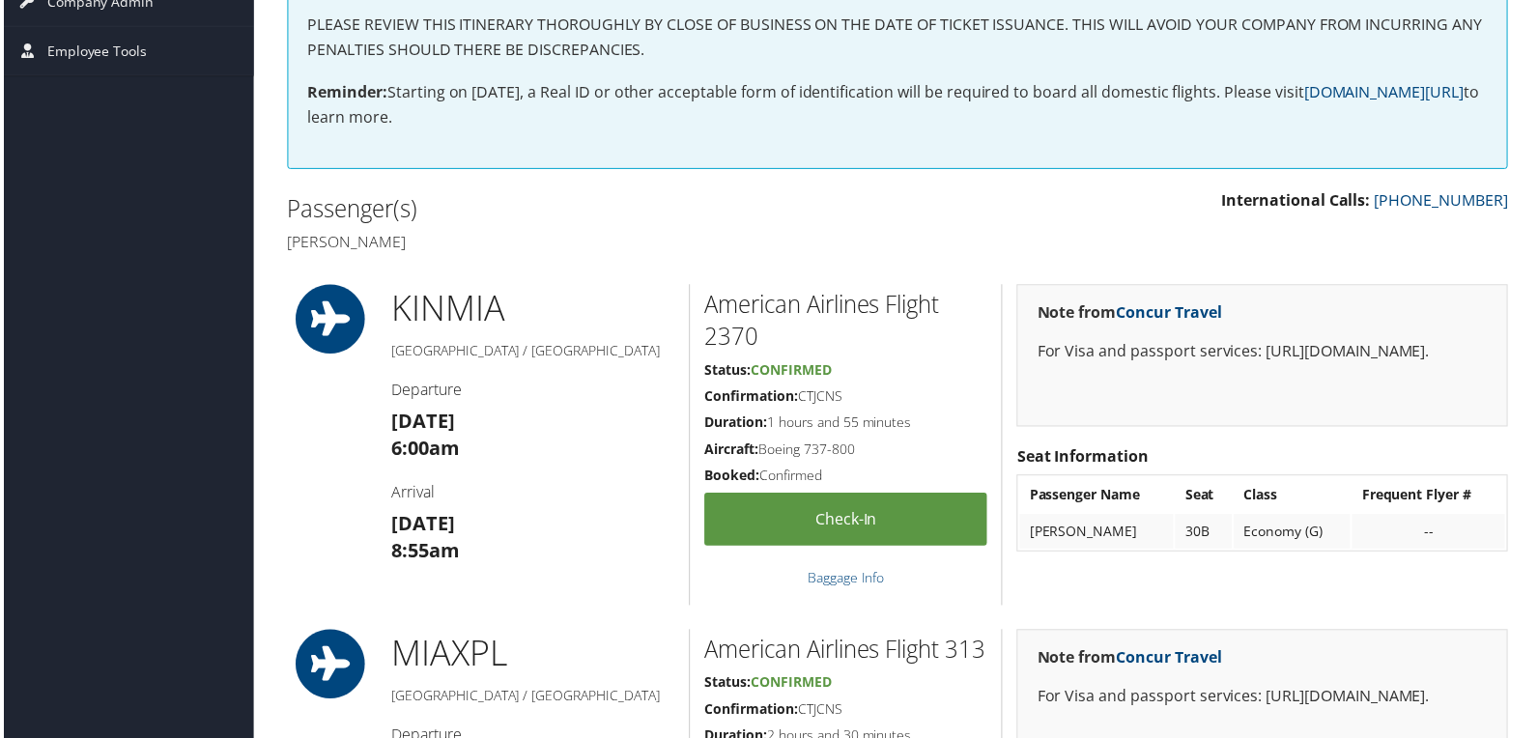
scroll to position [0, 0]
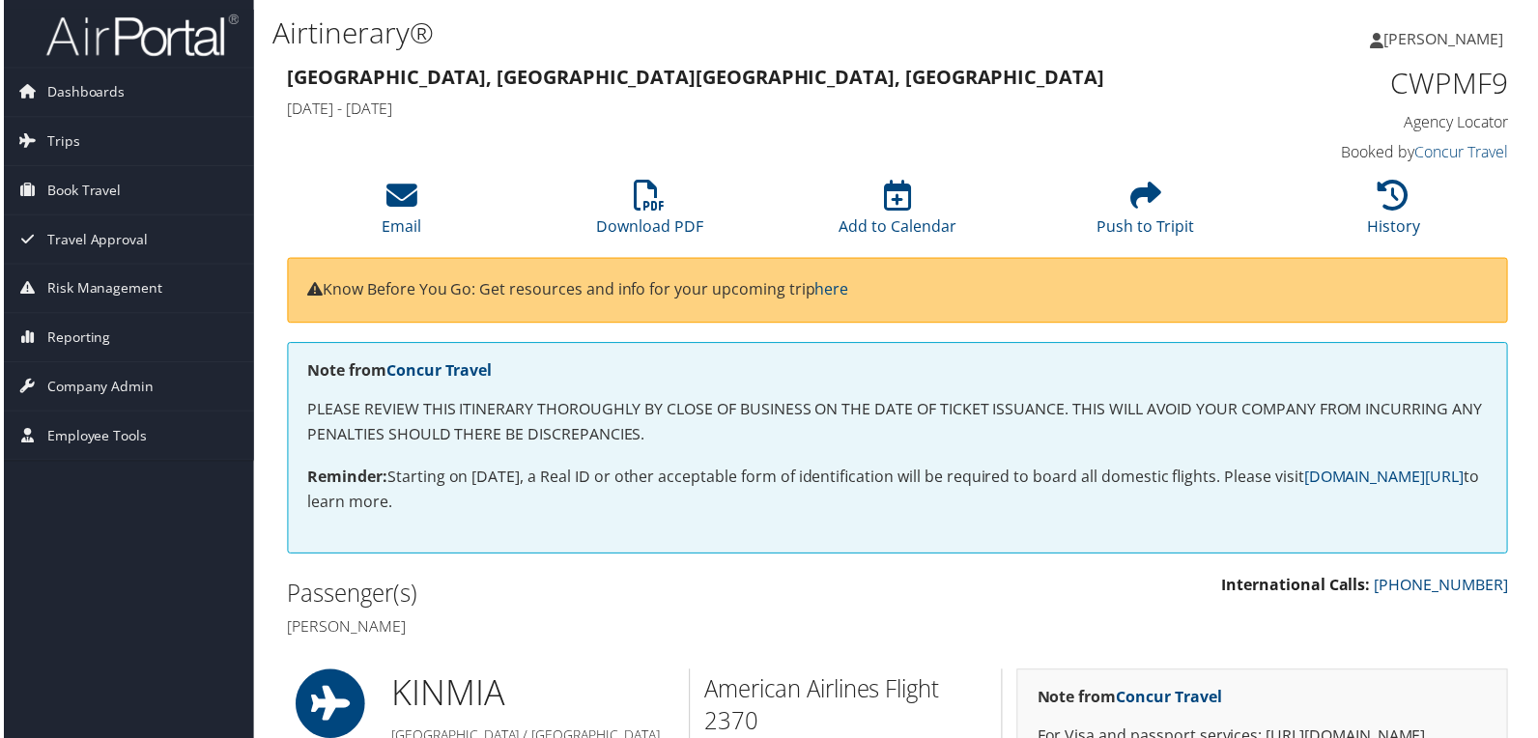
drag, startPoint x: 490, startPoint y: 635, endPoint x: 252, endPoint y: 617, distance: 238.3
copy h4 "[PERSON_NAME]"
click at [552, 627] on h4 "[PERSON_NAME] paulo [PERSON_NAME]" at bounding box center [584, 629] width 599 height 21
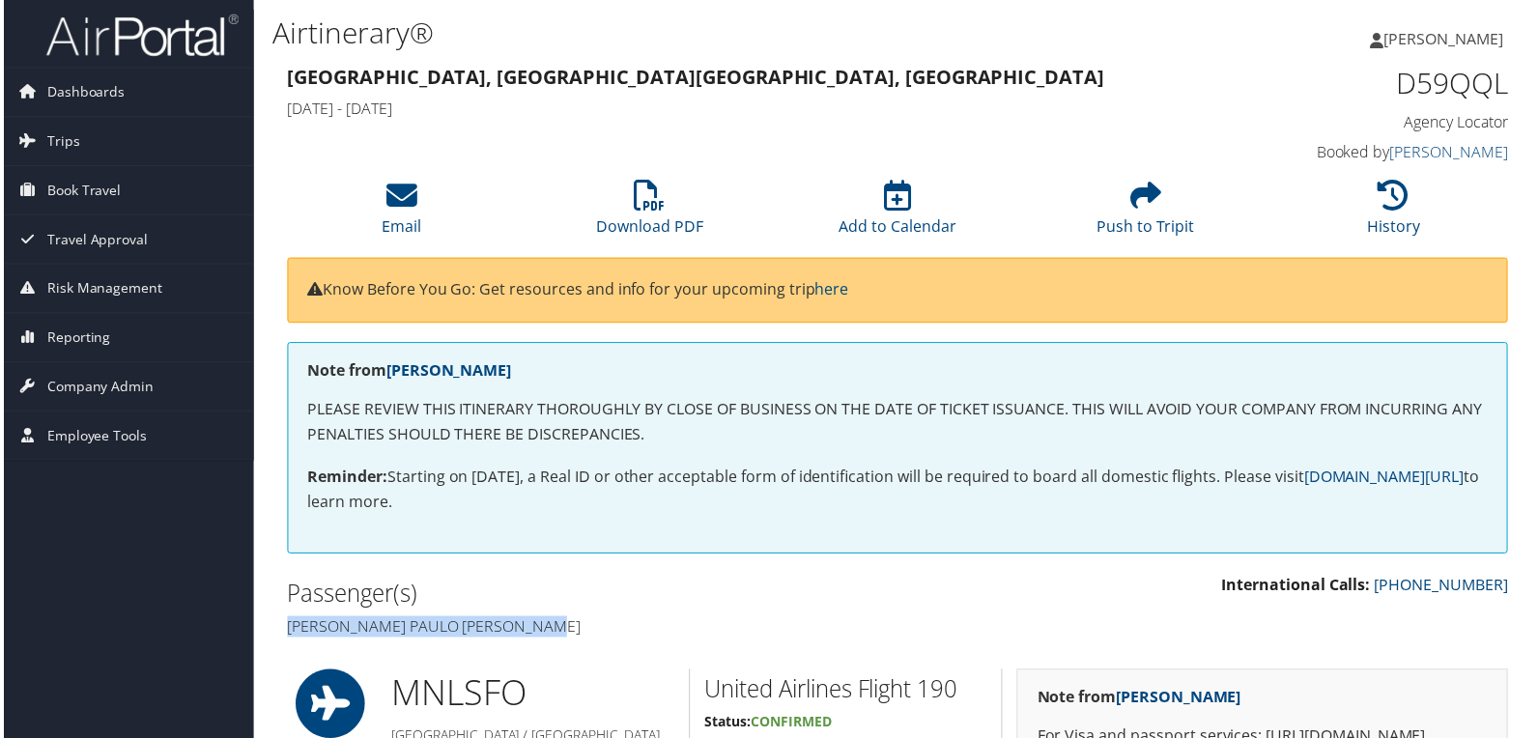
drag, startPoint x: 546, startPoint y: 632, endPoint x: 275, endPoint y: 633, distance: 270.5
click at [275, 633] on div "Passenger(s) Juan paulo lorenzo elordi Reyes" at bounding box center [584, 612] width 628 height 72
copy h4 "[PERSON_NAME] paulo [PERSON_NAME]"
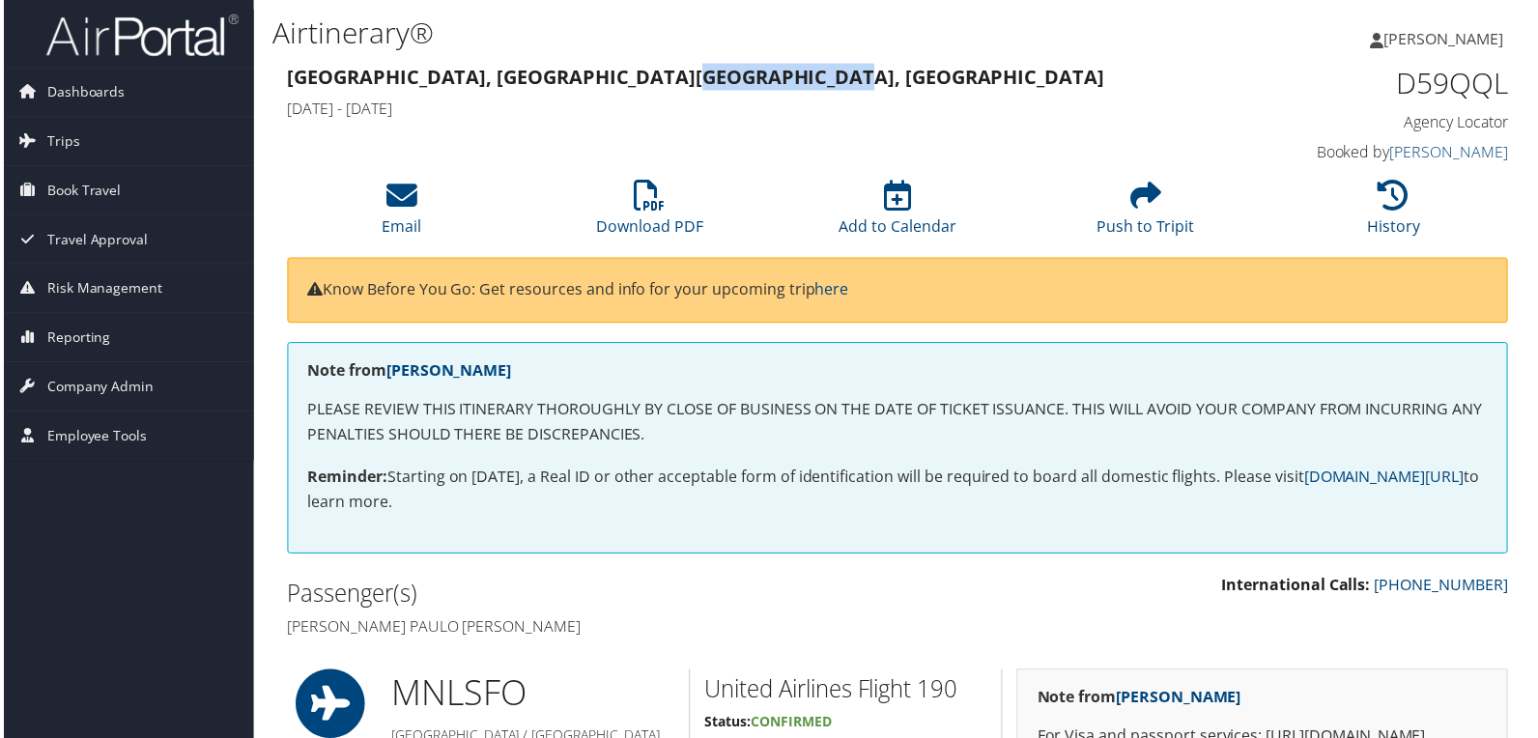
drag, startPoint x: 505, startPoint y: 77, endPoint x: 680, endPoint y: 77, distance: 174.8
click at [680, 77] on h3 "Manila, Philippines Cincinnati, OH" at bounding box center [741, 77] width 913 height 27
copy strong "Cincinnati, OH"
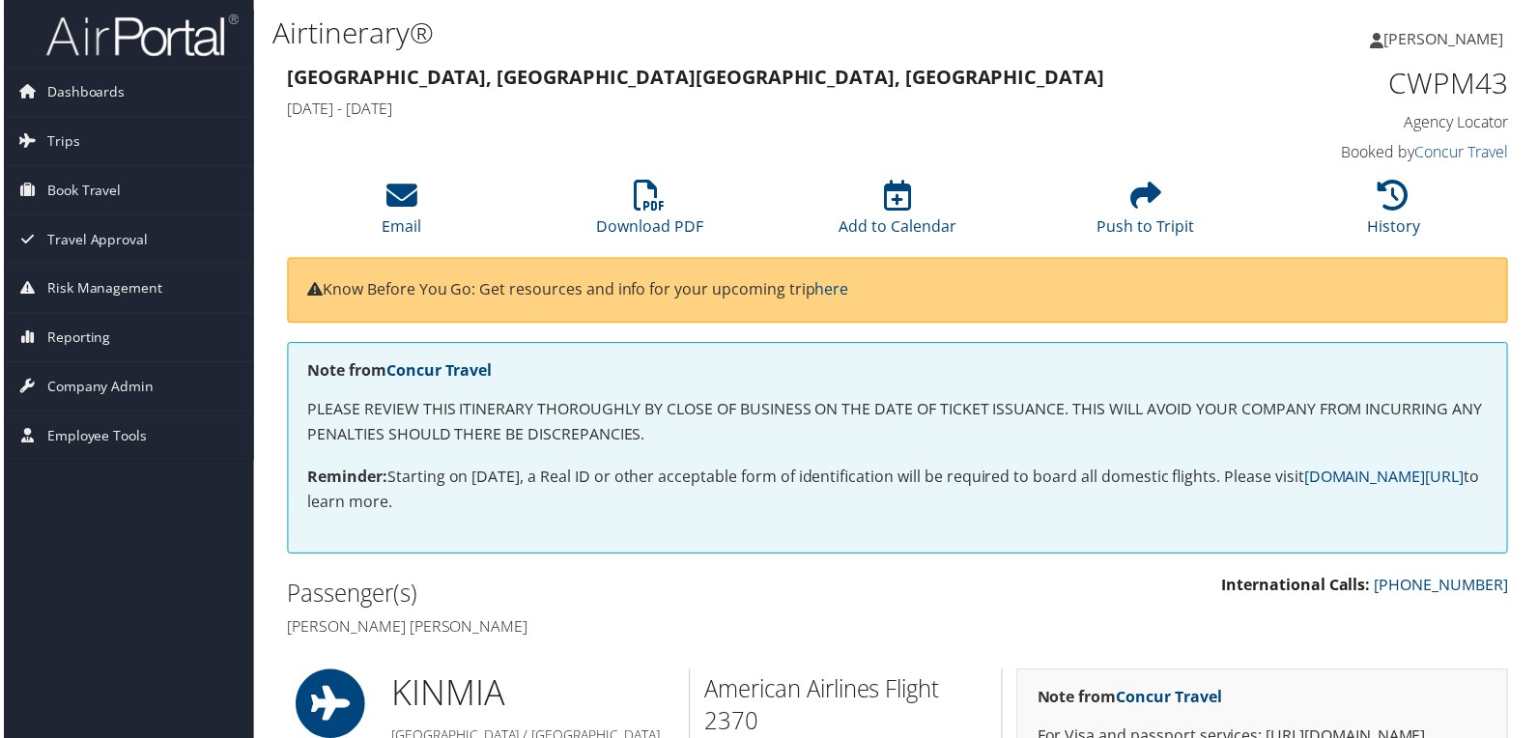
click at [469, 80] on strong "[GEOGRAPHIC_DATA], [GEOGRAPHIC_DATA] [GEOGRAPHIC_DATA], [GEOGRAPHIC_DATA]" at bounding box center [695, 77] width 821 height 26
click at [354, 84] on strong "[GEOGRAPHIC_DATA], [GEOGRAPHIC_DATA] [GEOGRAPHIC_DATA], [GEOGRAPHIC_DATA]" at bounding box center [695, 77] width 821 height 26
click at [573, 86] on strong "Kingston, Jamaica Comayagua, Honduras" at bounding box center [695, 77] width 821 height 26
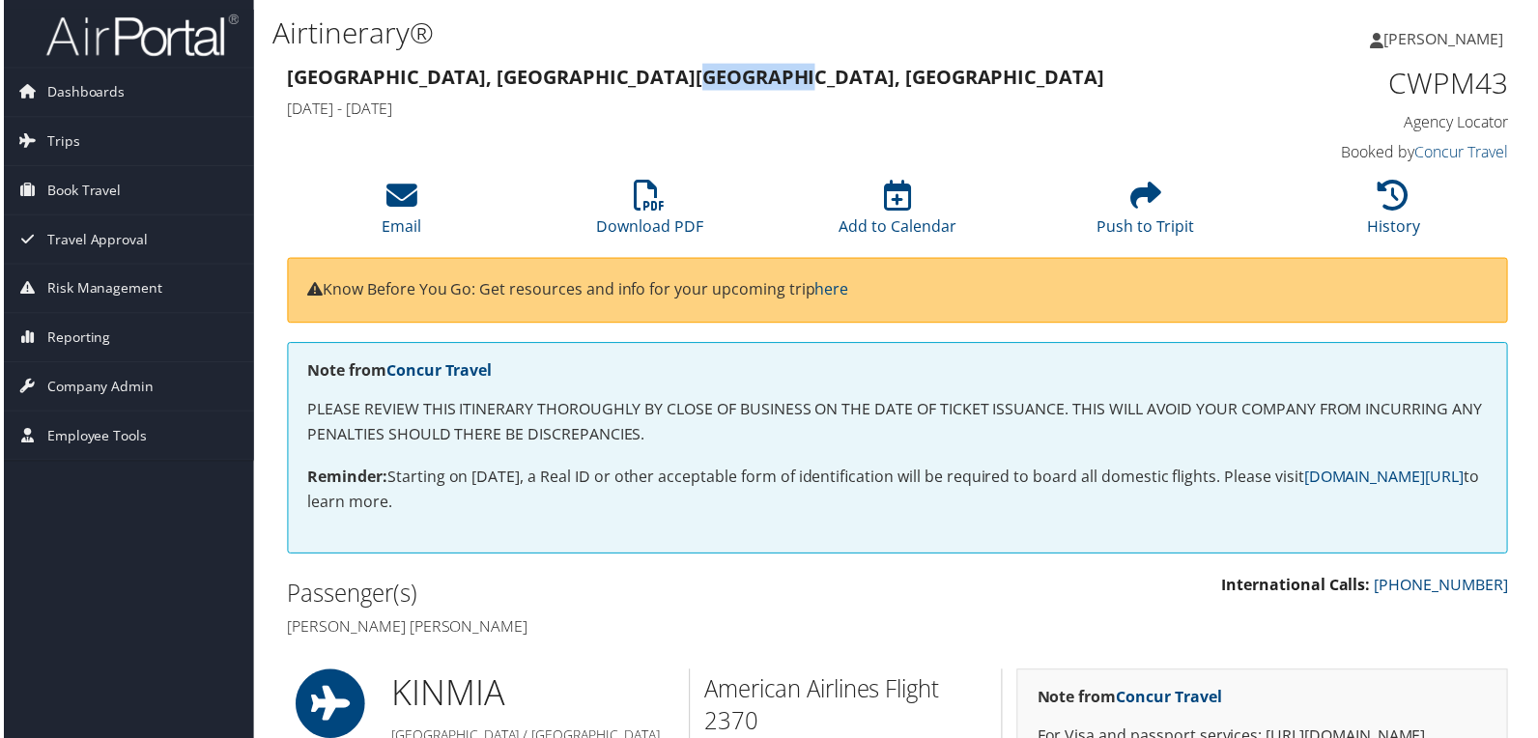
copy strong "Comayagua"
drag, startPoint x: 531, startPoint y: 632, endPoint x: 282, endPoint y: 628, distance: 249.2
click at [282, 628] on div "Passenger(s) Harrington claude Moncrieffe" at bounding box center [584, 612] width 628 height 72
copy h4 "Harrington claude Moncrieff"
click at [532, 633] on h4 "Harrington claude Moncrieffe" at bounding box center [584, 629] width 599 height 21
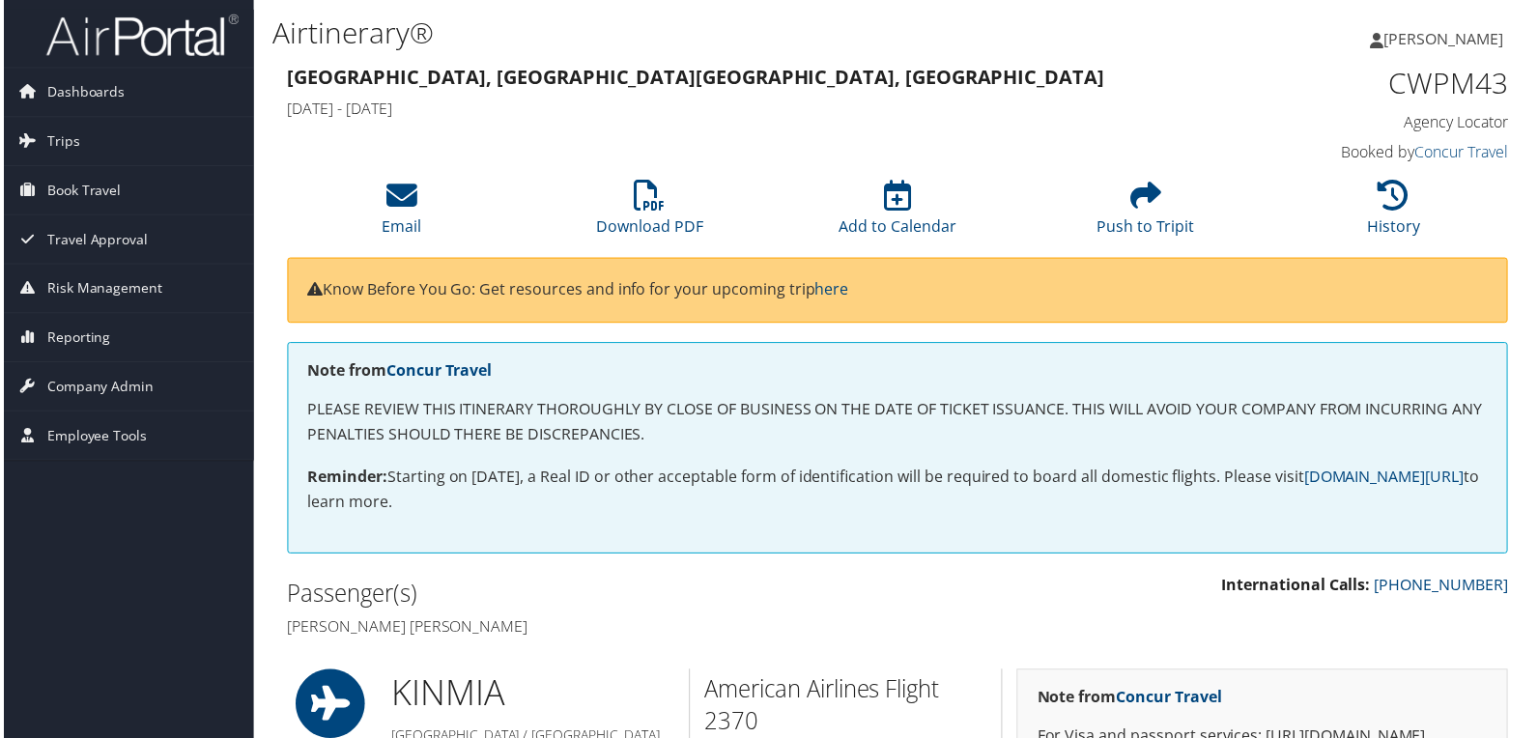
drag, startPoint x: 540, startPoint y: 632, endPoint x: 259, endPoint y: 628, distance: 281.1
copy h4 "Harrington claude Moncrieffe"
